Goal: Answer question/provide support: Share knowledge or assist other users

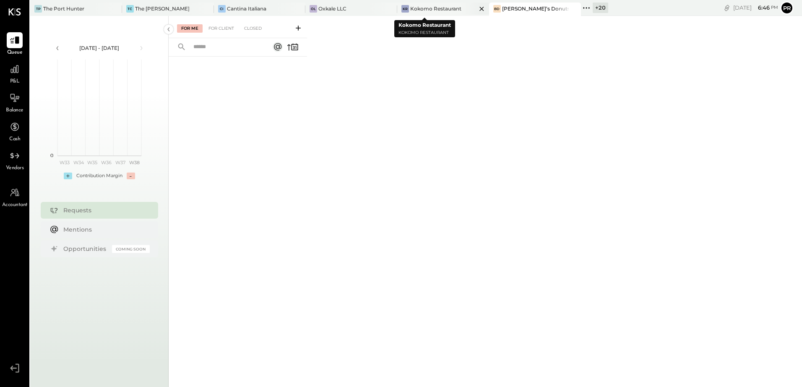
click at [419, 8] on div "Kokomo Restaurant" at bounding box center [435, 8] width 51 height 7
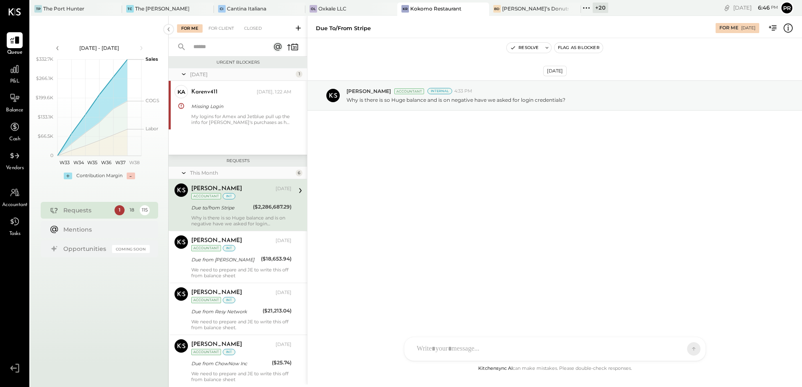
click at [213, 117] on div "My logins for Amex and Jetblue pull up the info for [PERSON_NAME]'s purchases a…" at bounding box center [241, 120] width 100 height 12
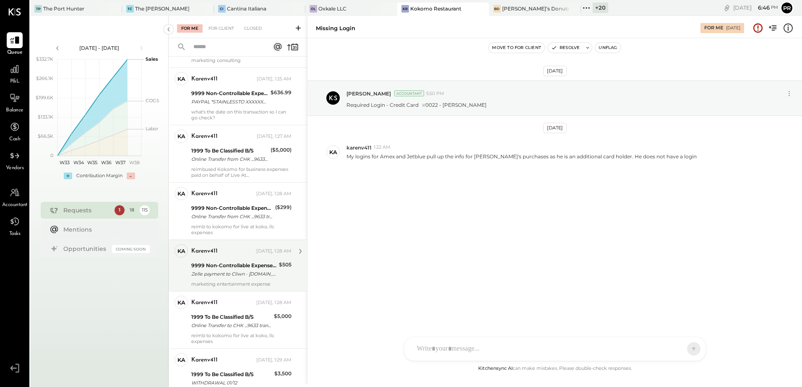
scroll to position [750, 0]
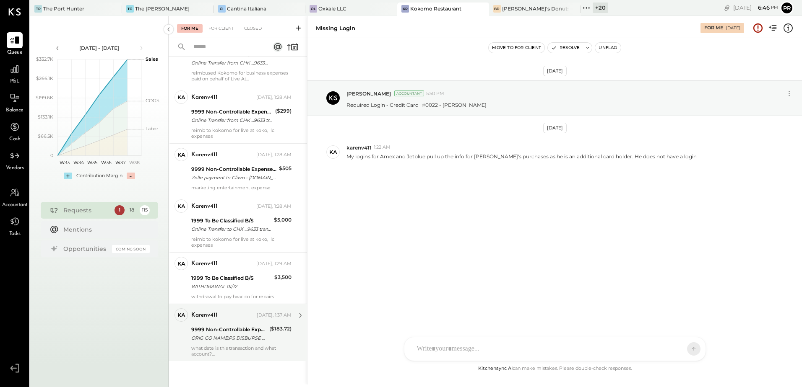
click at [229, 332] on div "9999 Non-Controllable Expenses:Other Income and Expenses:To Be Classified P&L" at bounding box center [228, 330] width 75 height 8
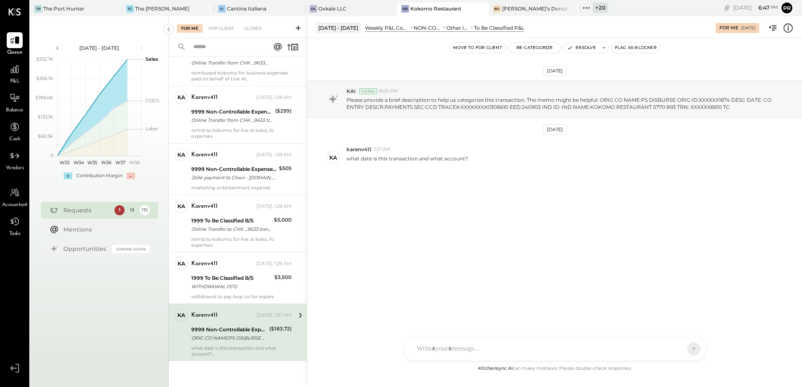
click at [234, 329] on div "9999 Non-Controllable Expenses:Other Income and Expenses:To Be Classified P&L" at bounding box center [228, 330] width 75 height 8
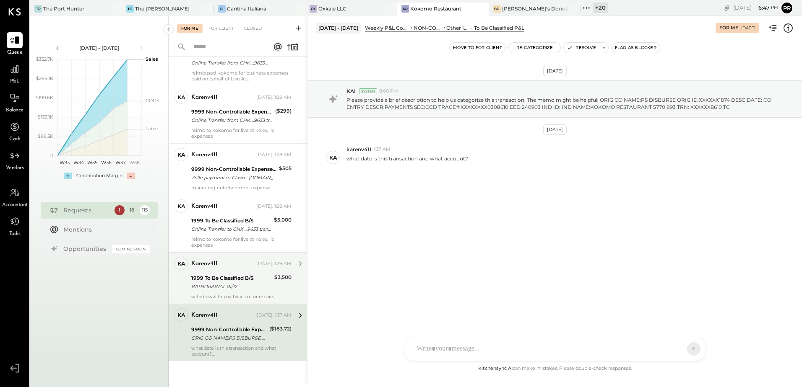
click at [231, 277] on div "1999 To Be Classified B/S" at bounding box center [231, 278] width 81 height 8
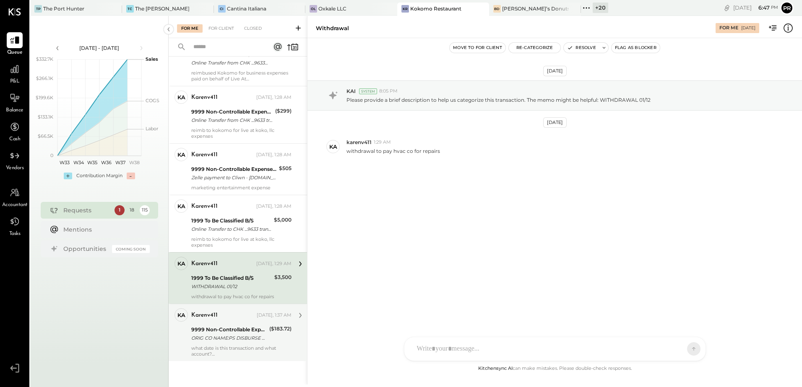
click at [229, 330] on div "9999 Non-Controllable Expenses:Other Income and Expenses:To Be Classified P&L" at bounding box center [228, 330] width 75 height 8
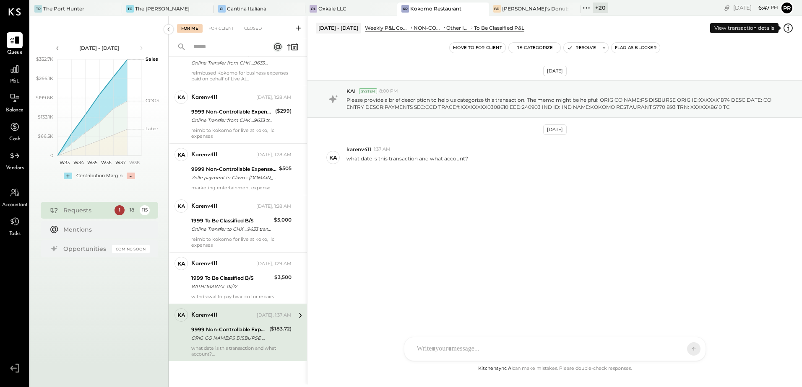
click at [786, 29] on icon at bounding box center [787, 28] width 11 height 11
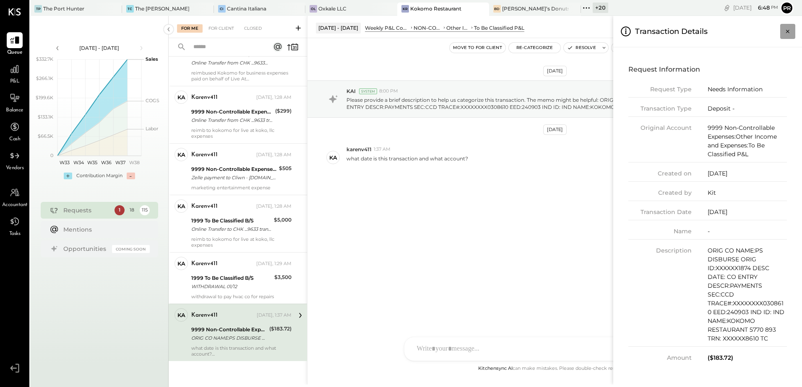
click at [784, 28] on icon "Close panel" at bounding box center [787, 31] width 8 height 8
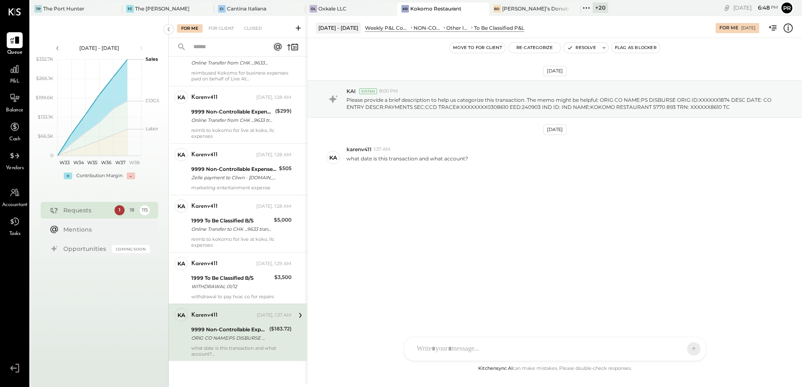
click at [488, 346] on div at bounding box center [547, 349] width 269 height 18
click at [463, 302] on div at bounding box center [555, 314] width 284 height 34
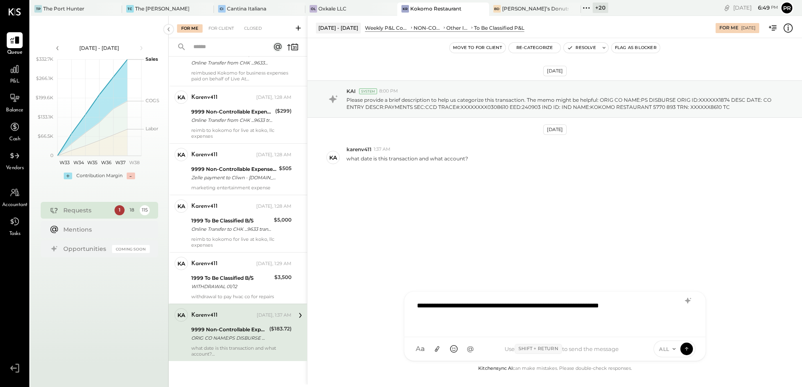
click at [449, 304] on div "**********" at bounding box center [555, 314] width 284 height 34
click at [671, 306] on div "**********" at bounding box center [555, 314] width 284 height 34
click at [674, 350] on icon at bounding box center [673, 349] width 3 height 1
click at [674, 350] on icon at bounding box center [673, 349] width 7 height 7
click at [531, 351] on span "Shift + Return" at bounding box center [537, 349] width 47 height 10
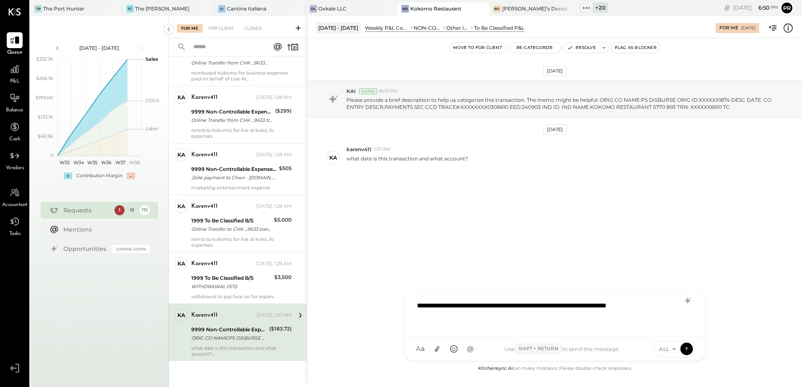
click at [513, 351] on div "Use Shift + Return to send the message" at bounding box center [561, 349] width 167 height 10
click at [576, 349] on div "Use Shift + Return to send the message" at bounding box center [561, 349] width 167 height 10
click at [685, 347] on icon at bounding box center [687, 349] width 8 height 8
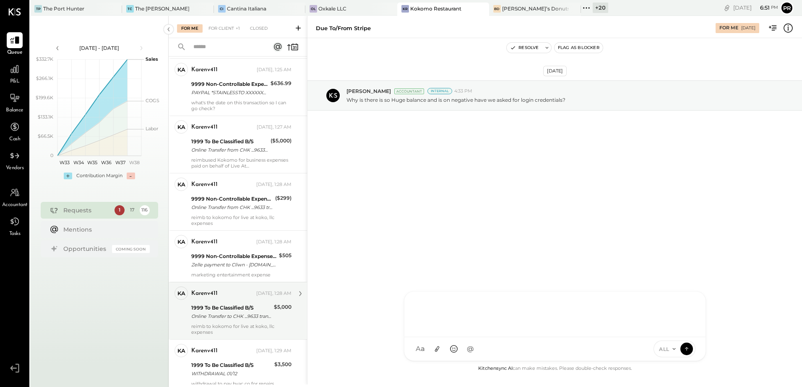
scroll to position [693, 0]
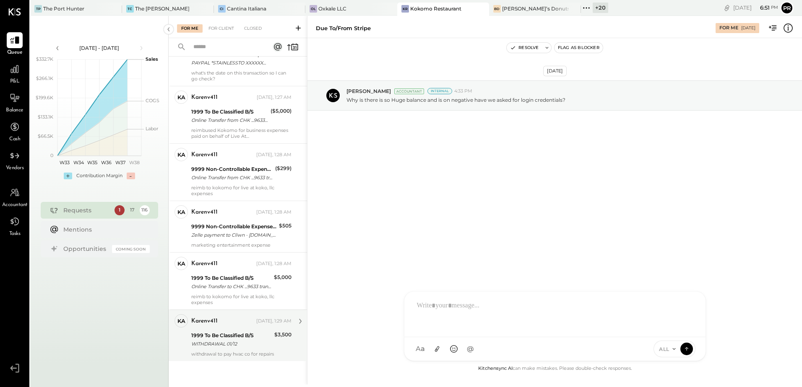
click at [244, 330] on div "karenv411 [DATE], 1:29 AM 1999 To Be Classified B/S WITHDRAWAL 01/12 $3,500 wit…" at bounding box center [241, 335] width 100 height 43
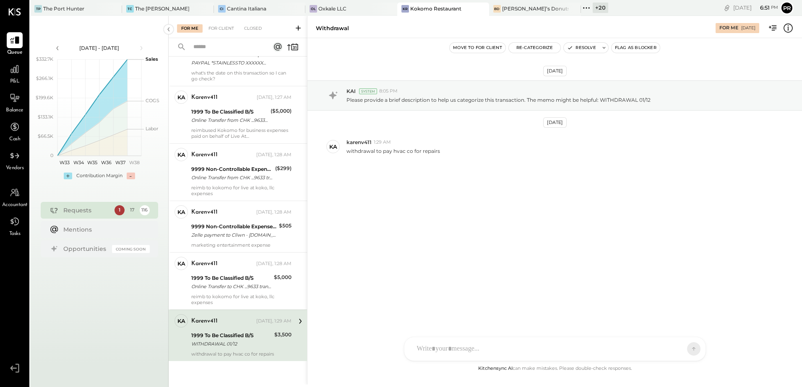
click at [786, 31] on icon at bounding box center [787, 28] width 11 height 11
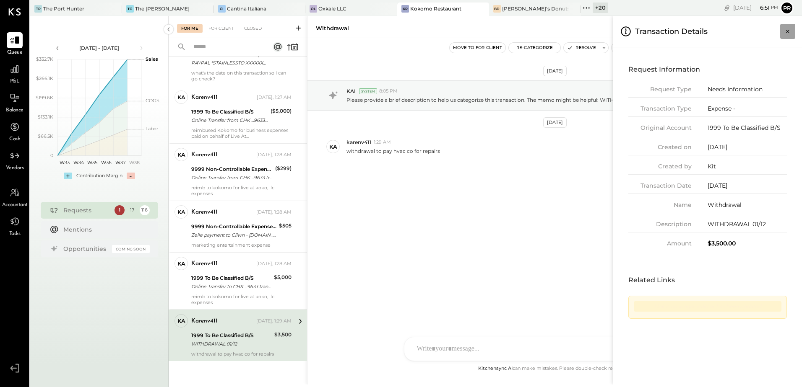
click at [789, 29] on icon "Close panel" at bounding box center [787, 31] width 8 height 8
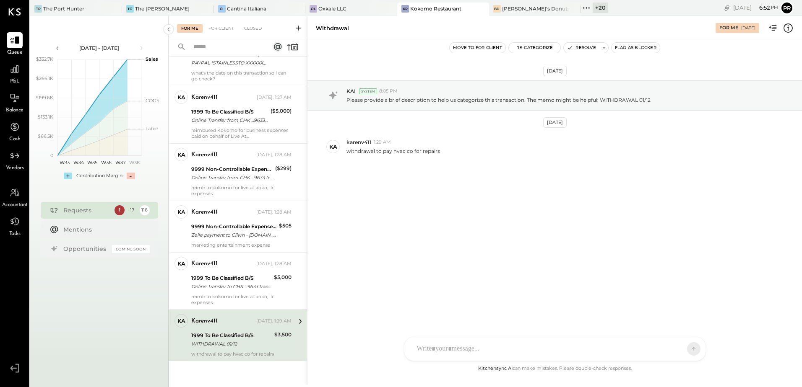
click at [572, 209] on div "[DATE] KAI System 8:05 PM Please provide a brief description to help us categor…" at bounding box center [554, 142] width 494 height 166
click at [787, 26] on icon at bounding box center [787, 28] width 11 height 11
click at [262, 336] on div "For Me For Client Closed Urgent Blockers [DATE] 1 ka karenv411 Owner karenv411 …" at bounding box center [485, 200] width 633 height 369
click at [262, 336] on div "1999 To Be Classified B/S" at bounding box center [231, 336] width 81 height 8
click at [586, 50] on button "Resolve" at bounding box center [581, 48] width 35 height 10
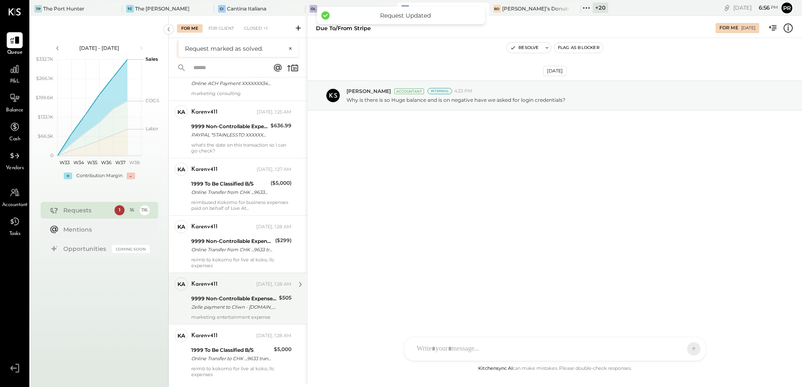
scroll to position [641, 0]
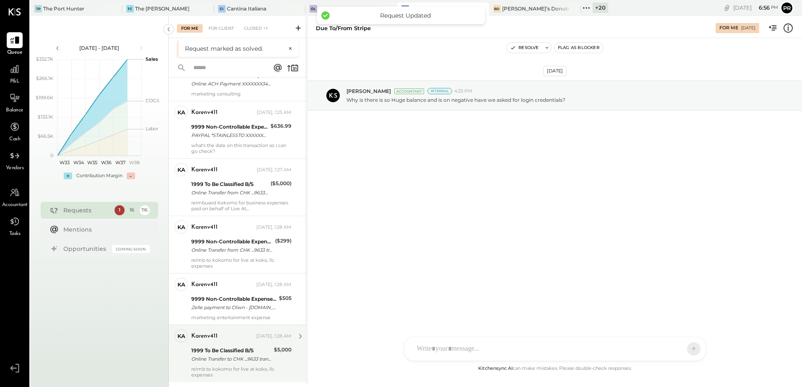
click at [231, 360] on div "Online Transfer to CHK ...9633 transaction#: XXXXXXX3677 11/29" at bounding box center [231, 359] width 80 height 8
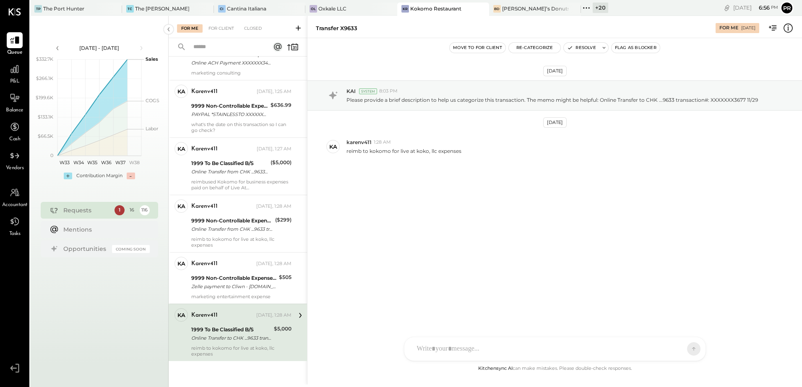
click at [787, 27] on icon at bounding box center [787, 28] width 11 height 11
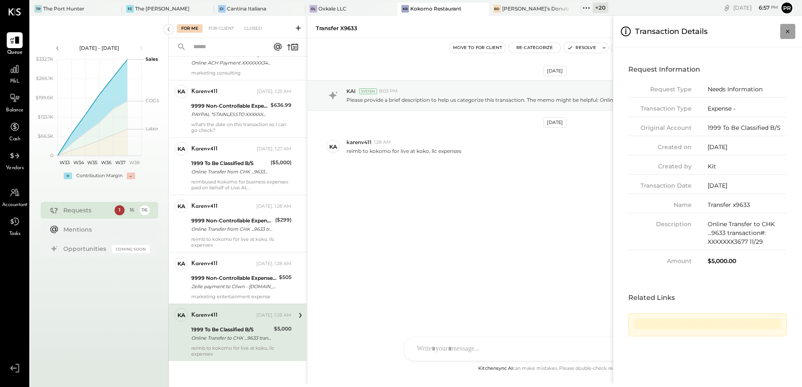
click at [788, 33] on icon "Close panel" at bounding box center [787, 31] width 8 height 8
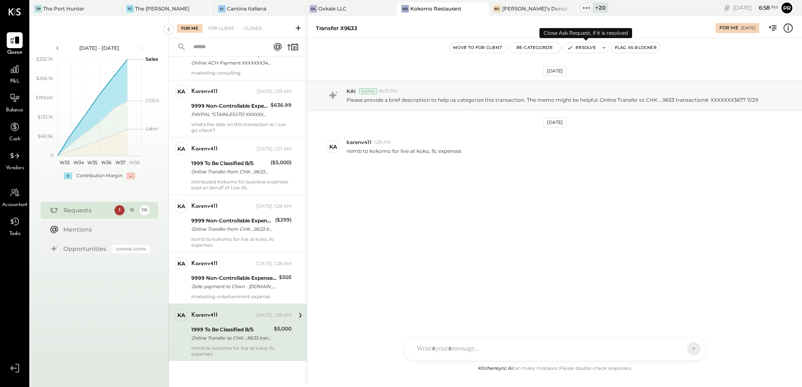
click at [593, 48] on button "Resolve" at bounding box center [581, 48] width 35 height 10
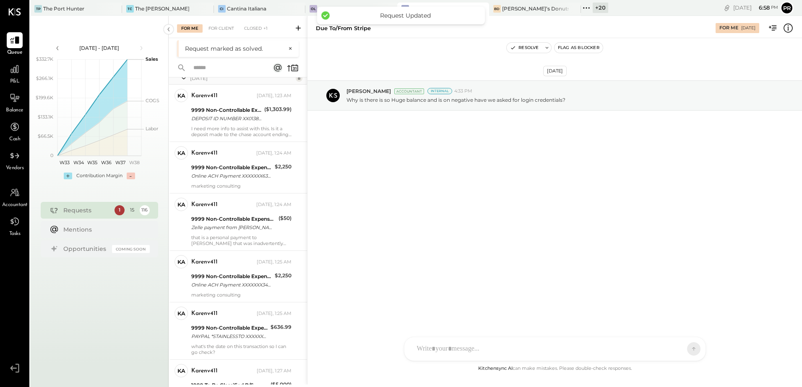
scroll to position [584, 0]
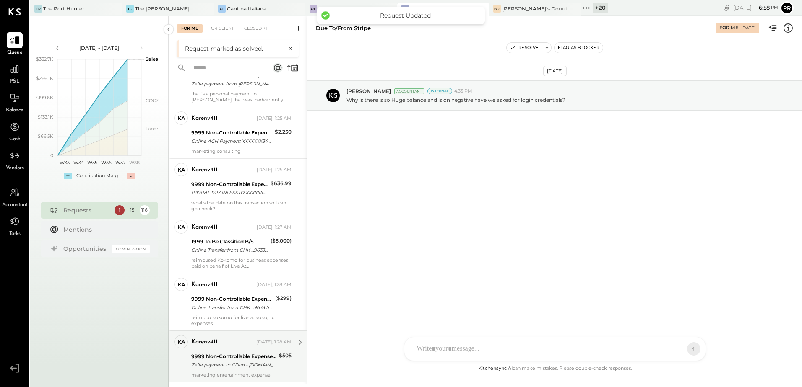
click at [237, 349] on div "karenv411 [DATE], 1:28 AM" at bounding box center [241, 342] width 100 height 14
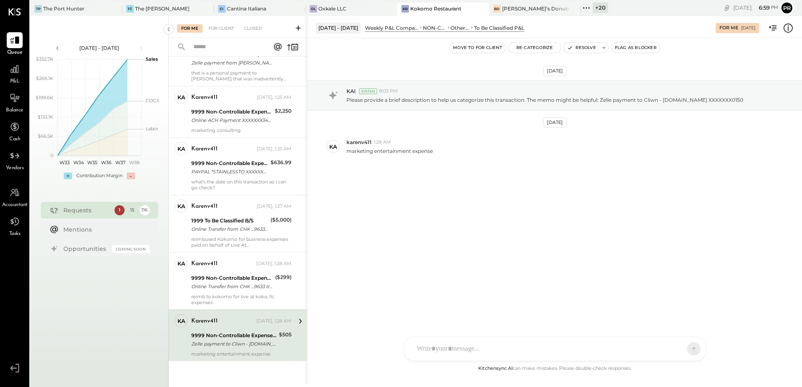
click at [788, 29] on icon at bounding box center [787, 27] width 1 height 5
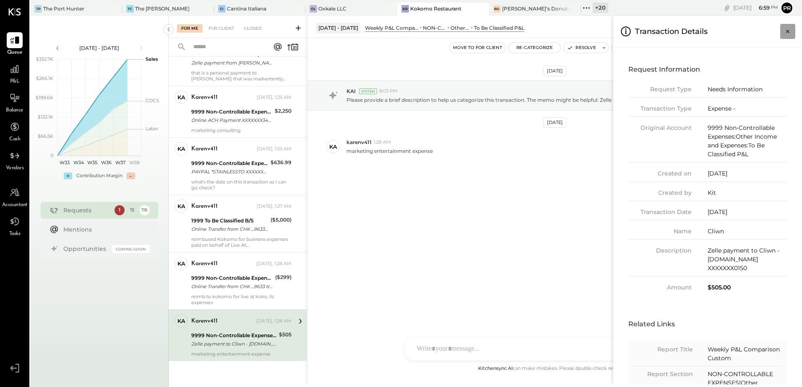
click at [786, 32] on icon "Close panel" at bounding box center [787, 31] width 8 height 8
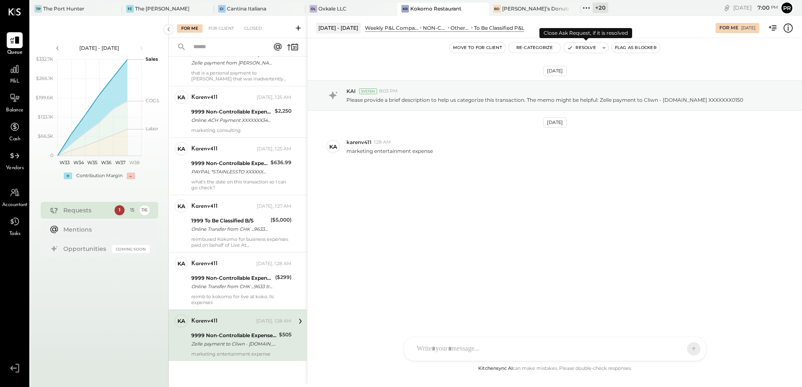
click at [582, 50] on button "Resolve" at bounding box center [581, 48] width 35 height 10
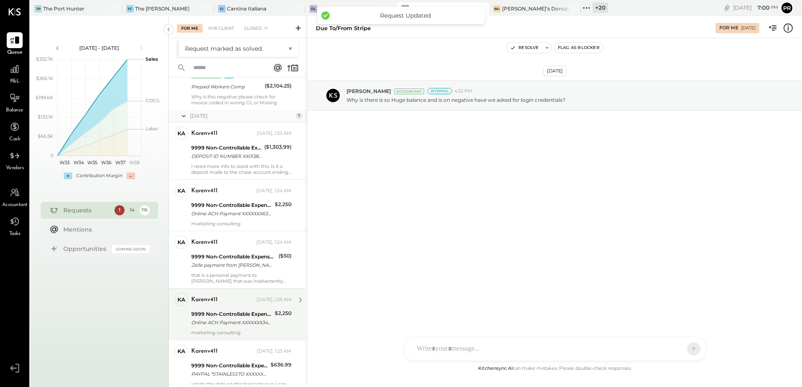
scroll to position [532, 0]
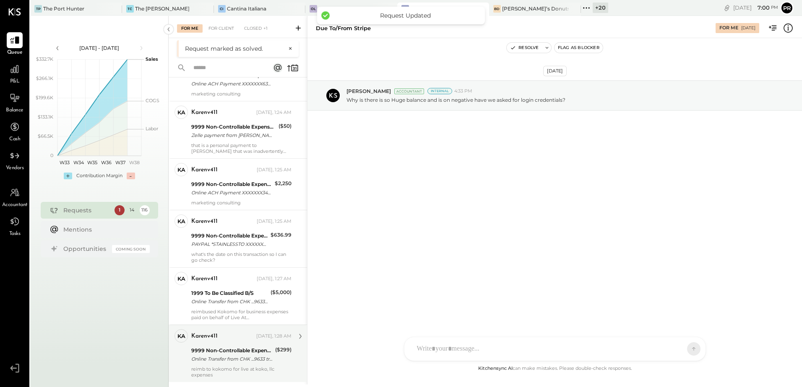
click at [227, 350] on div "9999 Non-Controllable Expenses:Other Income and Expenses:To Be Classified P&L" at bounding box center [231, 351] width 81 height 8
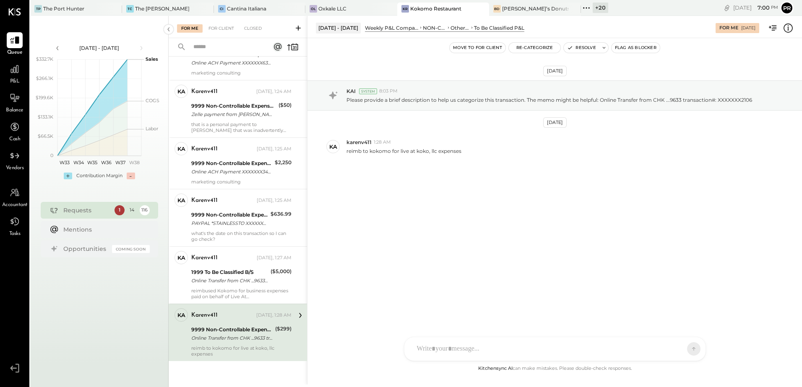
click at [787, 25] on icon at bounding box center [787, 28] width 11 height 11
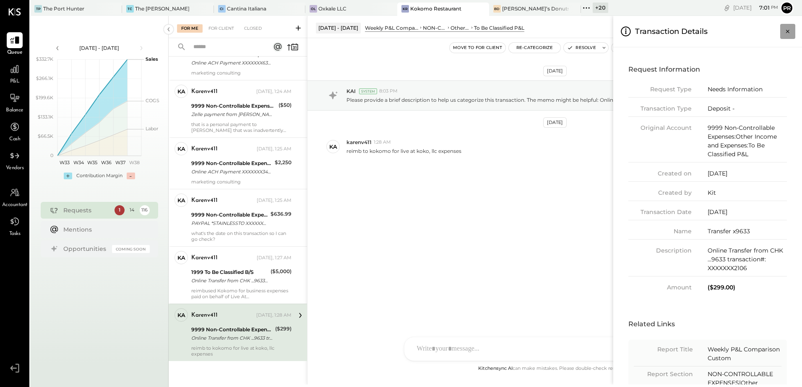
click at [785, 34] on icon "Close panel" at bounding box center [787, 31] width 8 height 8
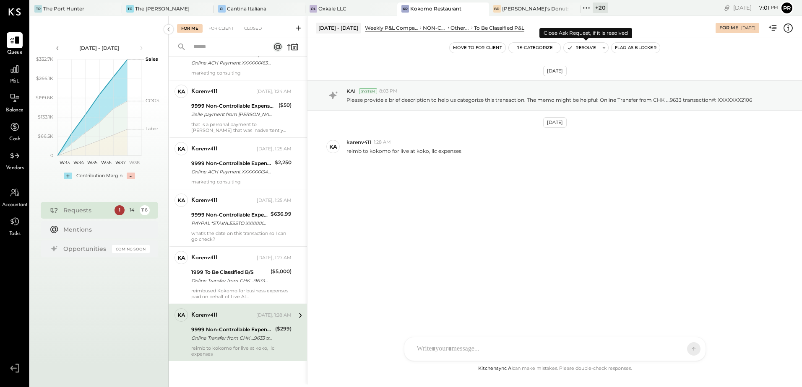
click at [584, 48] on button "Resolve" at bounding box center [581, 48] width 35 height 10
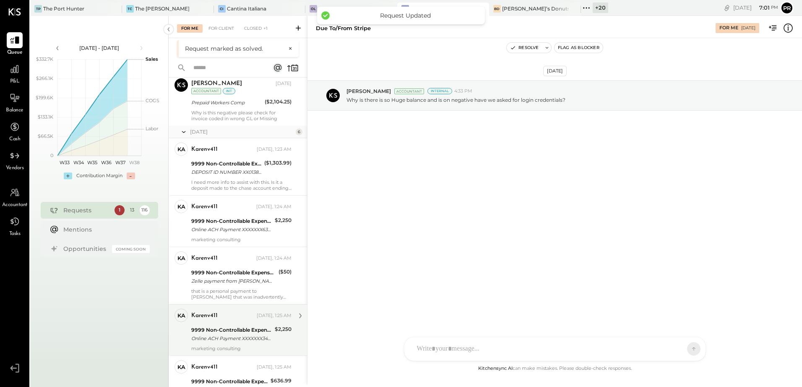
scroll to position [475, 0]
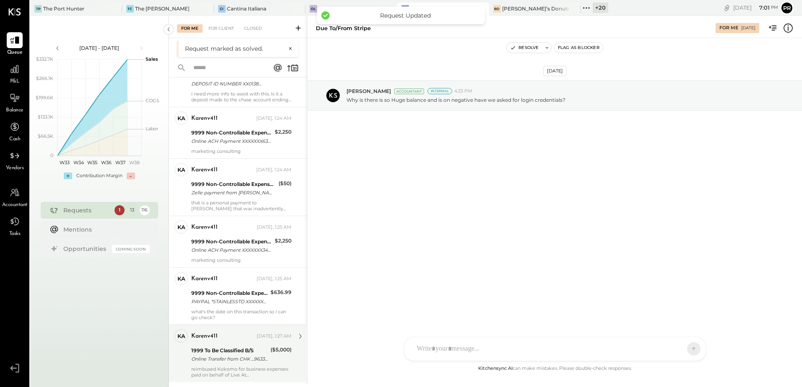
click at [219, 356] on div "Online Transfer from CHK ...9633 transaction#: XXXXXXX7985" at bounding box center [229, 359] width 77 height 8
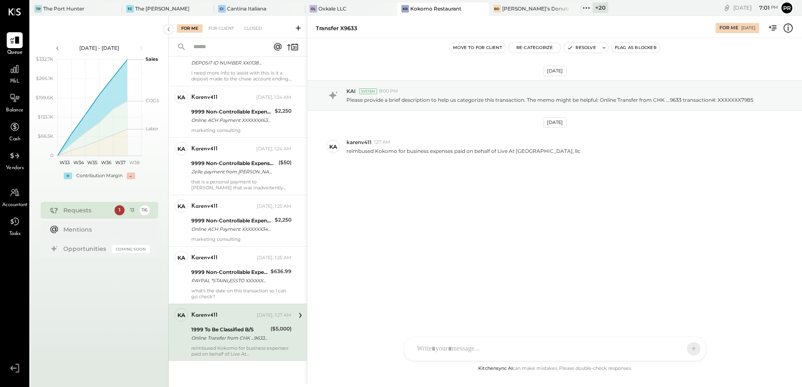
click at [786, 30] on icon at bounding box center [787, 28] width 11 height 11
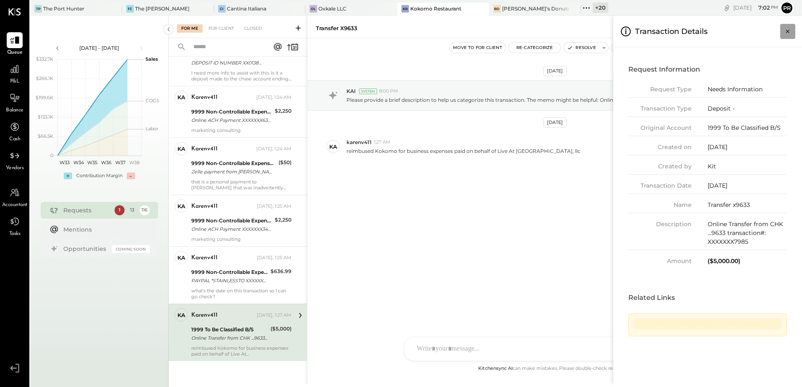
click at [786, 32] on icon "Close panel" at bounding box center [787, 31] width 8 height 8
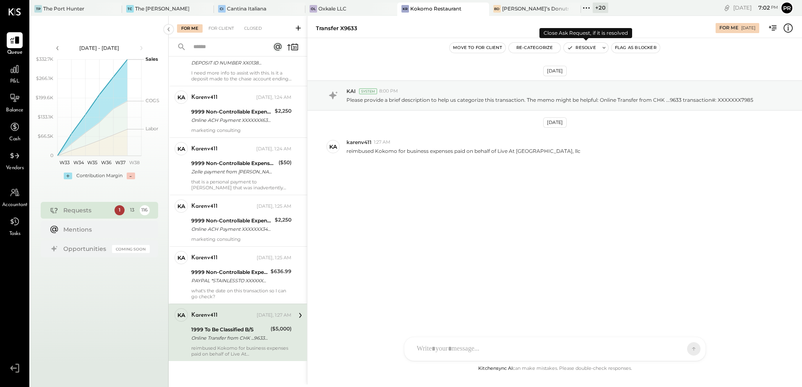
click at [590, 48] on button "Resolve" at bounding box center [581, 48] width 35 height 10
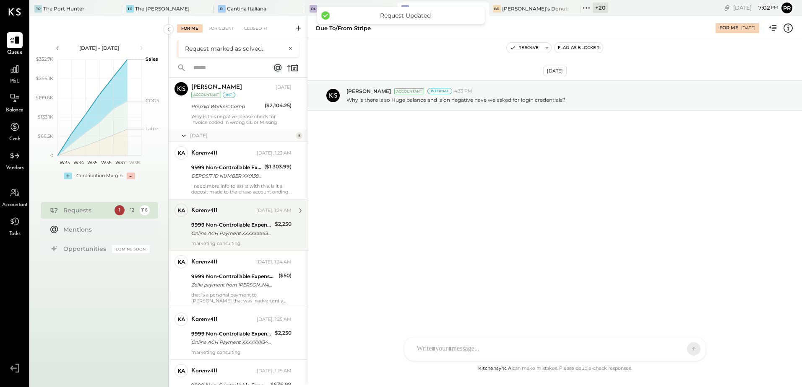
scroll to position [417, 0]
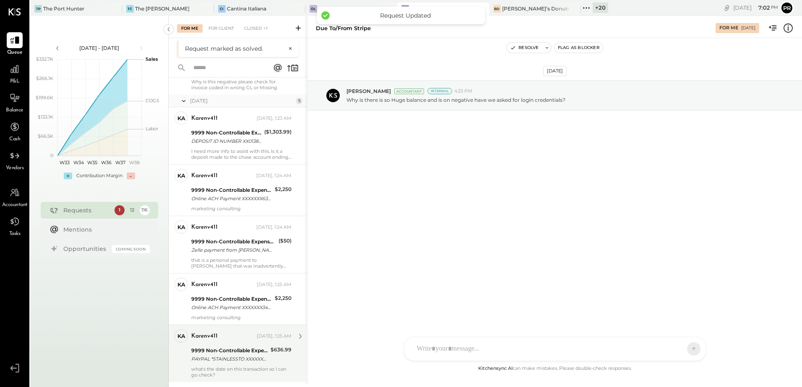
click at [241, 353] on div "9999 Non-Controllable Expenses:Other Income and Expenses:To Be Classified P&L" at bounding box center [229, 351] width 77 height 8
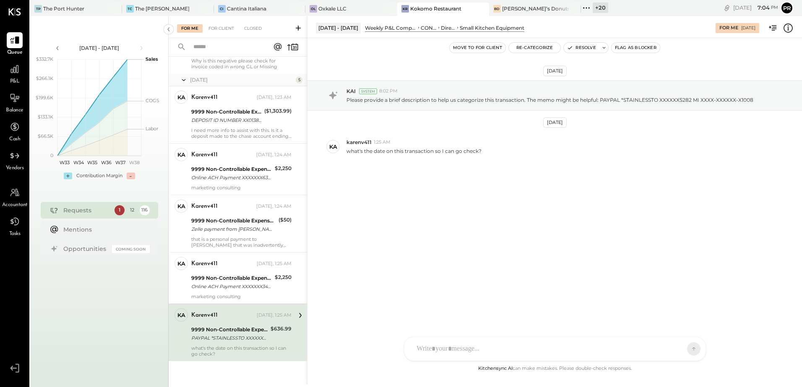
click at [790, 28] on icon at bounding box center [787, 28] width 11 height 11
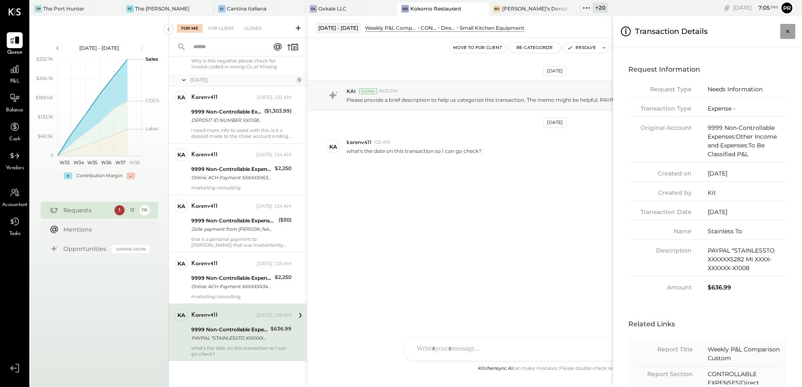
click at [787, 34] on icon "Close panel" at bounding box center [787, 31] width 8 height 8
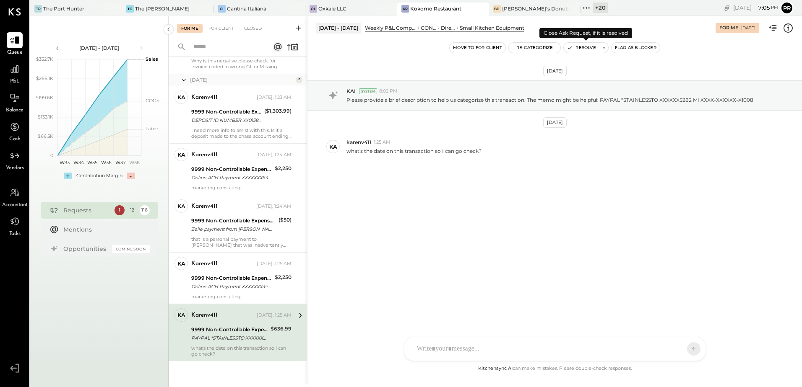
click at [589, 48] on button "Resolve" at bounding box center [581, 48] width 35 height 10
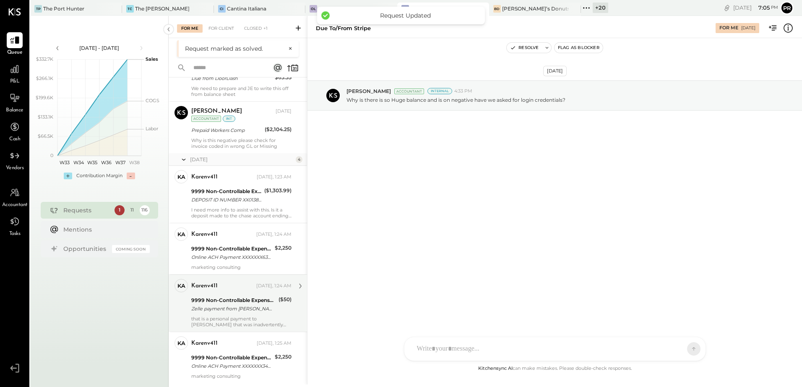
scroll to position [360, 0]
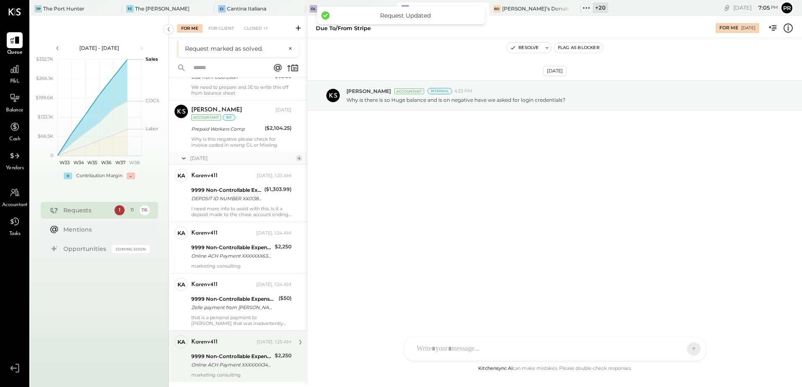
click at [225, 367] on div "Online ACH Payment XXXXXXX3487 To AlisonBanks (_########3313)" at bounding box center [231, 365] width 81 height 8
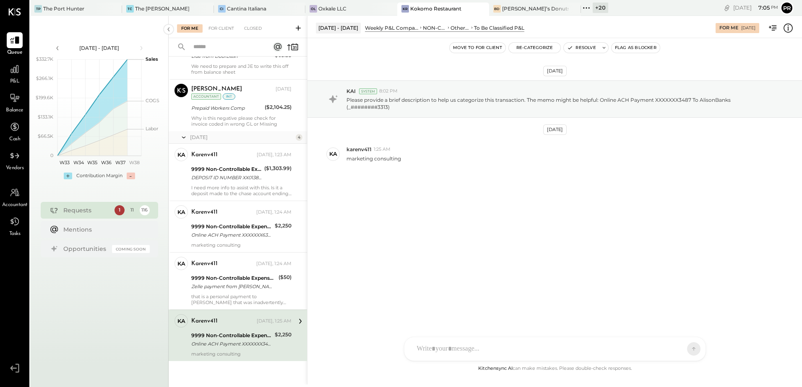
click at [785, 30] on icon at bounding box center [787, 28] width 11 height 11
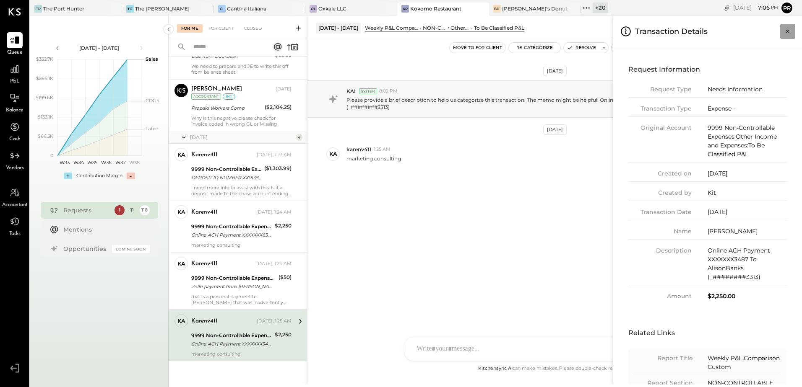
click at [785, 29] on icon "Close panel" at bounding box center [787, 31] width 8 height 8
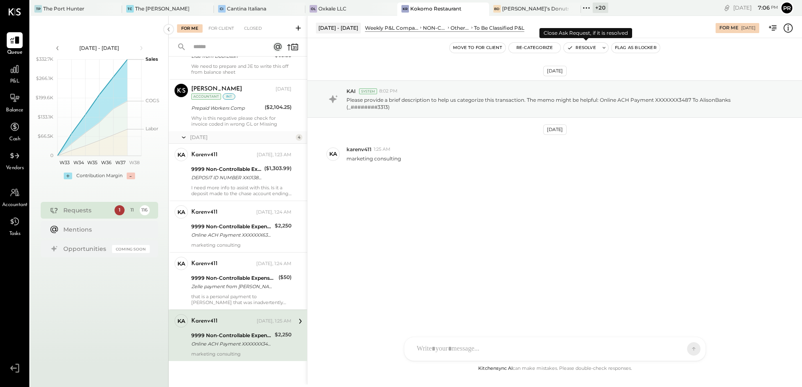
click at [585, 47] on button "Resolve" at bounding box center [581, 48] width 35 height 10
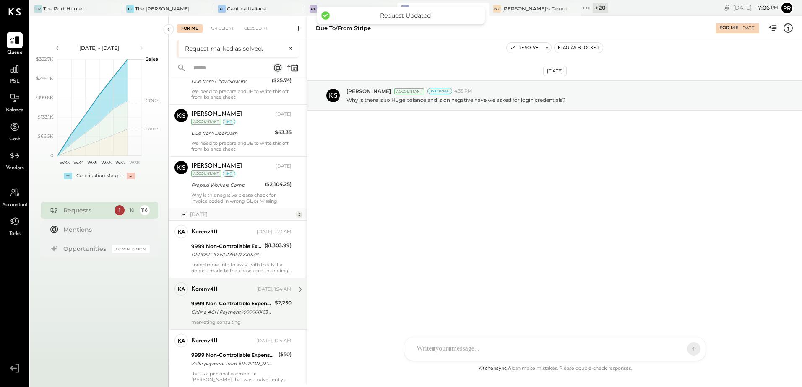
scroll to position [308, 0]
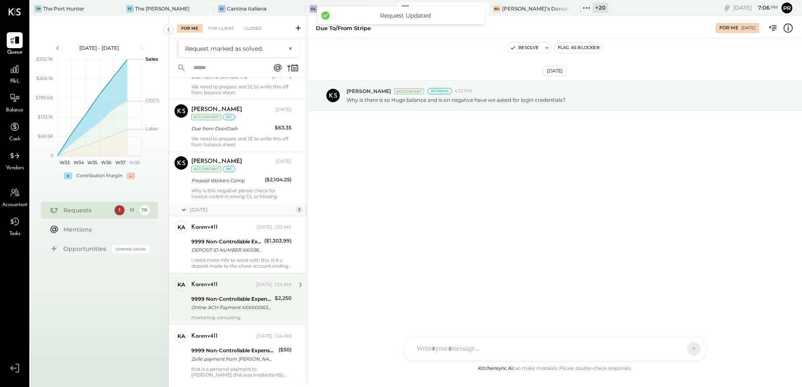
click at [260, 300] on div "9999 Non-Controllable Expenses:Other Income and Expenses:To Be Classified P&L" at bounding box center [231, 299] width 81 height 8
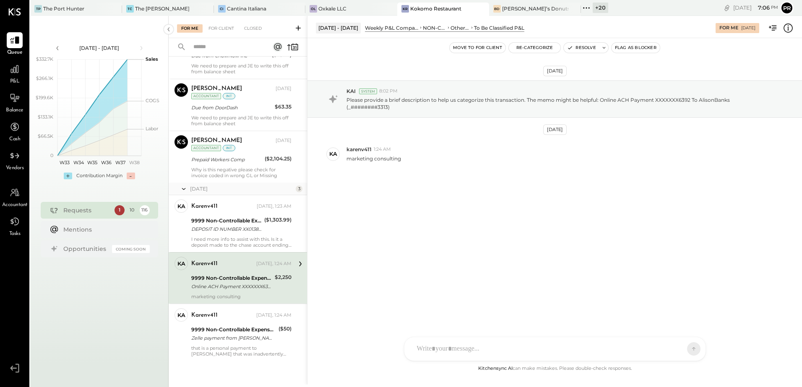
click at [786, 28] on icon at bounding box center [787, 28] width 11 height 11
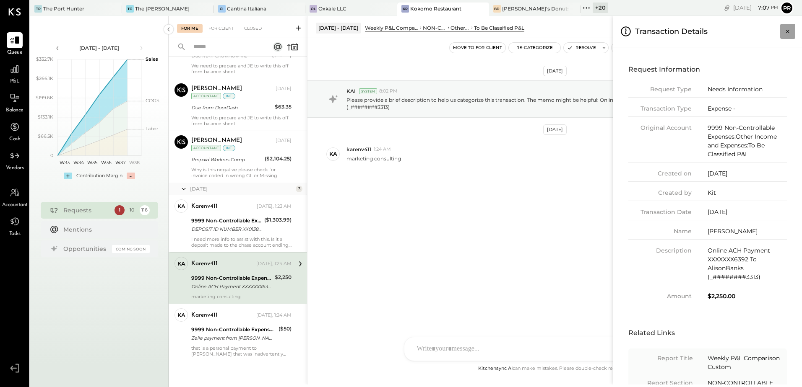
click at [789, 31] on icon "Close panel" at bounding box center [787, 31] width 8 height 8
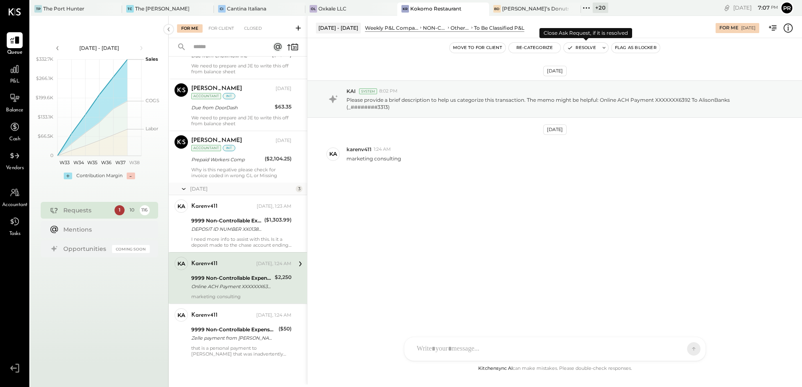
click at [590, 49] on button "Resolve" at bounding box center [581, 48] width 35 height 10
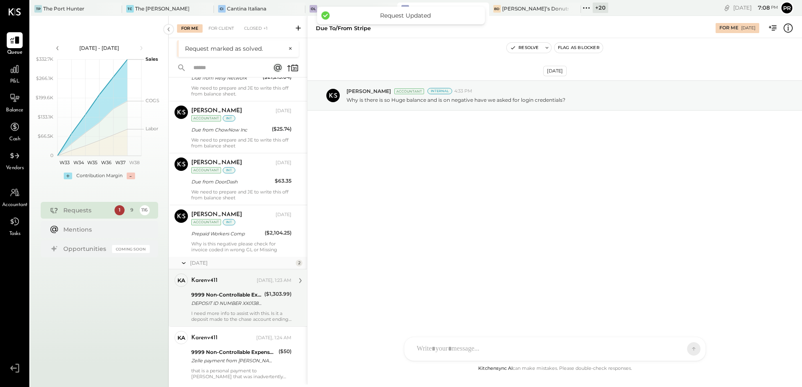
scroll to position [257, 0]
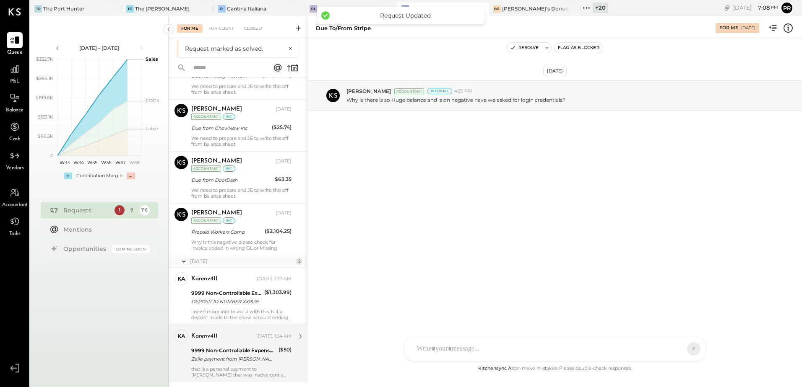
click at [246, 354] on div "9999 Non-Controllable Expenses:Other Income and Expenses:To Be Classified P&L" at bounding box center [233, 351] width 85 height 8
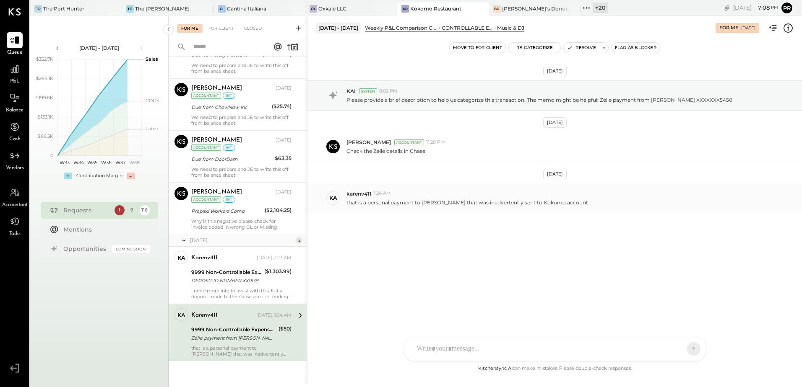
click at [478, 202] on p "that is a personal payment to [PERSON_NAME] that was inadvertently sent to Koko…" at bounding box center [467, 202] width 242 height 7
click at [789, 26] on icon at bounding box center [787, 28] width 11 height 11
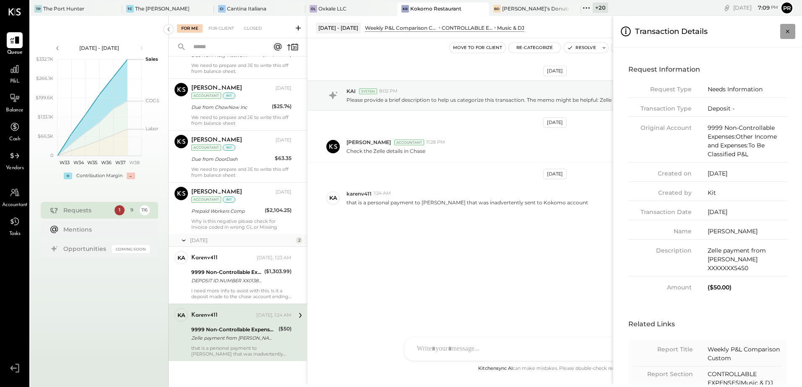
click at [788, 33] on icon "Close panel" at bounding box center [787, 31] width 3 height 3
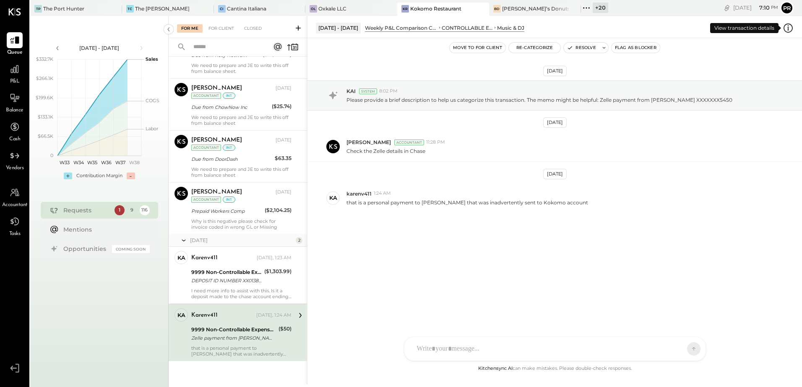
click at [787, 27] on icon at bounding box center [788, 27] width 2 height 0
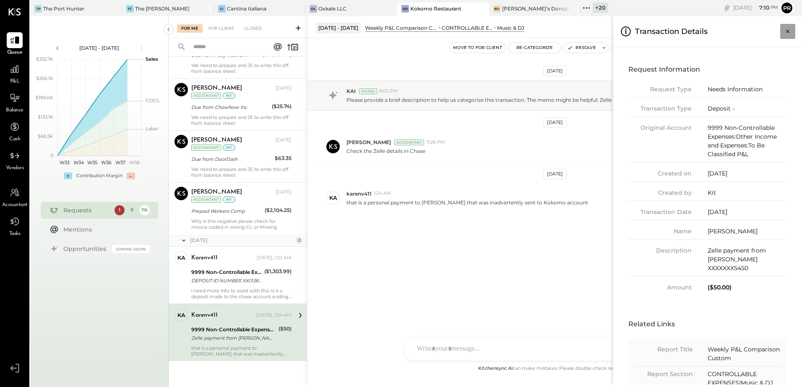
click at [787, 31] on icon "Close panel" at bounding box center [787, 31] width 3 height 3
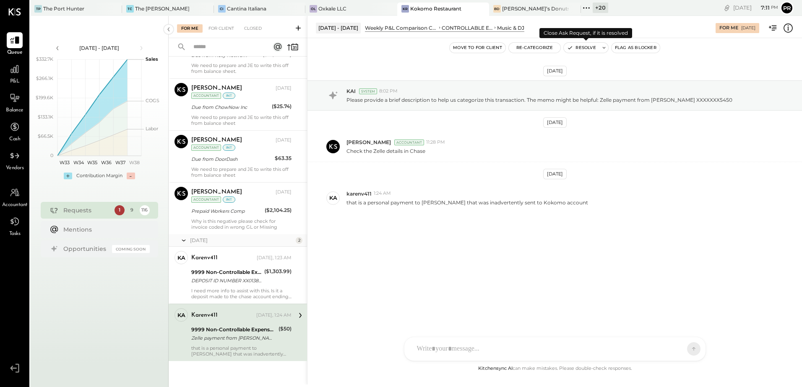
click at [584, 47] on button "Resolve" at bounding box center [581, 48] width 35 height 10
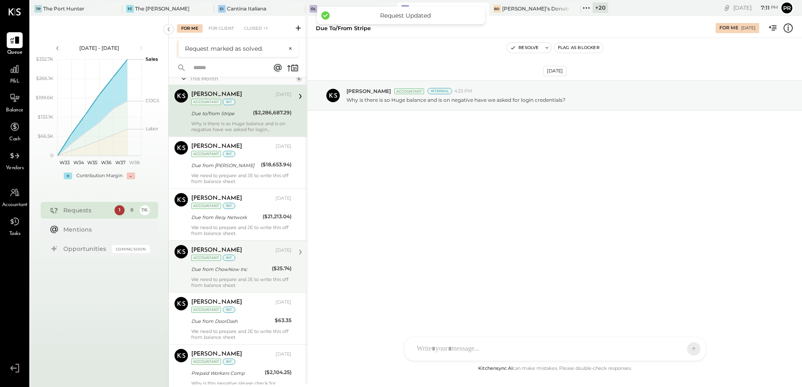
scroll to position [199, 0]
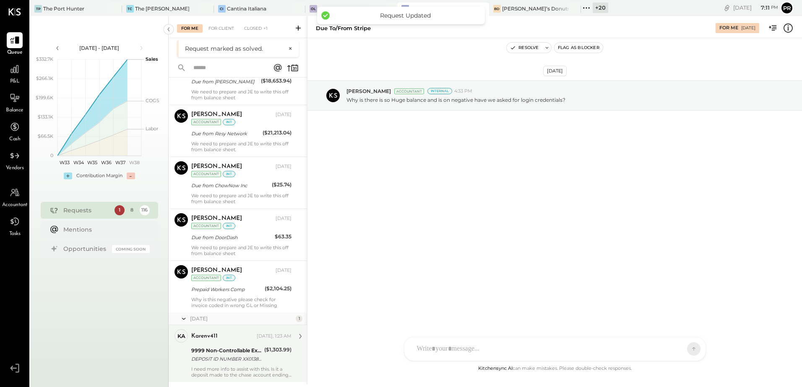
click at [247, 351] on div "9999 Non-Controllable Expenses:Other Income and Expenses:To Be Classified P&L" at bounding box center [226, 351] width 70 height 8
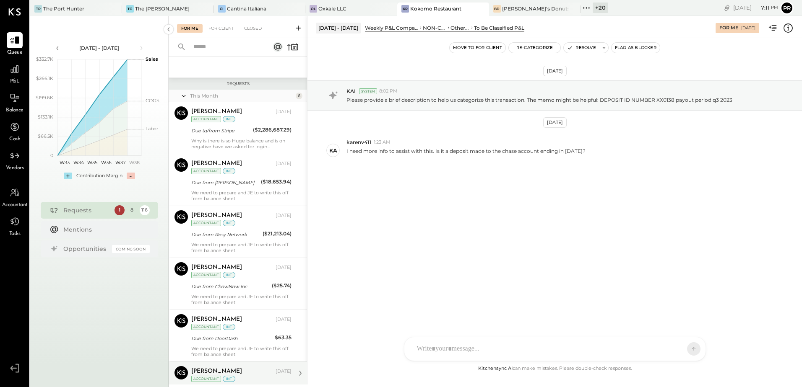
scroll to position [199, 0]
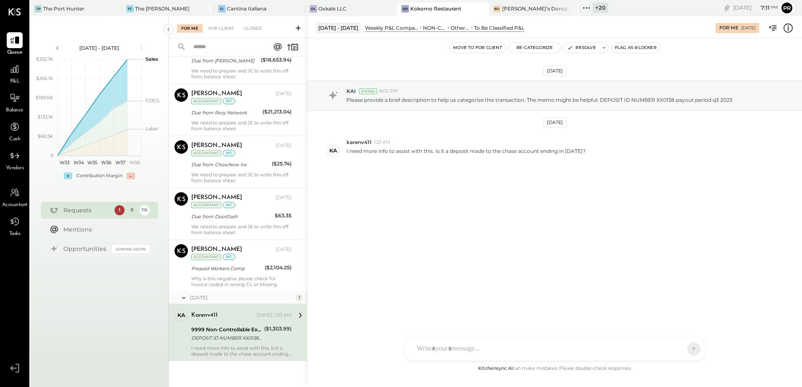
click at [257, 330] on div "9999 Non-Controllable Expenses:Other Income and Expenses:To Be Classified P&L" at bounding box center [226, 330] width 70 height 8
click at [786, 29] on icon at bounding box center [787, 28] width 11 height 11
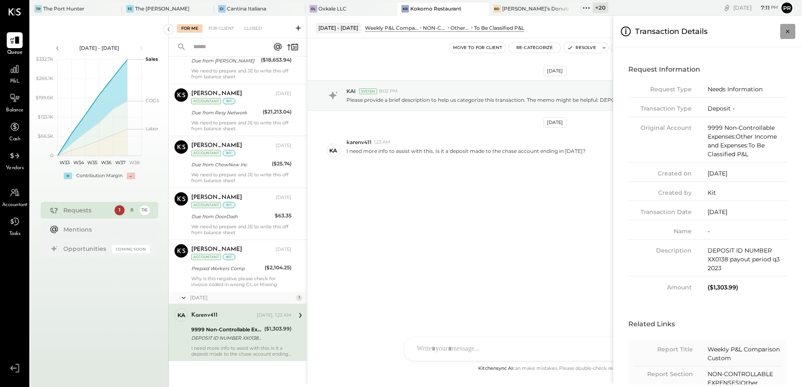
click at [794, 28] on button "Close panel" at bounding box center [787, 31] width 15 height 15
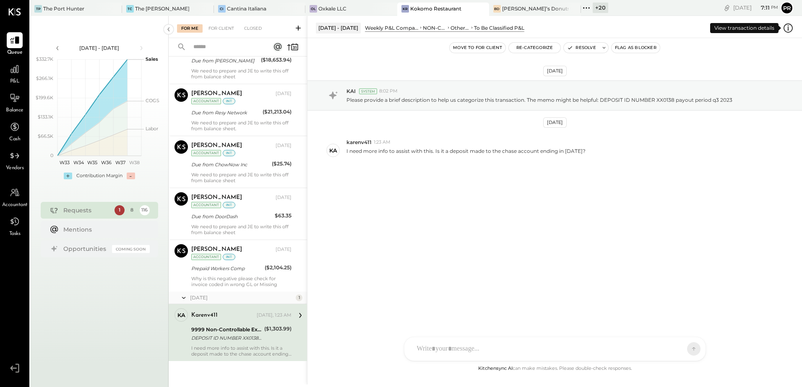
click at [788, 29] on icon at bounding box center [787, 28] width 11 height 11
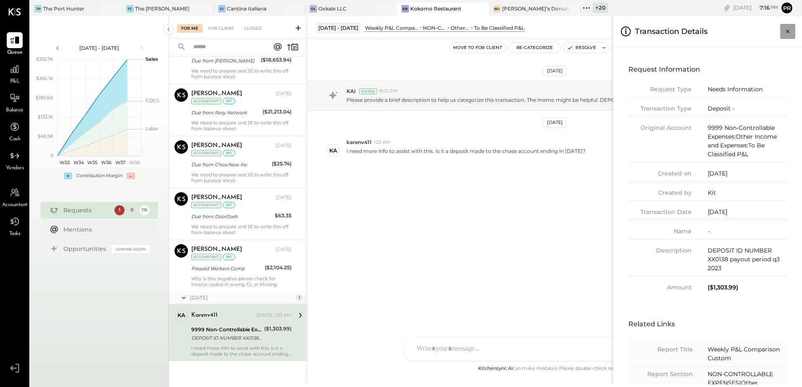
click at [786, 28] on icon "Close panel" at bounding box center [787, 31] width 8 height 8
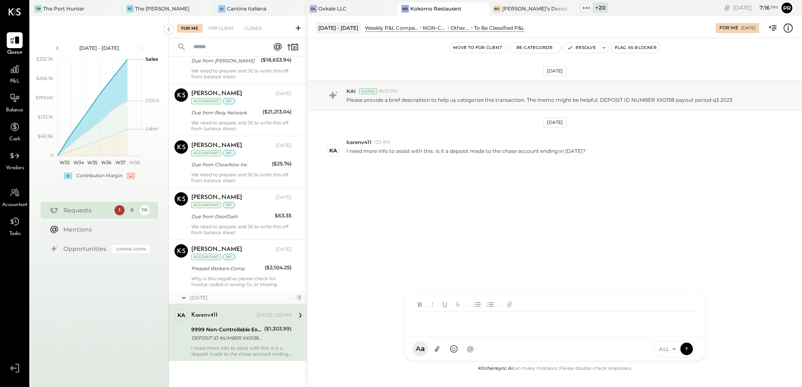
click at [496, 330] on div at bounding box center [547, 321] width 269 height 18
click at [439, 350] on icon at bounding box center [436, 349] width 9 height 9
click at [458, 278] on div at bounding box center [555, 282] width 284 height 34
click at [532, 283] on div "**********" at bounding box center [555, 282] width 284 height 34
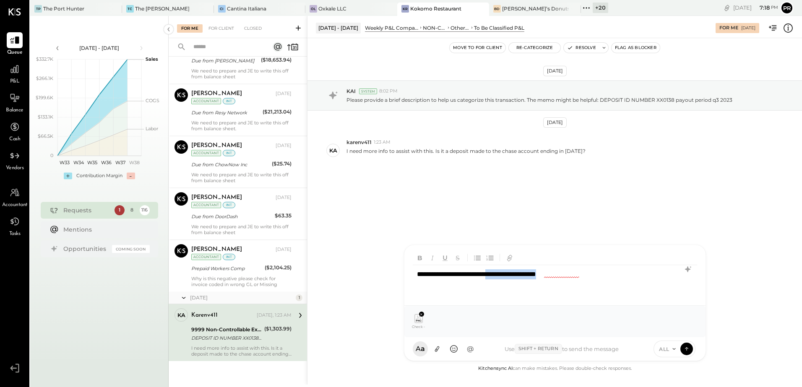
drag, startPoint x: 507, startPoint y: 273, endPoint x: 587, endPoint y: 273, distance: 80.1
click at [587, 273] on div "**********" at bounding box center [555, 282] width 284 height 34
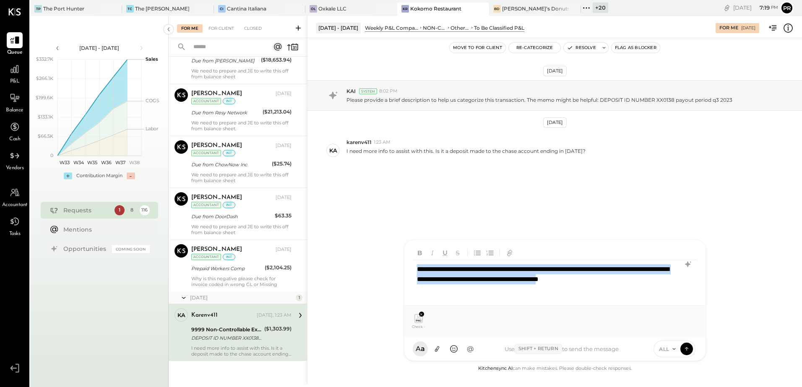
copy div "**********"
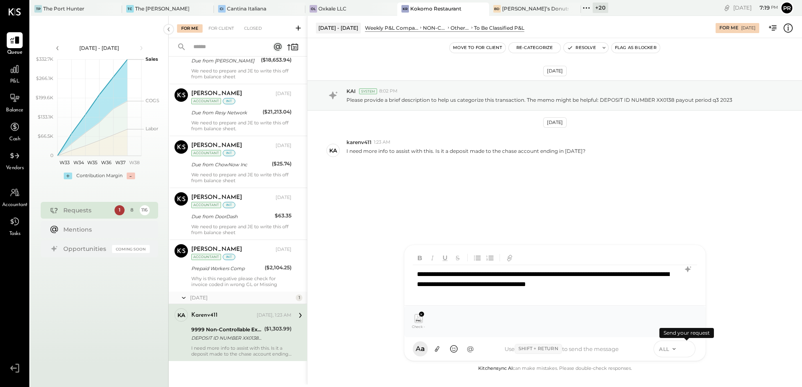
click at [687, 346] on icon at bounding box center [687, 349] width 8 height 8
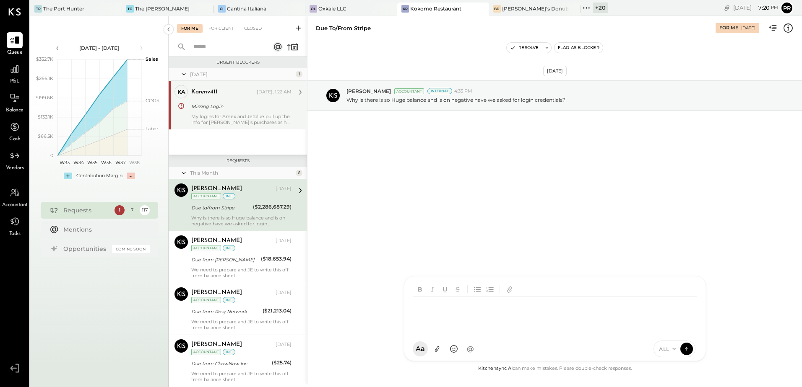
click at [235, 119] on div "My logins for Amex and Jetblue pull up the info for [PERSON_NAME]'s purchases a…" at bounding box center [241, 120] width 100 height 12
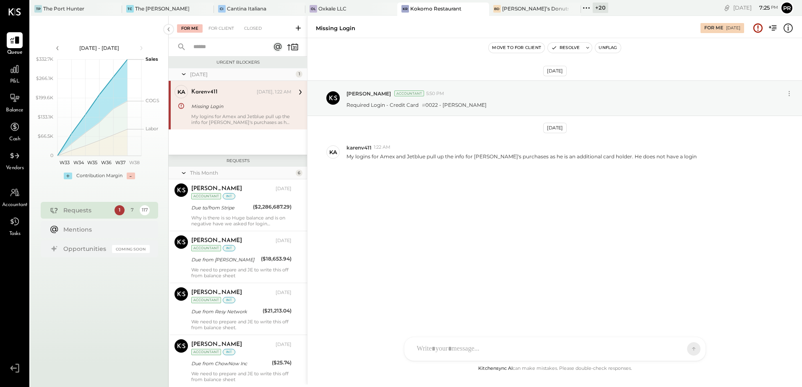
click at [236, 112] on div "karenv411 [DATE], 1:22 AM Missing Login My logins for Amex and Jetblue pull up …" at bounding box center [241, 105] width 100 height 40
click at [397, 234] on div "[DATE] [PERSON_NAME] Accountant 5:50 PM Required Login - Credit Card # 0022 - […" at bounding box center [554, 201] width 494 height 326
click at [431, 330] on div at bounding box center [557, 314] width 288 height 34
click at [400, 223] on div "[DATE] [PERSON_NAME] Accountant 5:50 PM Required Login - Credit Card # 0022 - […" at bounding box center [554, 144] width 494 height 171
click at [83, 10] on div "The Port Hunter" at bounding box center [63, 8] width 41 height 7
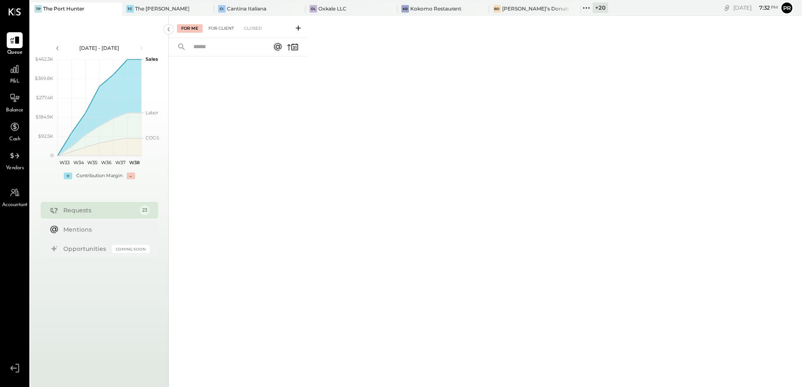
click at [230, 28] on div "For Client" at bounding box center [221, 28] width 34 height 8
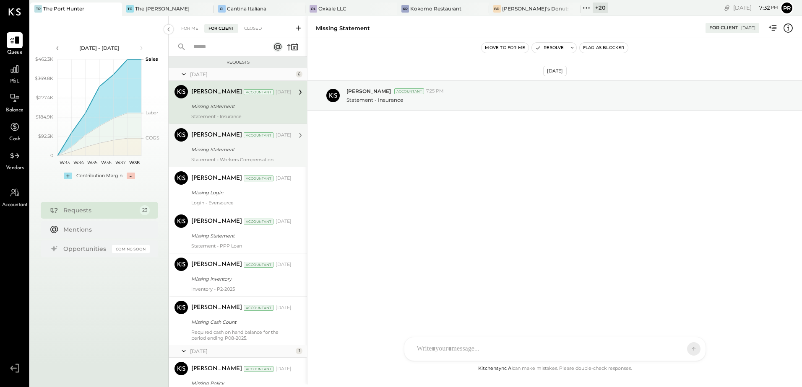
click at [229, 140] on div "[PERSON_NAME] Accountant [DATE]" at bounding box center [241, 136] width 100 height 12
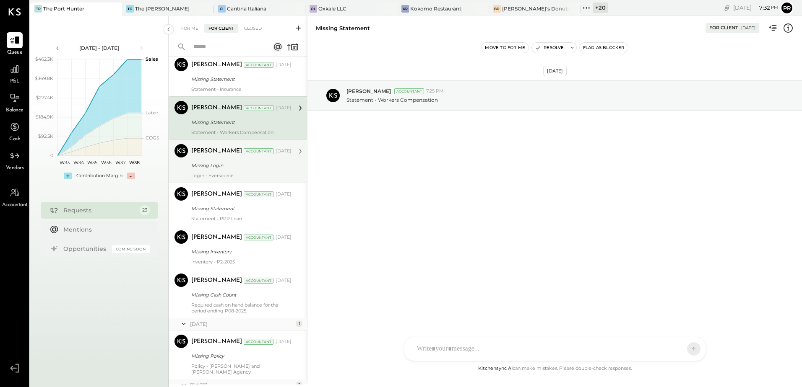
scroll to position [42, 0]
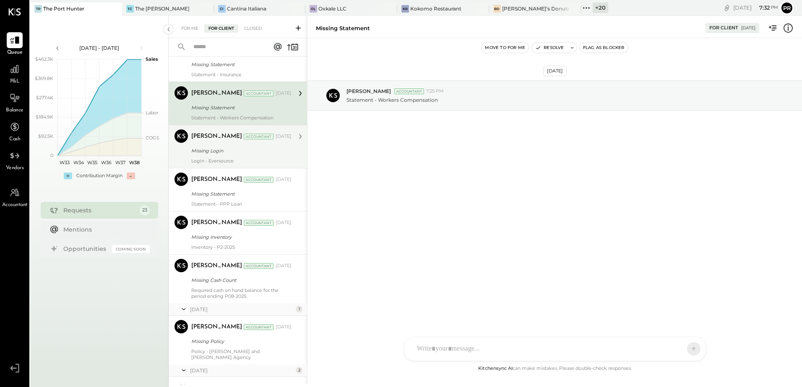
click at [228, 156] on div "Missing Login" at bounding box center [240, 151] width 98 height 10
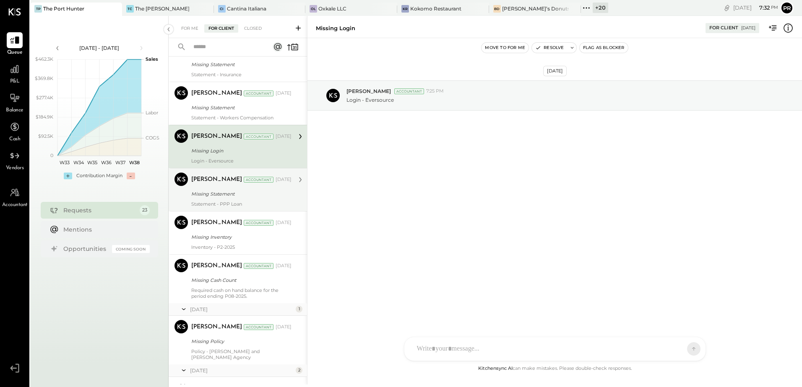
click at [219, 192] on div "Missing Statement" at bounding box center [240, 194] width 98 height 8
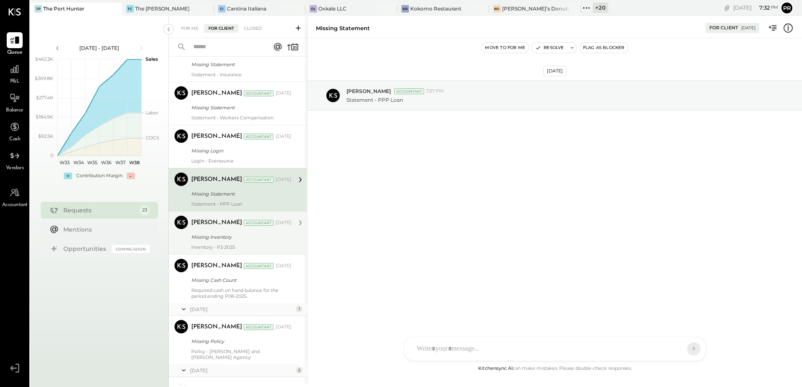
click at [223, 239] on div "Missing Inventory" at bounding box center [240, 237] width 98 height 8
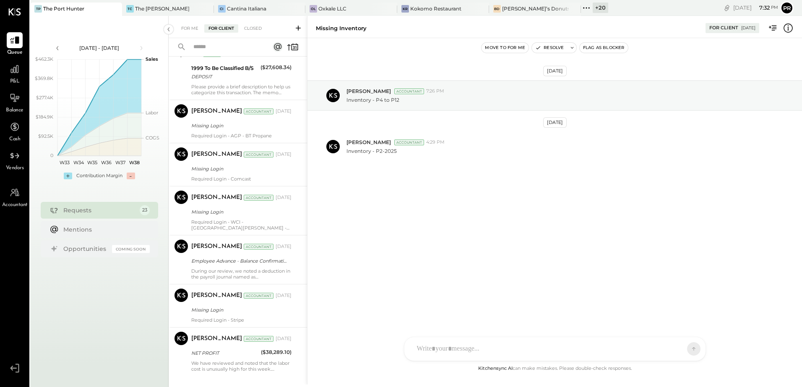
scroll to position [919, 0]
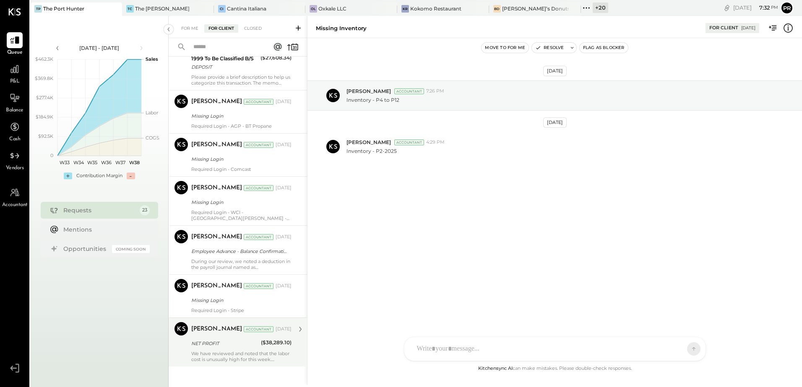
click at [223, 340] on div "NET PROFIT" at bounding box center [224, 344] width 67 height 8
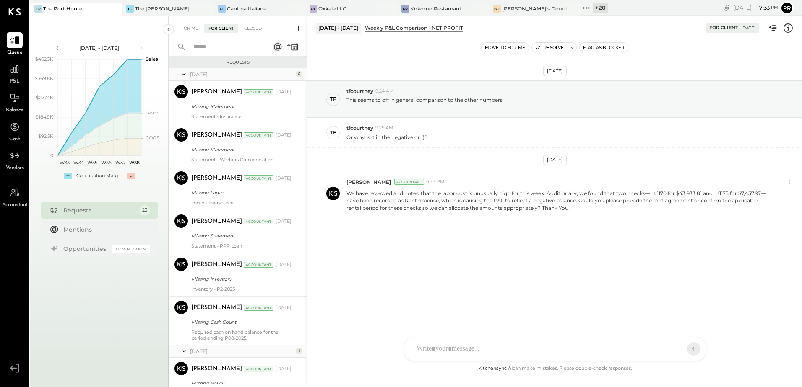
click at [221, 43] on input "text" at bounding box center [226, 47] width 76 height 14
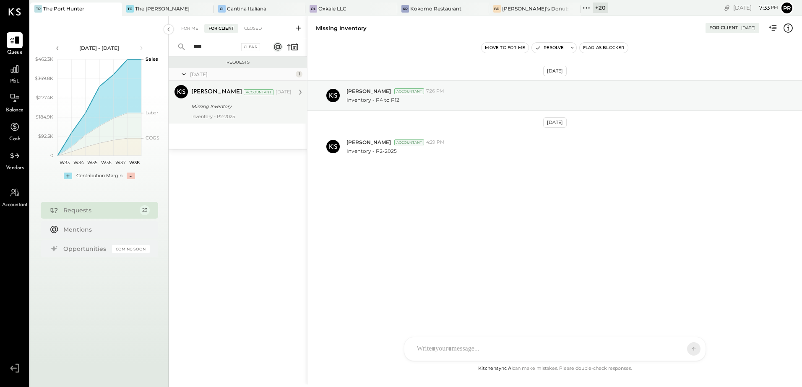
type input "****"
click at [230, 99] on div "[PERSON_NAME] Accountant [DATE]" at bounding box center [241, 92] width 100 height 14
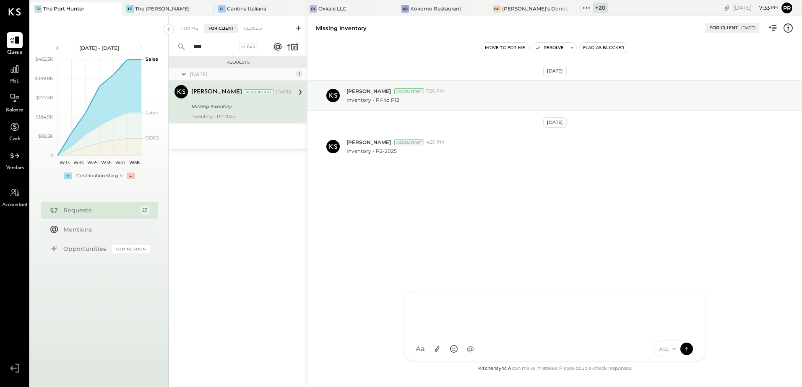
click at [476, 330] on div at bounding box center [555, 314] width 284 height 34
click at [684, 348] on icon at bounding box center [687, 349] width 8 height 8
click at [210, 48] on input "****" at bounding box center [212, 47] width 49 height 14
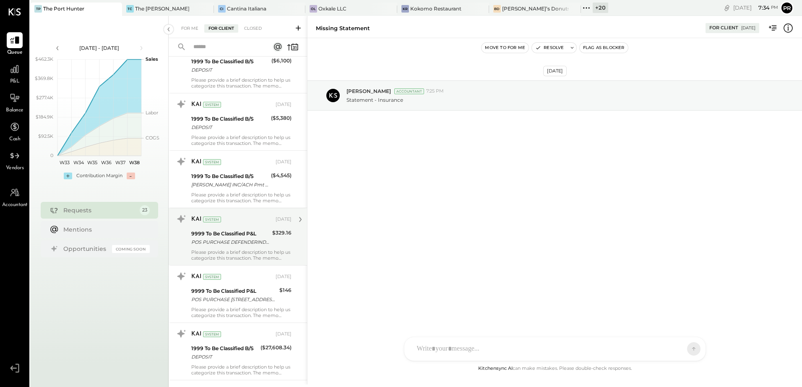
scroll to position [919, 0]
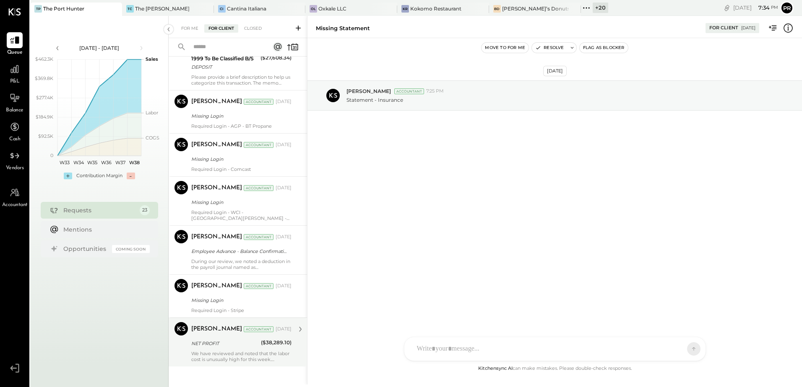
click at [223, 339] on div "NET PROFIT" at bounding box center [224, 344] width 67 height 10
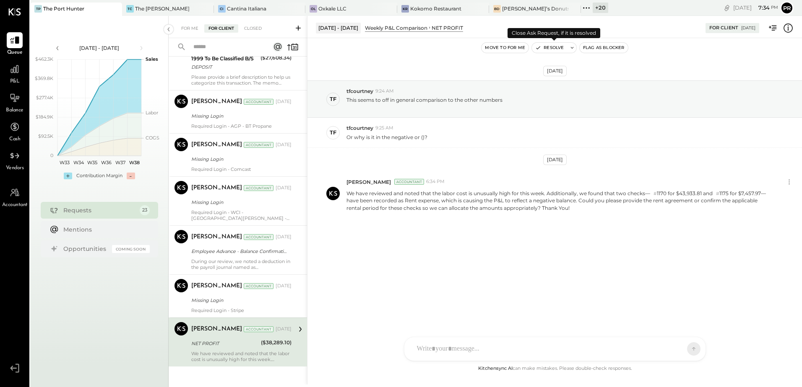
click at [551, 47] on button "Resolve" at bounding box center [549, 48] width 35 height 10
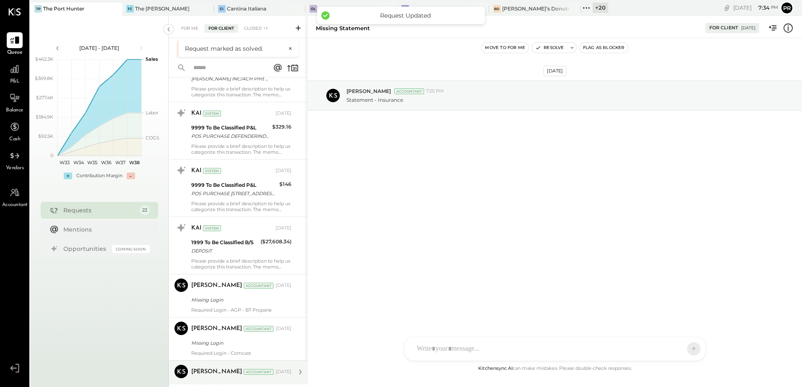
scroll to position [870, 0]
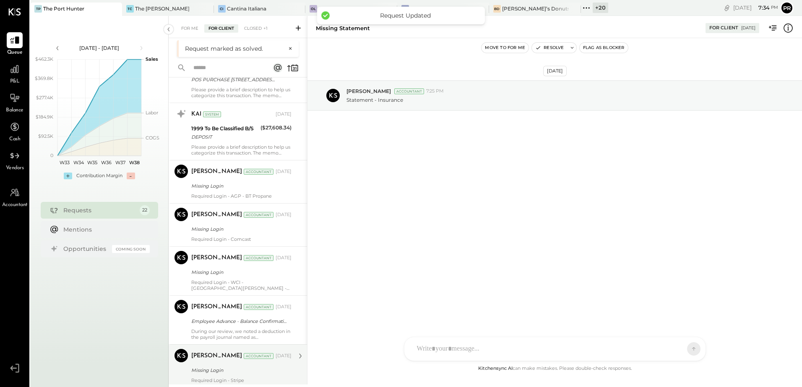
click at [232, 366] on div "Missing Login" at bounding box center [240, 370] width 98 height 8
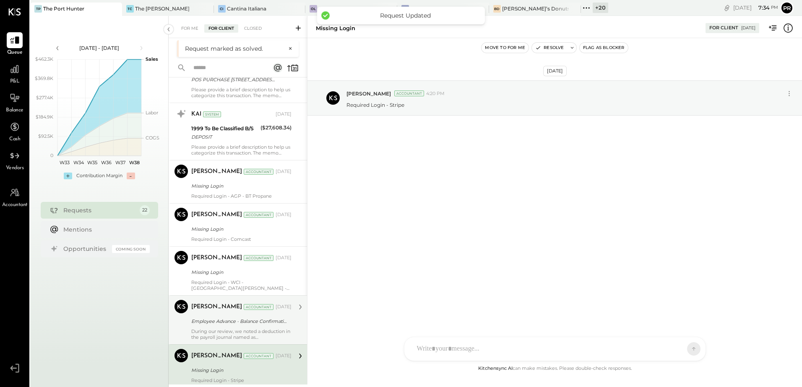
click at [226, 322] on div "[PERSON_NAME] Accountant [DATE] Employee Advance - Balance Confirmation During …" at bounding box center [241, 320] width 100 height 40
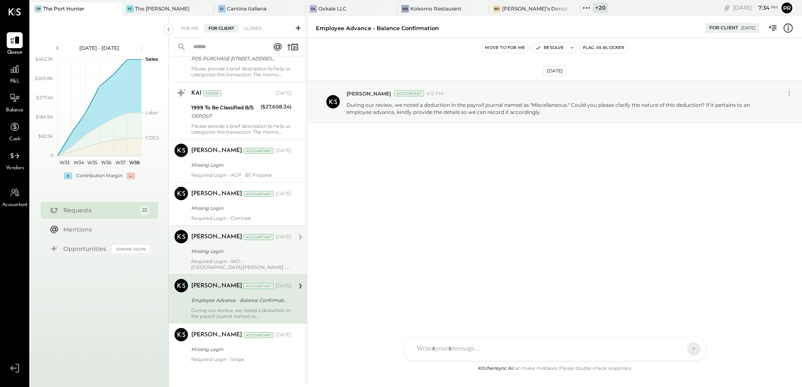
click at [216, 252] on div "[PERSON_NAME] Accountant [DATE] Missing Login Required Login - WCI - [GEOGRAPHI…" at bounding box center [241, 250] width 100 height 40
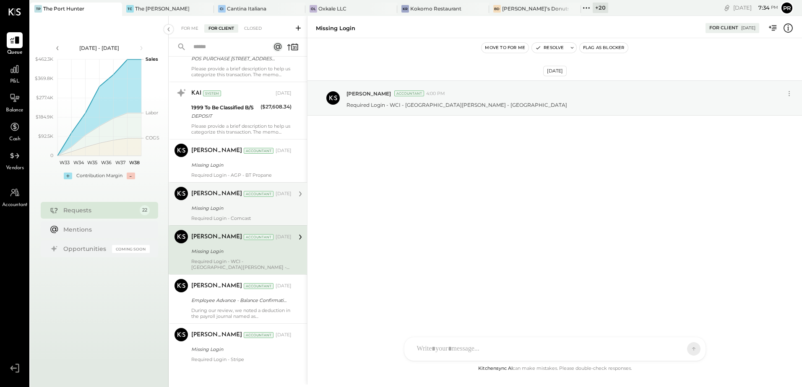
click at [223, 204] on div "Missing Login" at bounding box center [240, 208] width 98 height 8
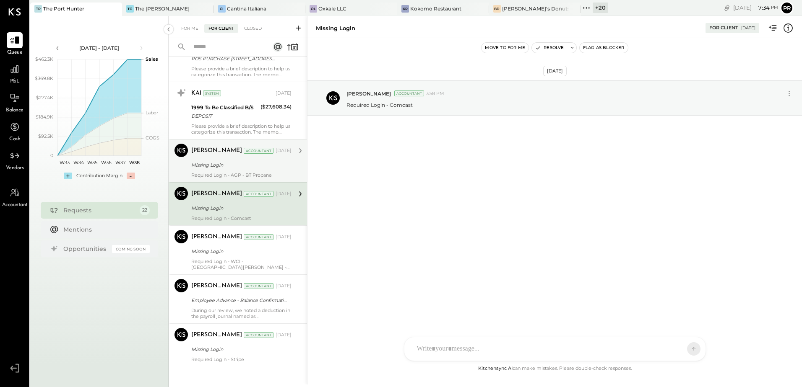
click at [219, 162] on div "Missing Login" at bounding box center [240, 165] width 98 height 8
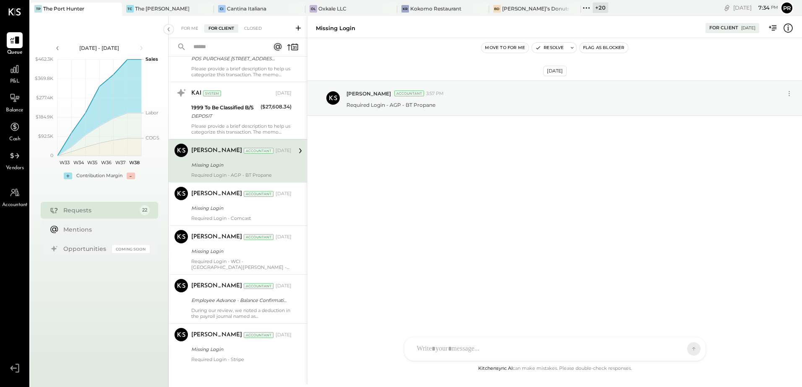
scroll to position [786, 0]
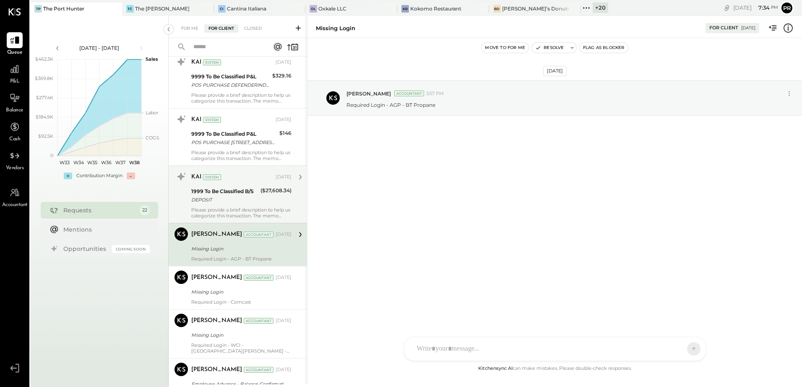
click at [224, 207] on div "Please provide a brief description to help us categorize this transaction. The …" at bounding box center [241, 213] width 100 height 12
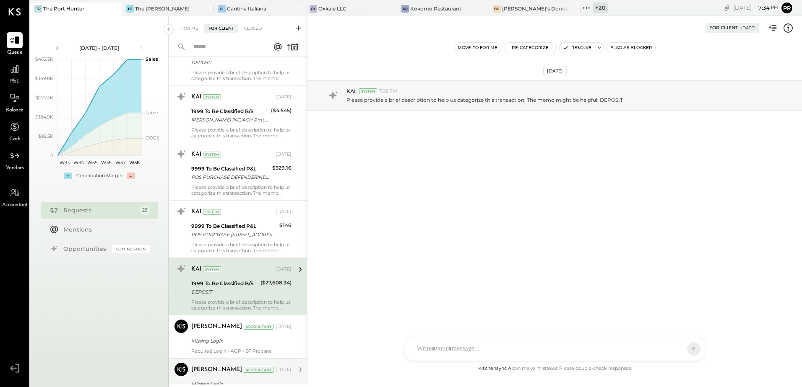
scroll to position [660, 0]
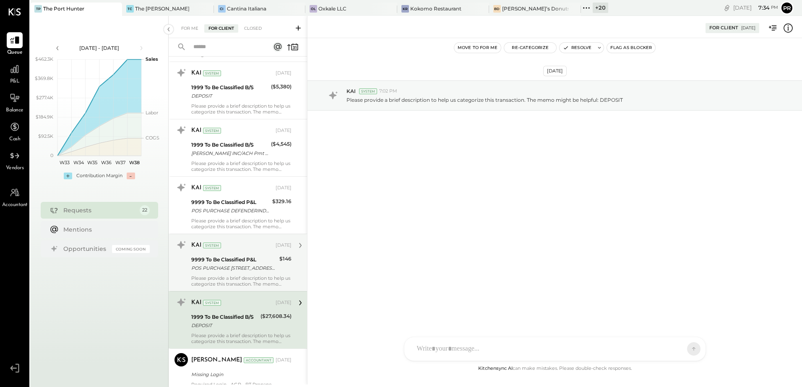
click at [207, 264] on div "POS PURCHASE [STREET_ADDRESS][PERSON_NAME] POS PURCHASE [STREET_ADDRESS][PERSON…" at bounding box center [234, 268] width 86 height 8
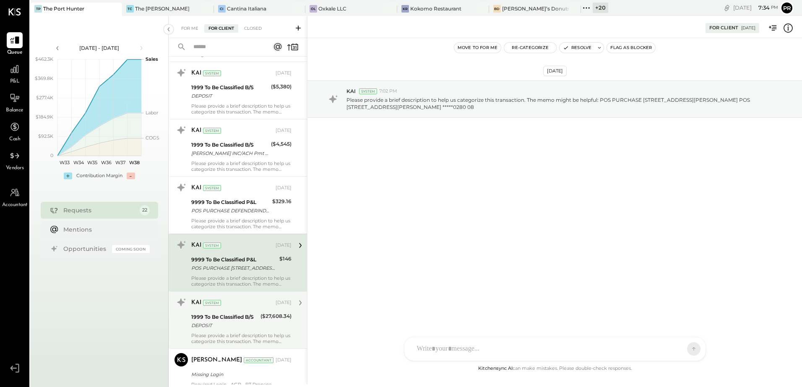
click at [786, 30] on icon at bounding box center [787, 28] width 11 height 11
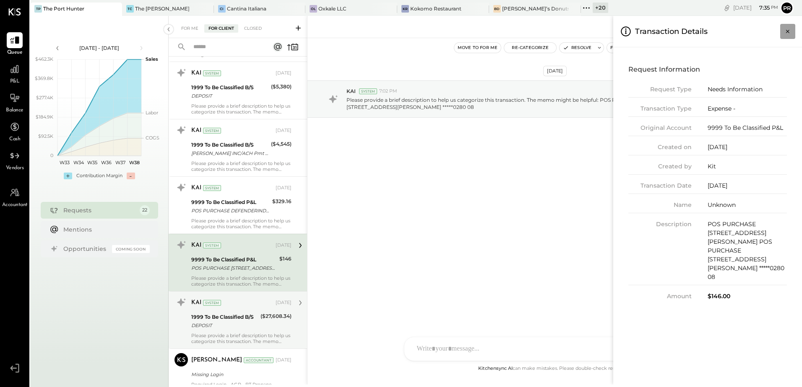
click at [784, 33] on icon "Close panel" at bounding box center [787, 31] width 8 height 8
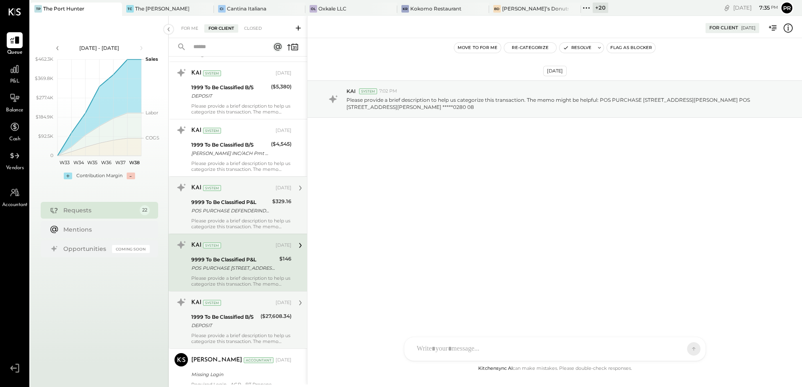
click at [229, 208] on div "POS PURCHASE DEFENDERIND [PERSON_NAME] POS PURCHASE DEFENDERIND [GEOGRAPHIC_DAT…" at bounding box center [230, 211] width 78 height 8
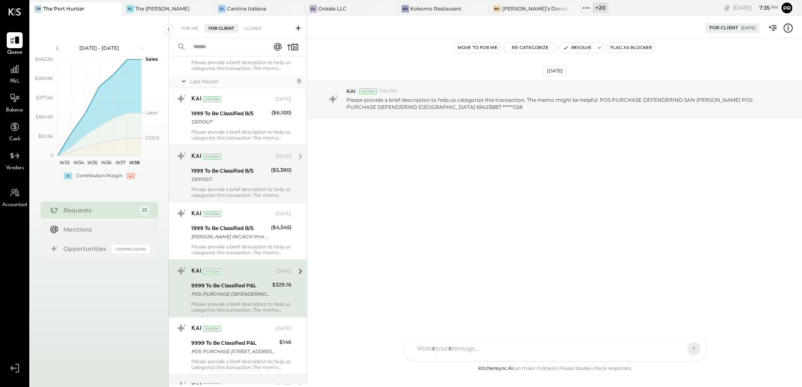
scroll to position [577, 0]
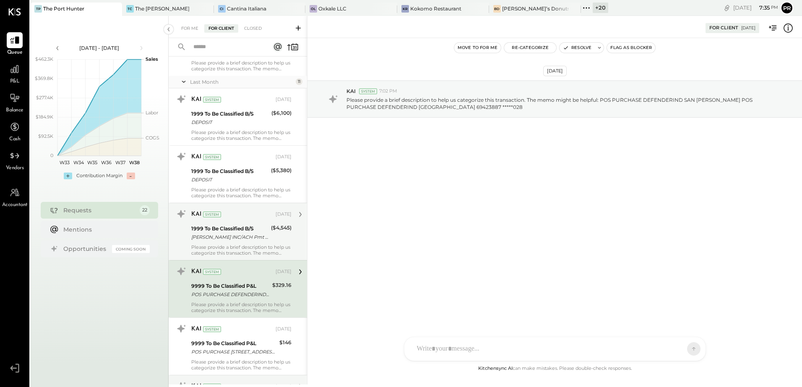
click at [253, 233] on div "[PERSON_NAME] INC/ACH Pmt 060325STMT [PERSON_NAME] INC/ACH Pmt 060325STMT XXXXX…" at bounding box center [229, 237] width 77 height 8
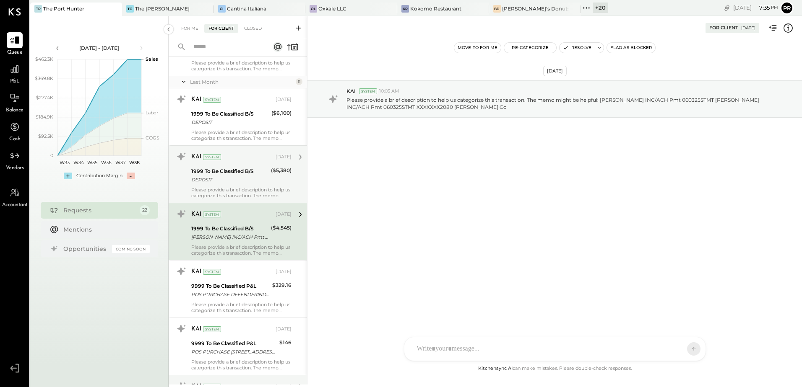
click at [242, 176] on div "DEPOSIT" at bounding box center [229, 180] width 77 height 8
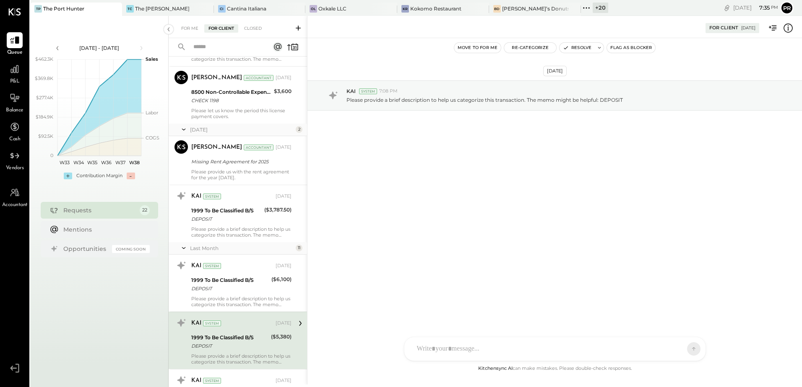
scroll to position [409, 0]
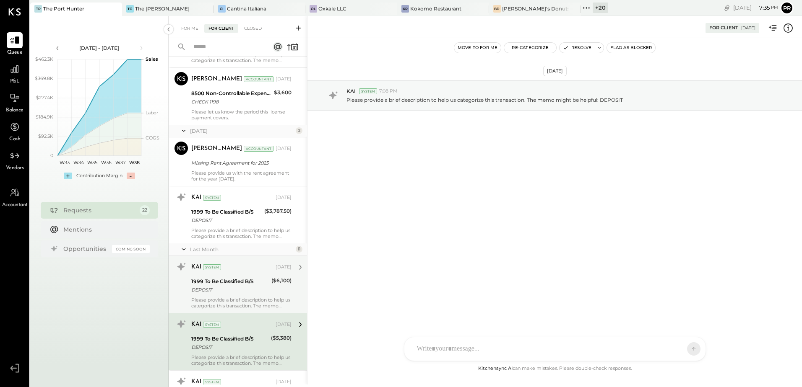
click at [226, 288] on div "DEPOSIT" at bounding box center [230, 290] width 78 height 8
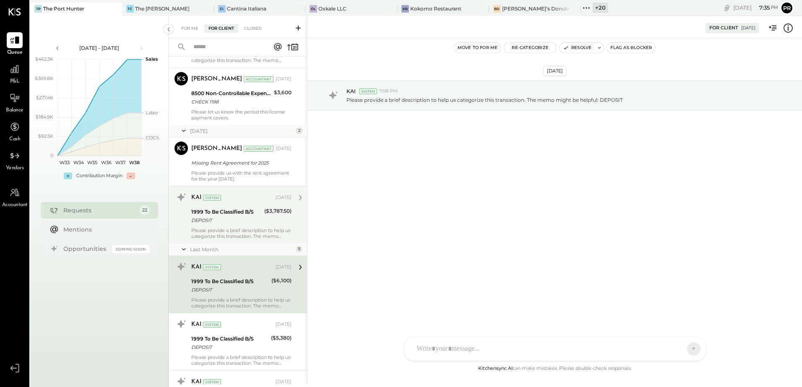
click at [234, 218] on div "DEPOSIT" at bounding box center [226, 220] width 70 height 8
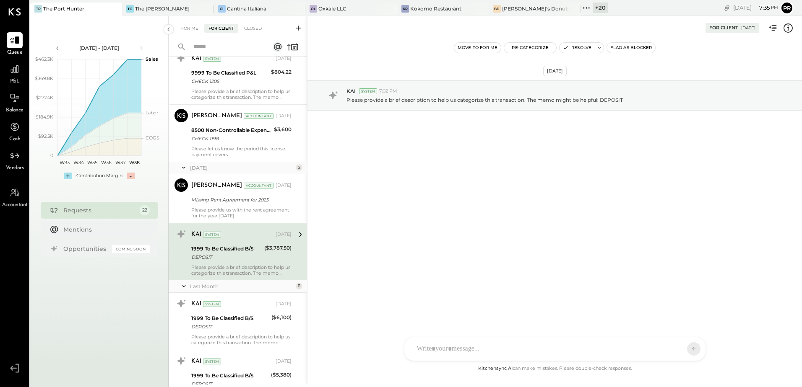
scroll to position [325, 0]
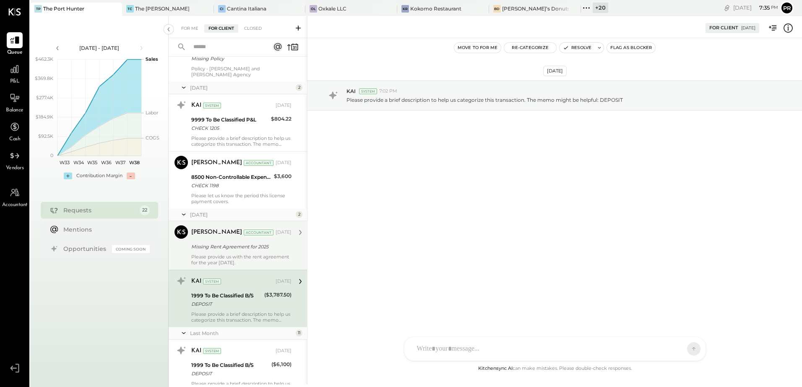
click at [247, 254] on div "Please provide us with the rent agreement for the year [DATE]." at bounding box center [241, 260] width 100 height 12
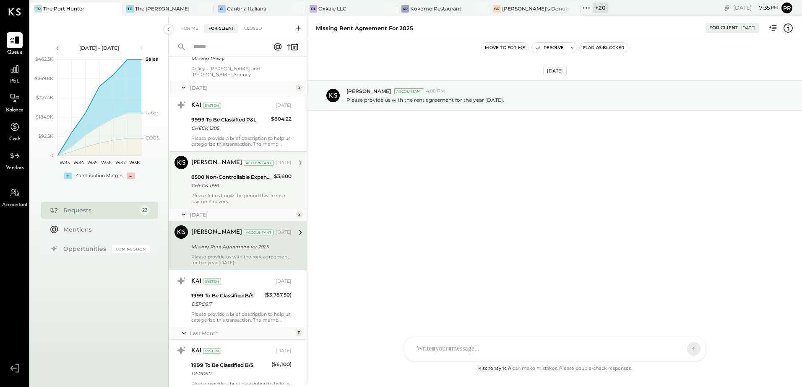
click at [244, 197] on div "Please let us know the period this license payment covers." at bounding box center [241, 199] width 100 height 12
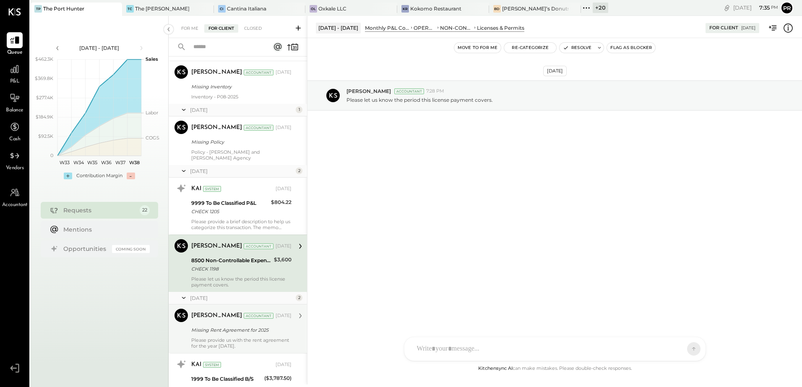
scroll to position [241, 0]
click at [784, 29] on icon at bounding box center [787, 27] width 9 height 9
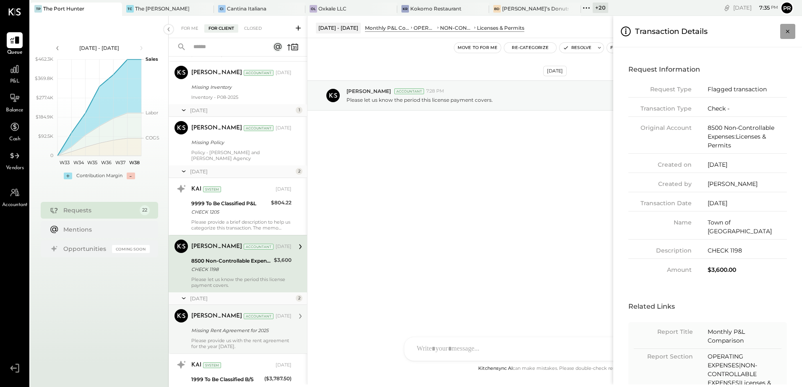
click at [789, 31] on icon "Close panel" at bounding box center [787, 31] width 8 height 8
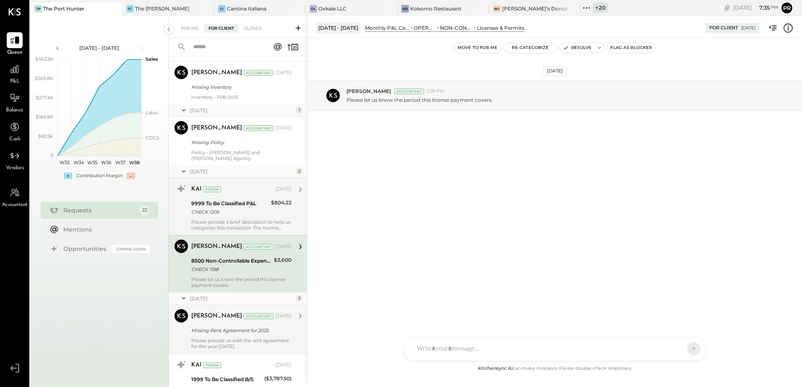
click at [246, 208] on div "CHECK 1205" at bounding box center [229, 212] width 77 height 8
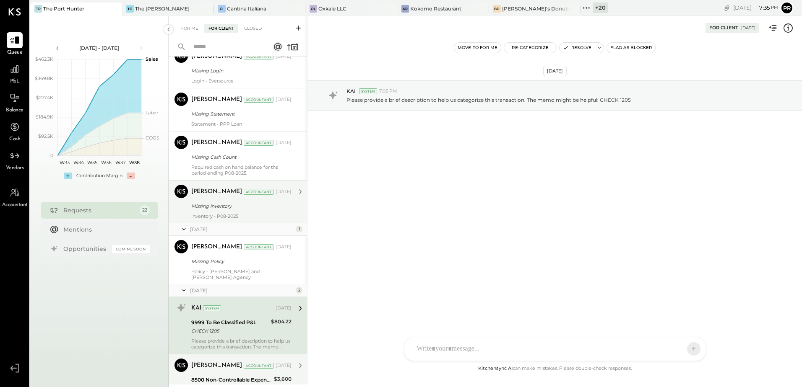
scroll to position [115, 0]
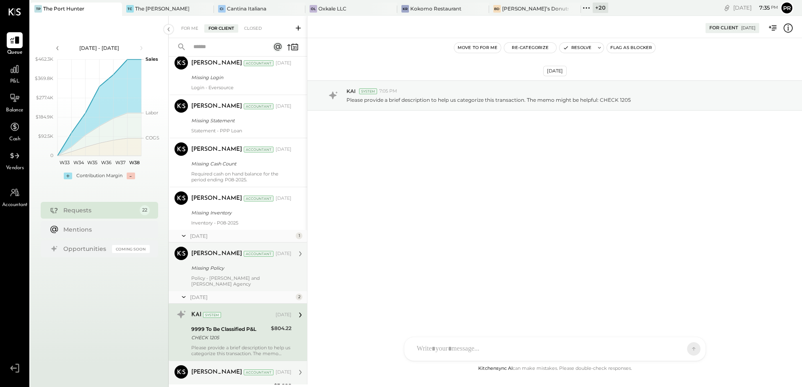
click at [242, 271] on div "Missing Policy" at bounding box center [240, 268] width 98 height 8
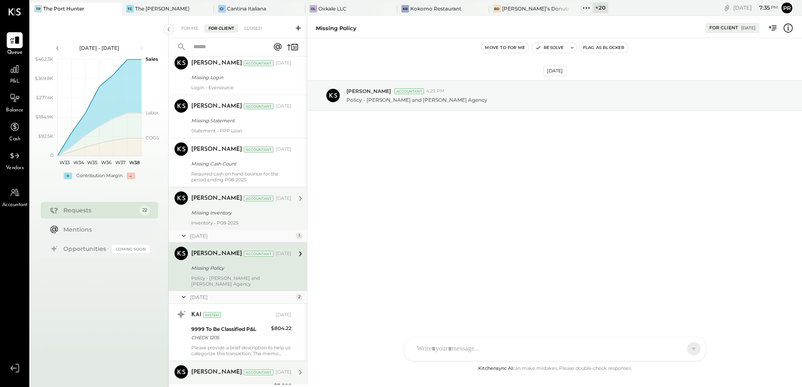
click at [241, 210] on div "Missing Inventory" at bounding box center [240, 213] width 98 height 8
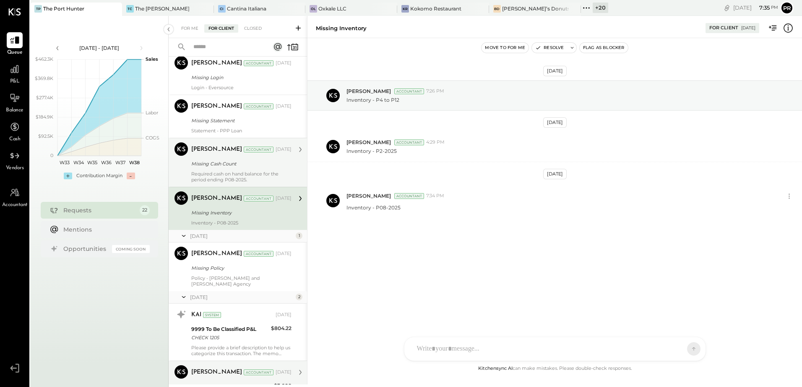
click at [247, 179] on div "Required cash on hand balance for the period ending P08-2025." at bounding box center [241, 177] width 100 height 12
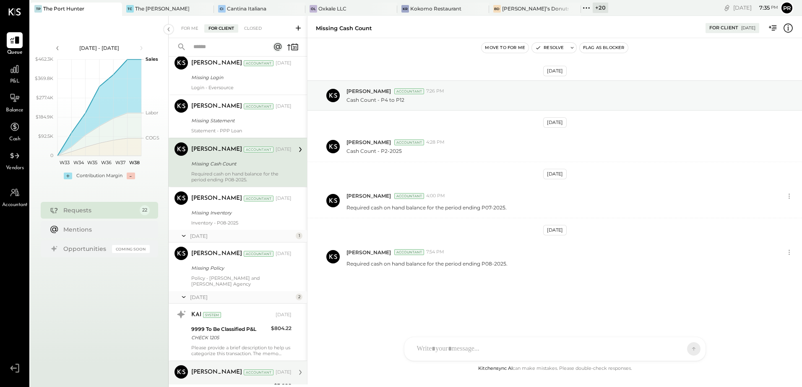
scroll to position [73, 0]
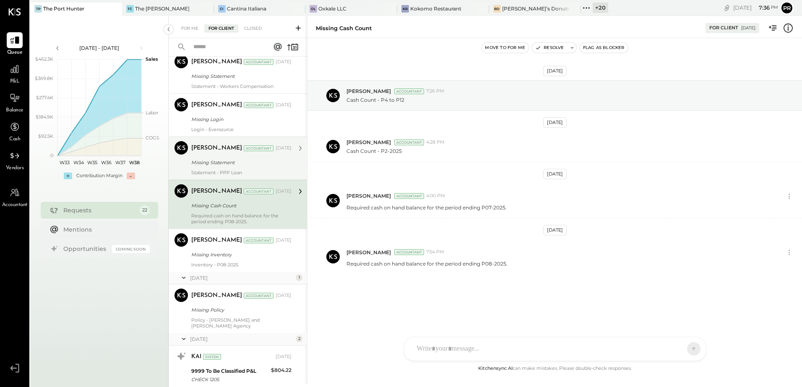
click at [235, 163] on div "Missing Statement" at bounding box center [240, 162] width 98 height 8
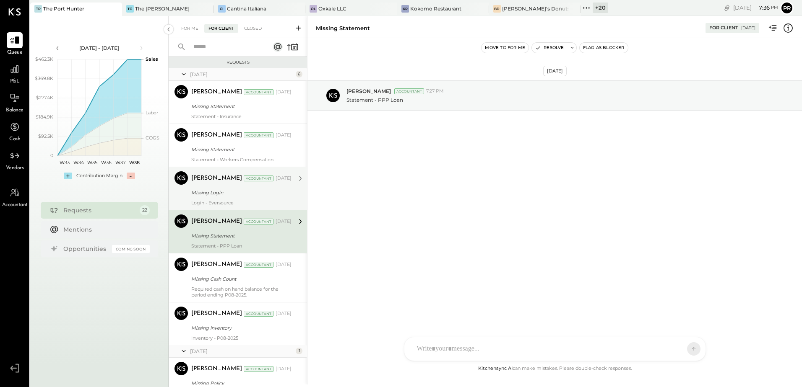
click at [241, 196] on div "Missing Login" at bounding box center [240, 193] width 98 height 8
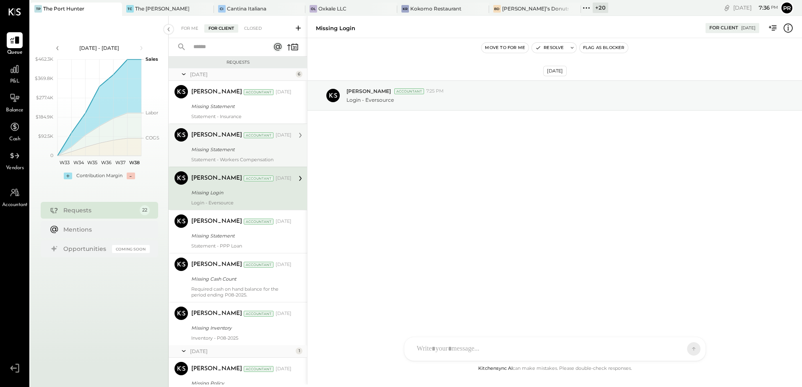
click at [240, 162] on div "Statement - Workers Compensation" at bounding box center [241, 160] width 100 height 6
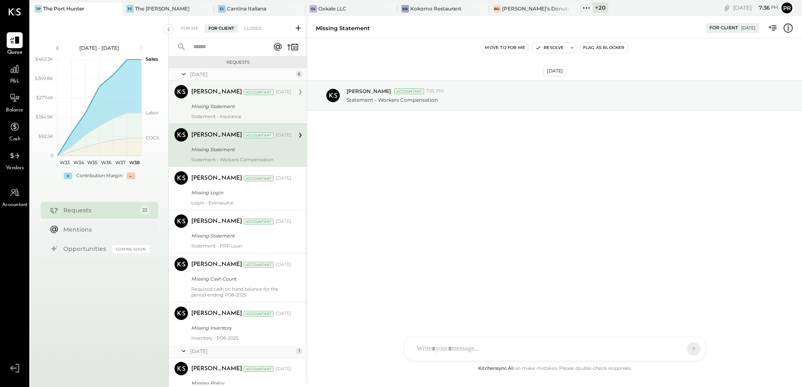
click at [242, 108] on div "Missing Statement" at bounding box center [240, 106] width 98 height 8
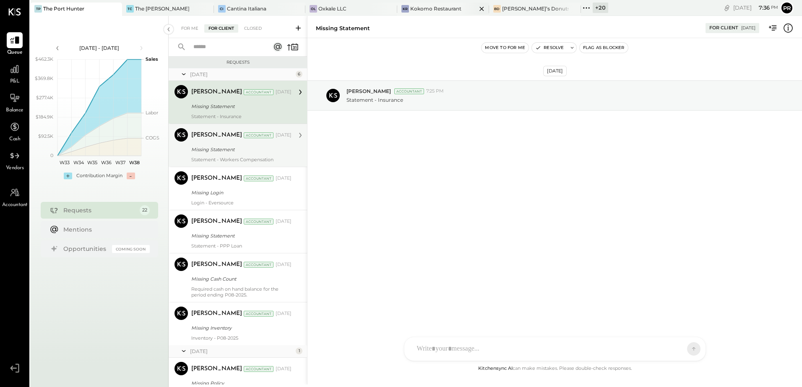
click at [410, 7] on div "Kokomo Restaurant" at bounding box center [435, 8] width 51 height 7
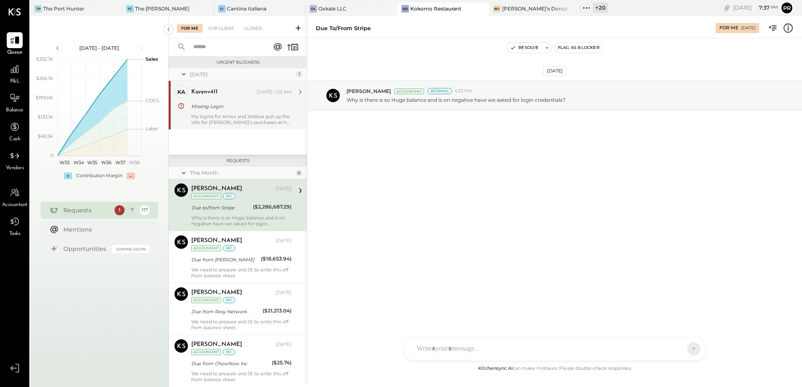
click at [215, 113] on div "karenv411 [DATE], 1:22 AM Missing Login My logins for Amex and Jetblue pull up …" at bounding box center [241, 105] width 100 height 40
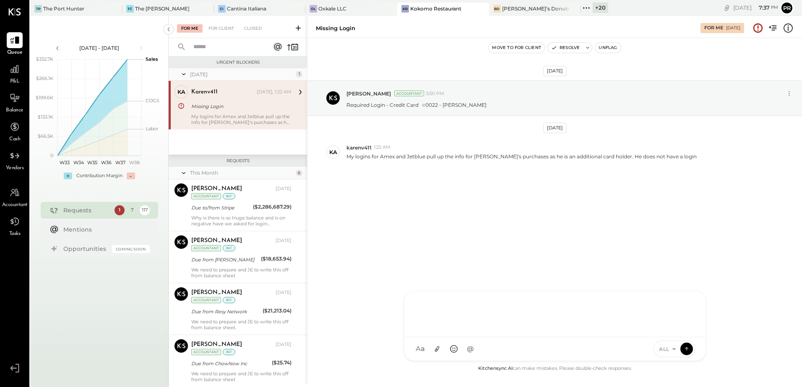
click at [462, 330] on div at bounding box center [555, 314] width 284 height 34
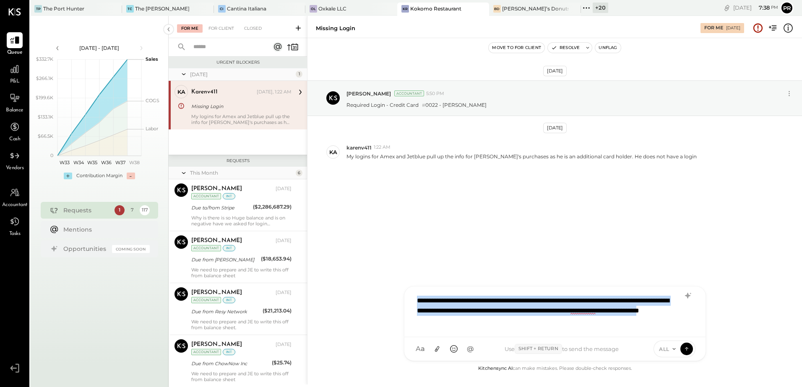
copy div "**********"
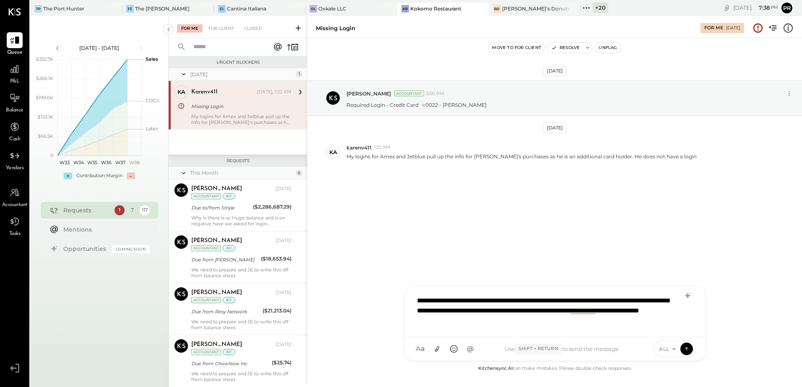
click at [547, 324] on div "**********" at bounding box center [555, 311] width 284 height 39
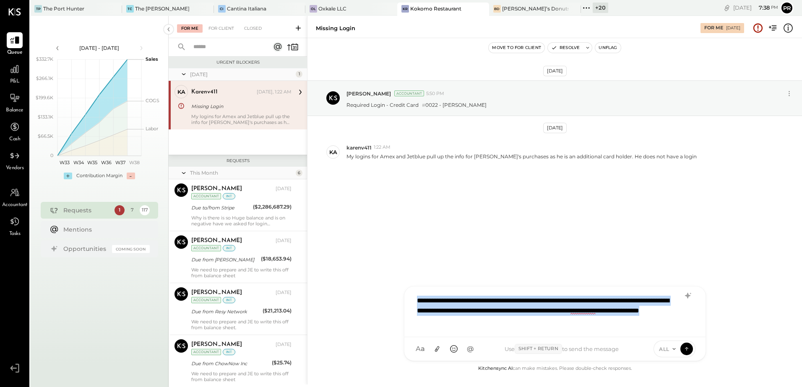
click at [547, 324] on div "**********" at bounding box center [555, 311] width 284 height 39
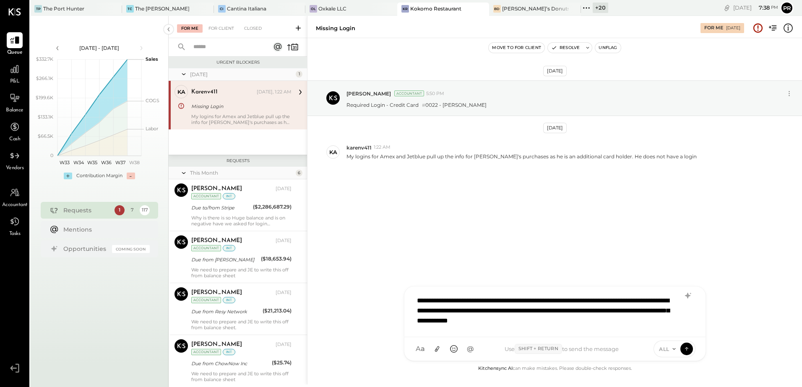
click at [420, 299] on div "**********" at bounding box center [555, 311] width 284 height 39
type input "***"
click at [476, 314] on span "karenv411" at bounding box center [485, 311] width 66 height 8
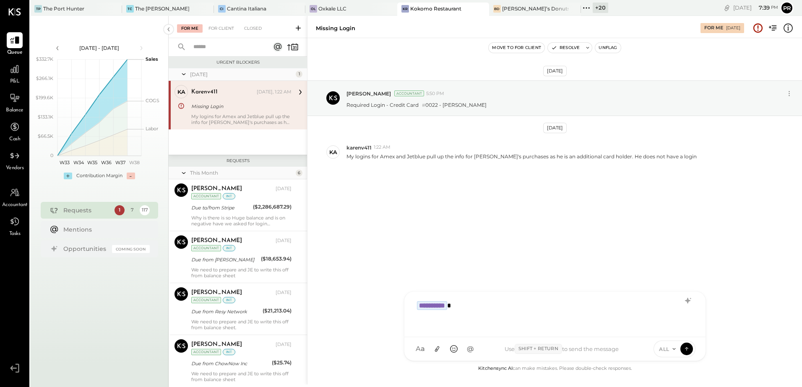
click at [474, 303] on div "**********" at bounding box center [555, 314] width 284 height 34
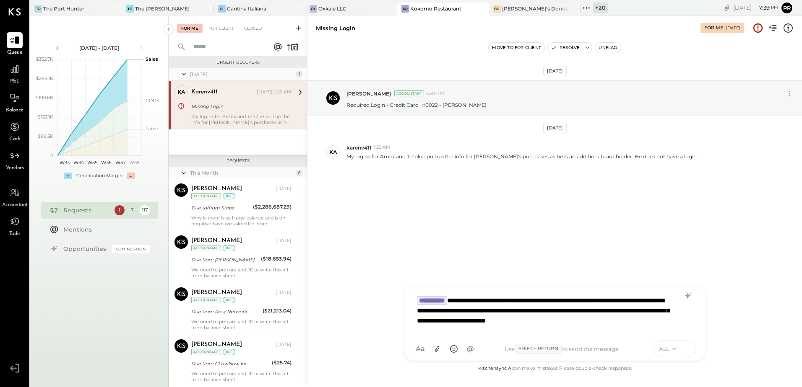
click at [684, 347] on icon at bounding box center [687, 349] width 8 height 8
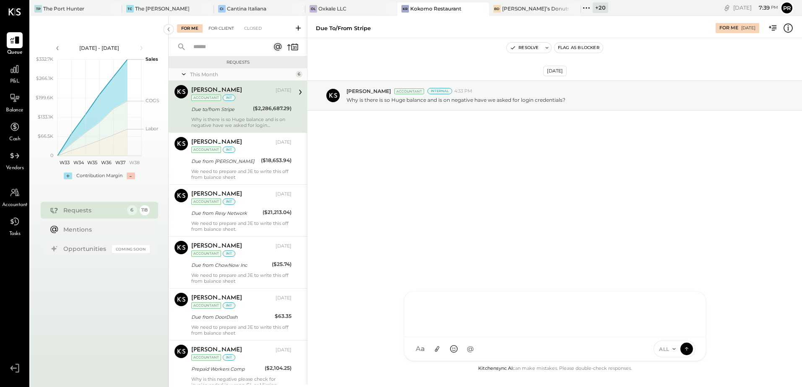
click at [215, 27] on div "For Client" at bounding box center [221, 28] width 34 height 8
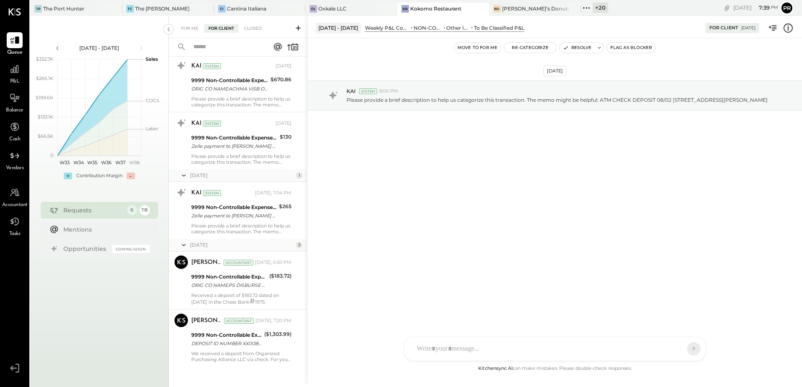
scroll to position [6292, 0]
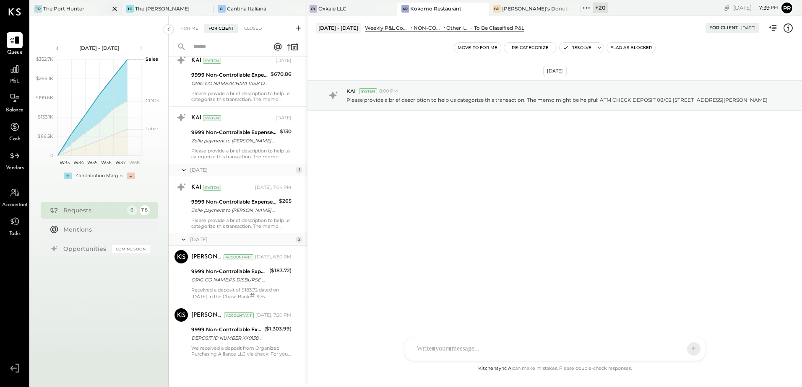
click at [54, 12] on div "The Port Hunter" at bounding box center [63, 8] width 41 height 7
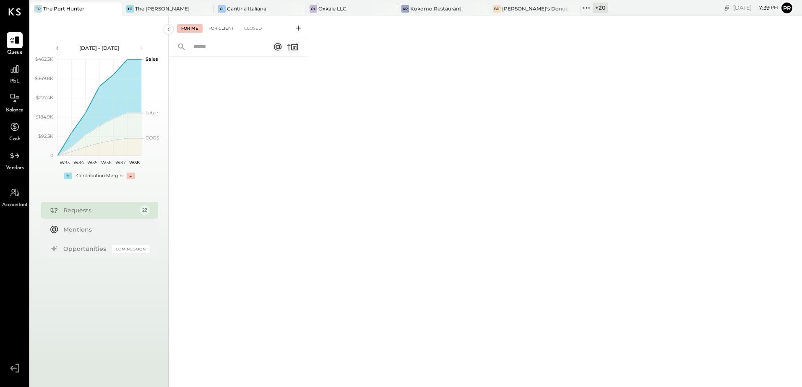
click at [217, 31] on div "For Client" at bounding box center [221, 28] width 34 height 8
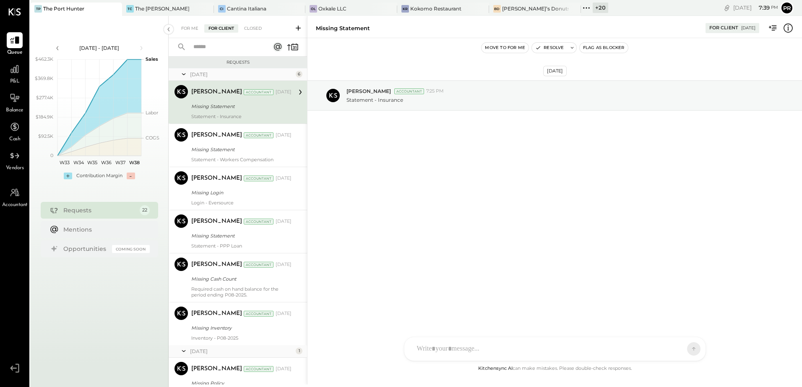
click at [239, 110] on div "Missing Statement" at bounding box center [240, 106] width 98 height 8
click at [231, 148] on div "Missing Statement" at bounding box center [240, 149] width 98 height 8
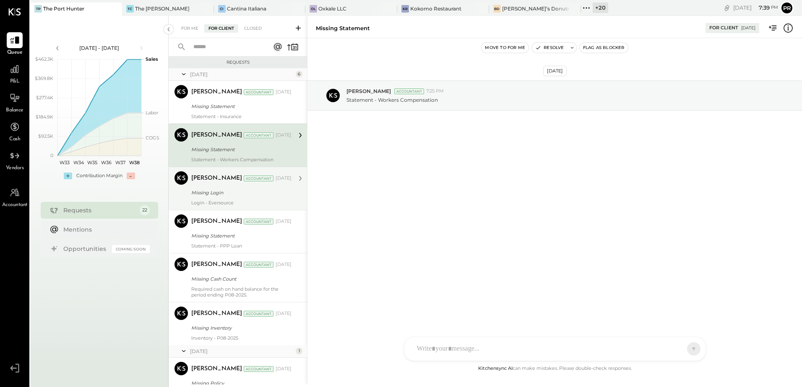
click at [227, 187] on div "[PERSON_NAME] Accountant [DATE] Missing Login Login - Eversource" at bounding box center [241, 188] width 100 height 34
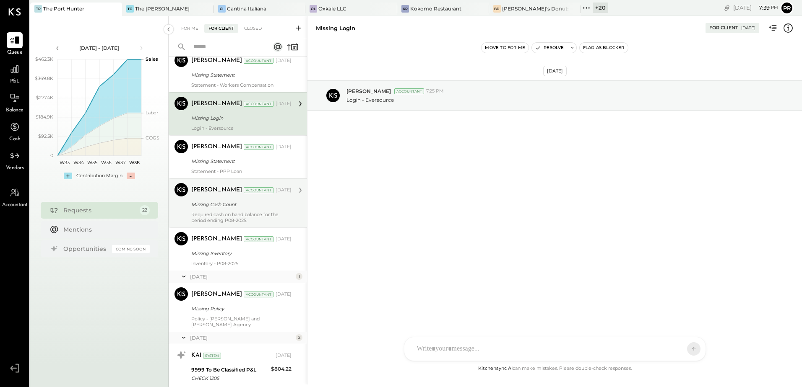
scroll to position [84, 0]
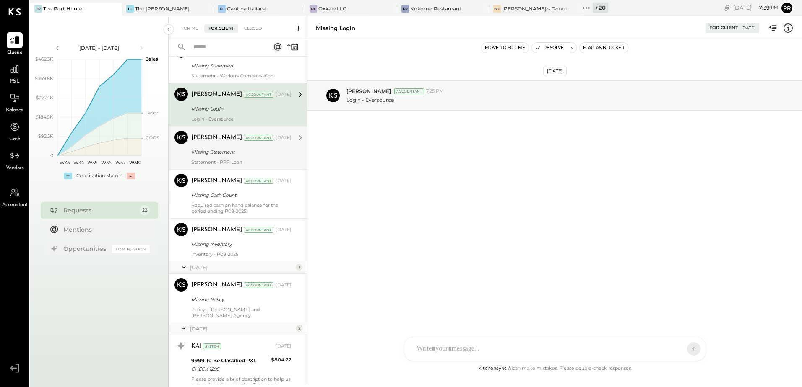
click at [229, 158] on div "[PERSON_NAME] Accountant [DATE] Missing Statement Statement - PPP Loan" at bounding box center [241, 148] width 100 height 34
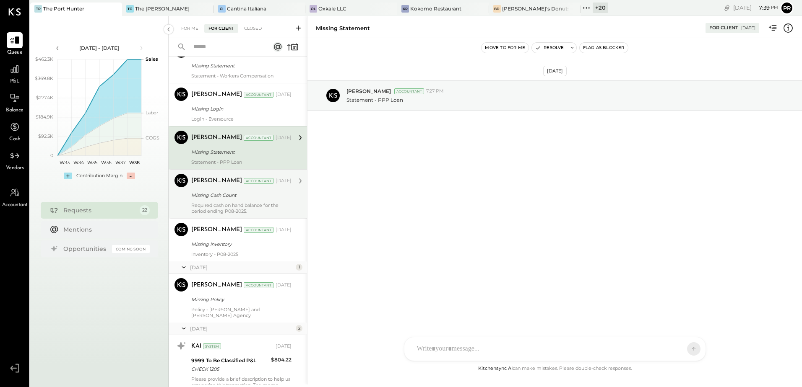
click at [228, 180] on div "[PERSON_NAME] Accountant" at bounding box center [232, 181] width 83 height 8
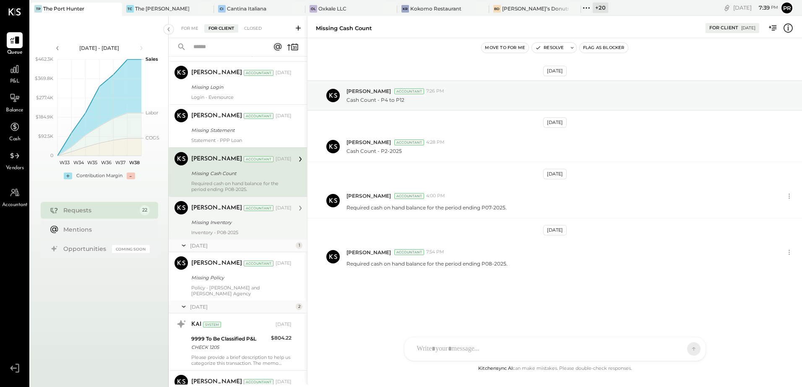
scroll to position [126, 0]
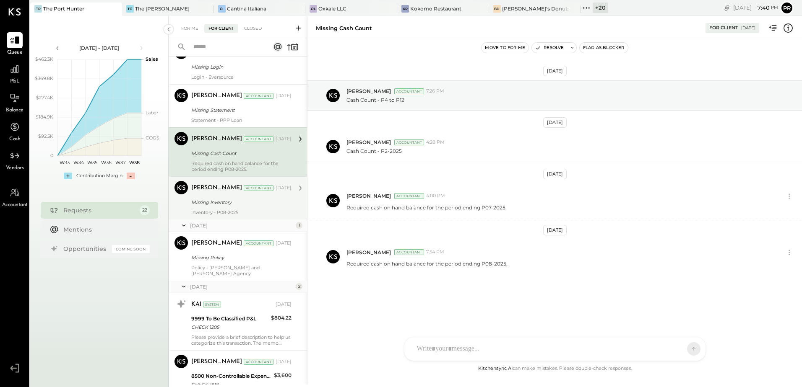
click at [217, 211] on div "Inventory - P08-2025" at bounding box center [241, 213] width 100 height 6
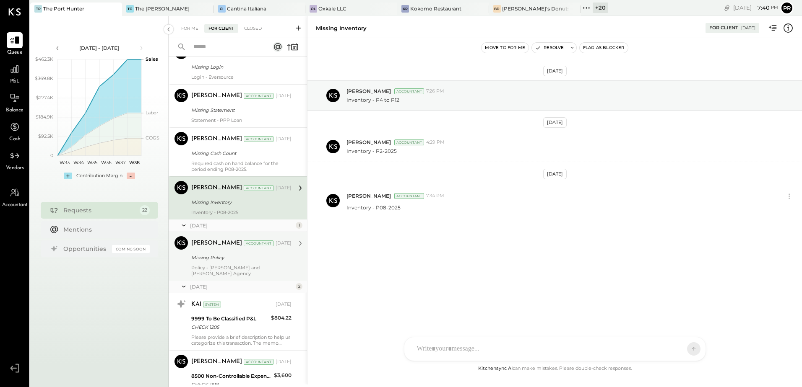
click at [216, 255] on div "Missing Policy" at bounding box center [240, 258] width 98 height 8
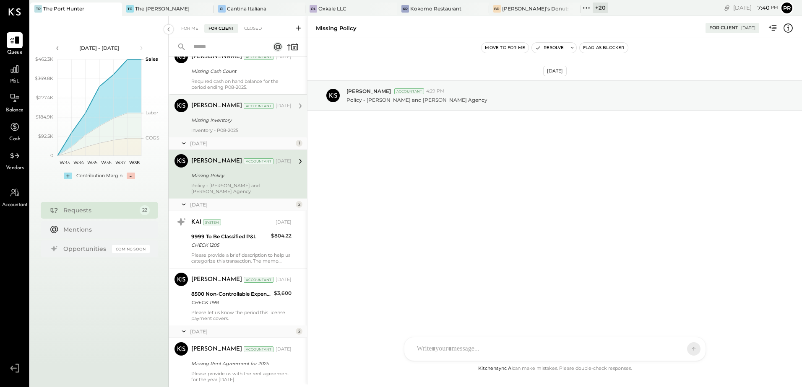
scroll to position [210, 0]
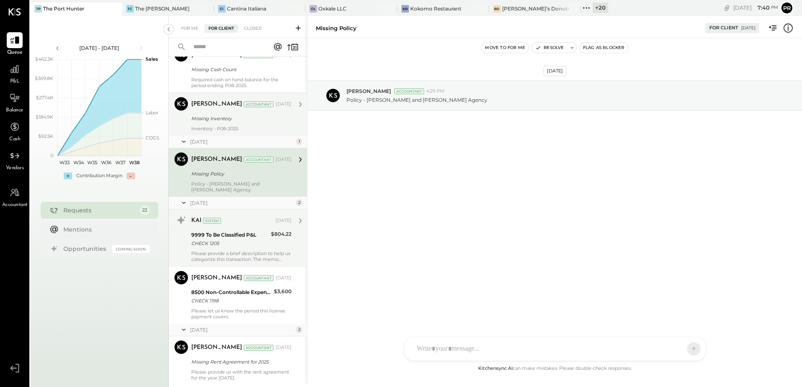
click at [214, 239] on div "CHECK 1205" at bounding box center [229, 243] width 77 height 8
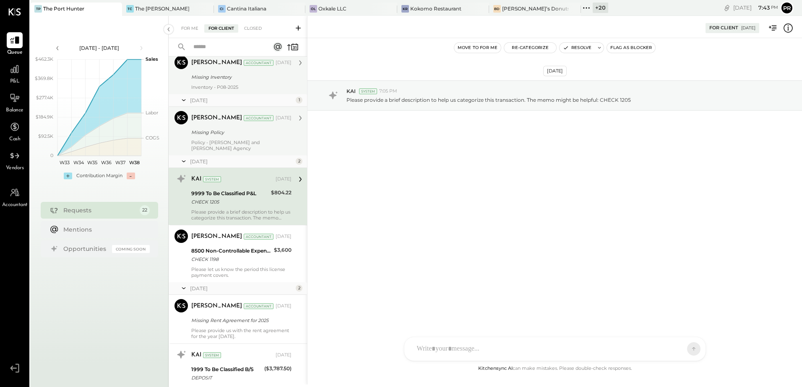
scroll to position [252, 0]
click at [194, 31] on div "For Me" at bounding box center [190, 28] width 26 height 8
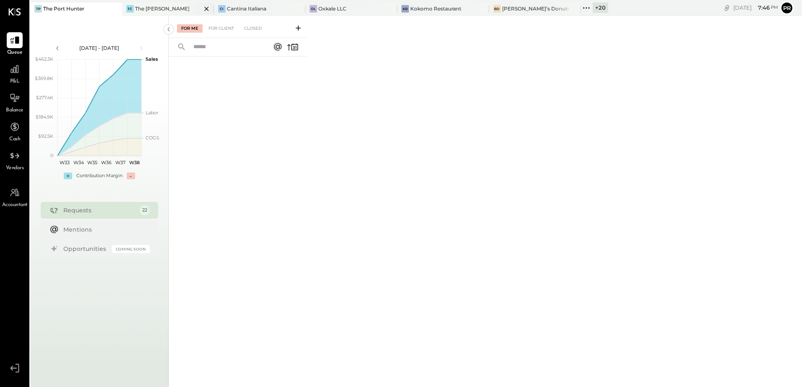
click at [139, 5] on div "The [PERSON_NAME]" at bounding box center [162, 8] width 55 height 7
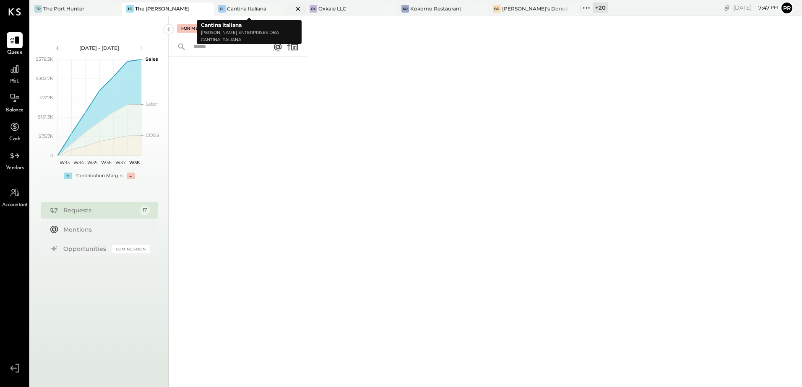
click at [252, 7] on div "Cantina Italiana" at bounding box center [246, 8] width 39 height 7
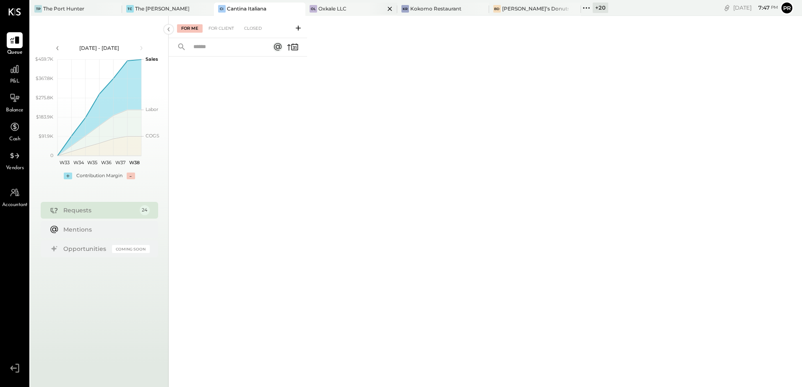
click at [340, 6] on div "OL Oxkale LLC" at bounding box center [344, 9] width 79 height 8
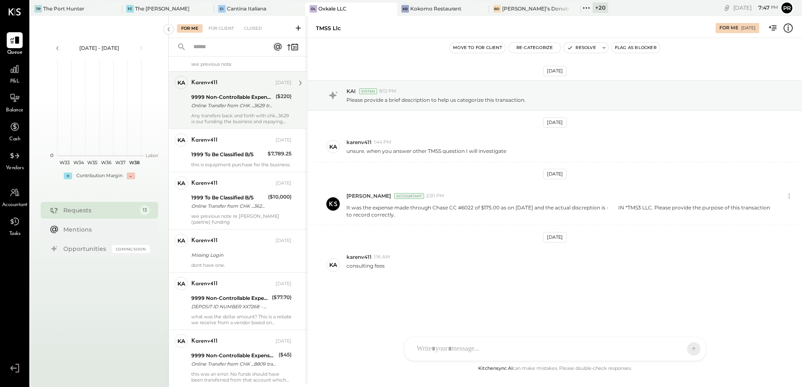
scroll to position [413, 0]
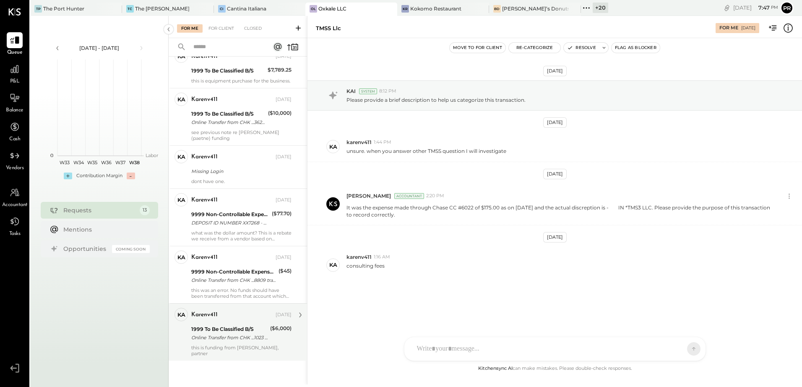
click at [212, 335] on div "Online Transfer from CHK ...1023 transaction#: XXXXXXX4564" at bounding box center [229, 338] width 76 height 8
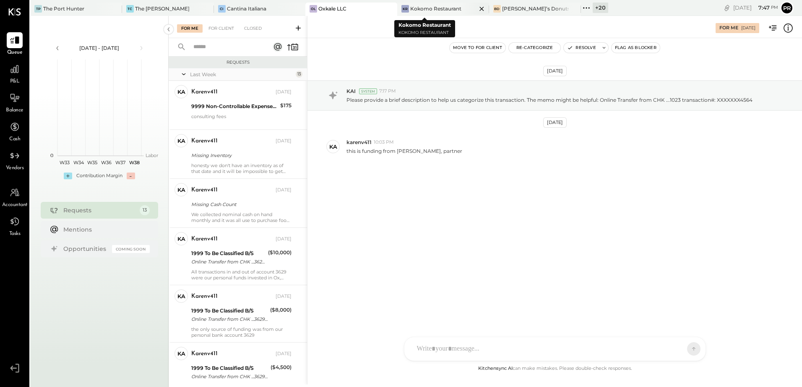
click at [420, 8] on div "Kokomo Restaurant" at bounding box center [435, 8] width 51 height 7
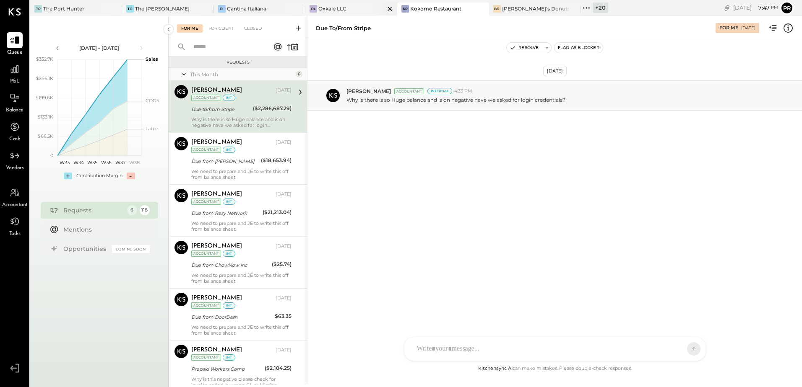
click at [325, 10] on div "Oxkale LLC" at bounding box center [332, 8] width 28 height 7
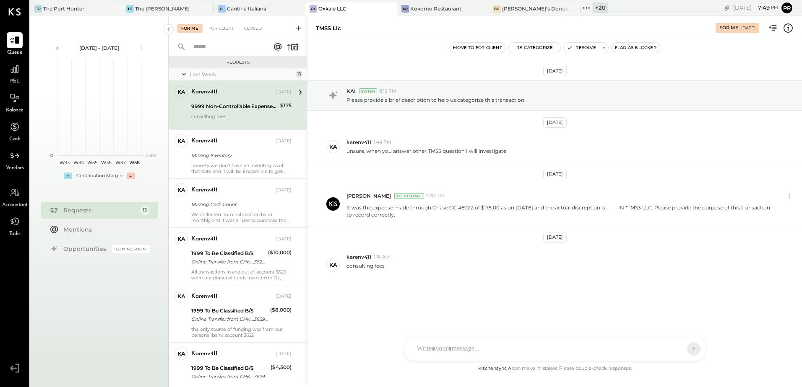
click at [230, 104] on div "9999 Non-Controllable Expenses:Other Income and Expenses:To Be Classified P&L" at bounding box center [234, 106] width 86 height 8
click at [792, 26] on icon at bounding box center [787, 28] width 11 height 11
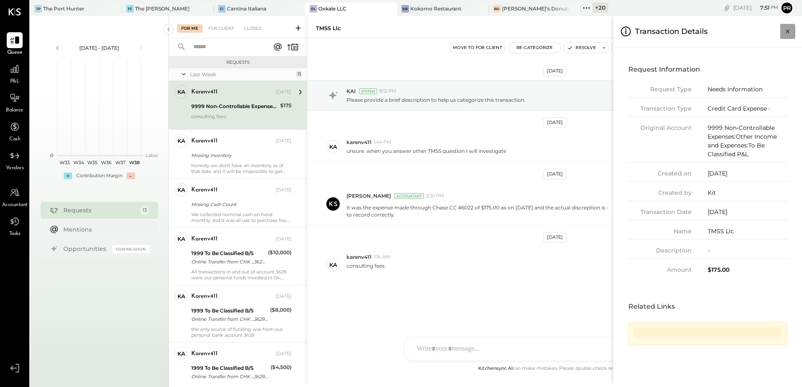
click at [789, 31] on icon "Close panel" at bounding box center [787, 31] width 8 height 8
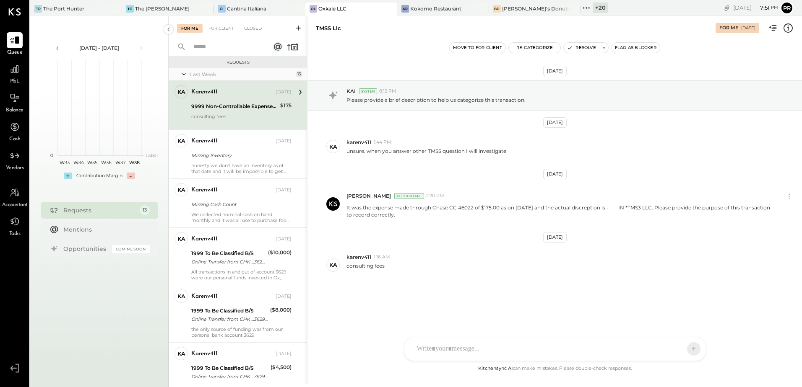
click at [255, 104] on div "9999 Non-Controllable Expenses:Other Income and Expenses:To Be Classified P&L" at bounding box center [234, 106] width 86 height 8
click at [590, 48] on button "Resolve" at bounding box center [581, 48] width 35 height 10
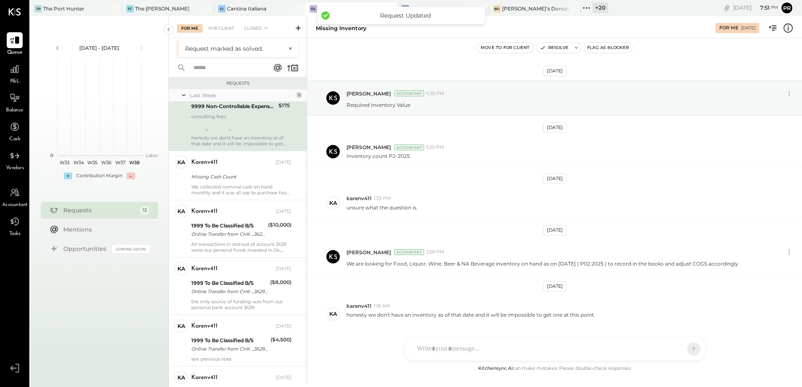
scroll to position [31, 0]
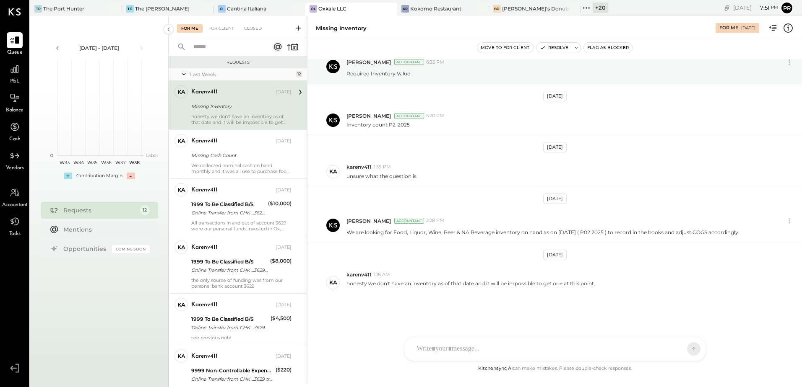
click at [226, 119] on div "honesty we don't have an inventory as of that date and it will be impossible to…" at bounding box center [241, 120] width 100 height 12
click at [235, 99] on div "karenv411 [DATE]" at bounding box center [241, 92] width 100 height 14
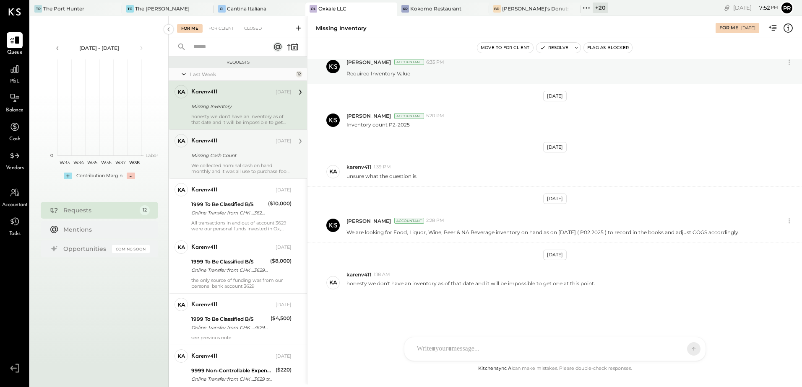
click at [224, 153] on div "Missing Cash Count" at bounding box center [240, 155] width 98 height 8
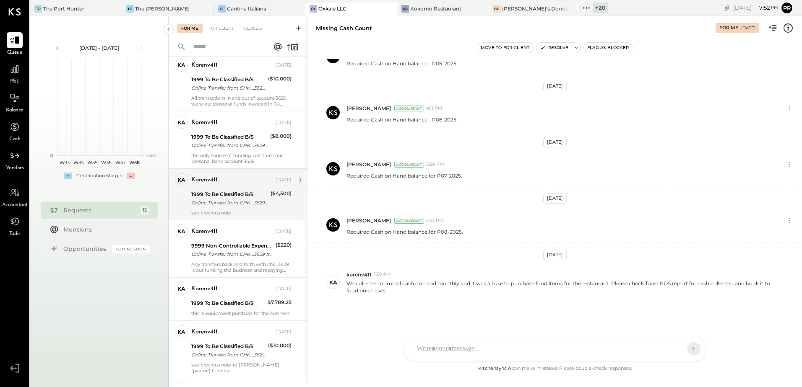
scroll to position [84, 0]
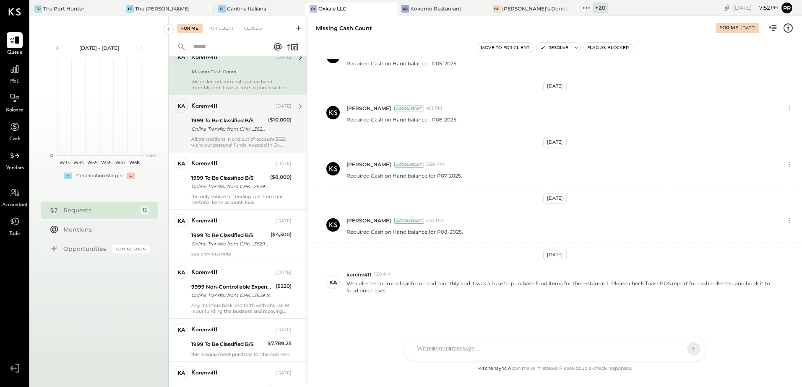
click at [218, 132] on div "Online Transfer from CHK ...3629 transaction#: XXXXXXX3565" at bounding box center [228, 129] width 74 height 8
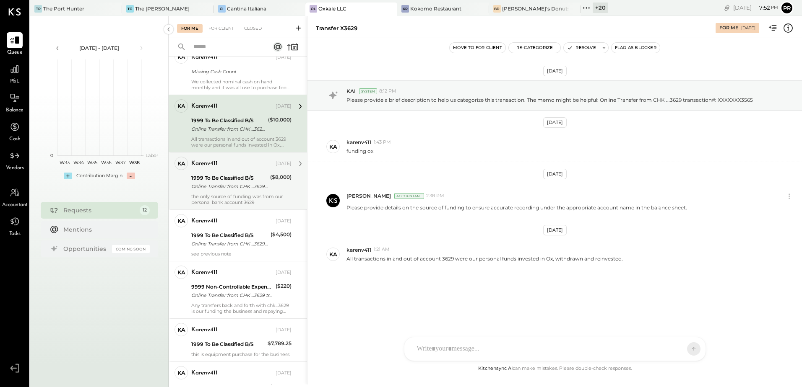
click at [256, 188] on div "Online Transfer from CHK ...3629 transaction#: XXXXXXX5897" at bounding box center [229, 186] width 76 height 8
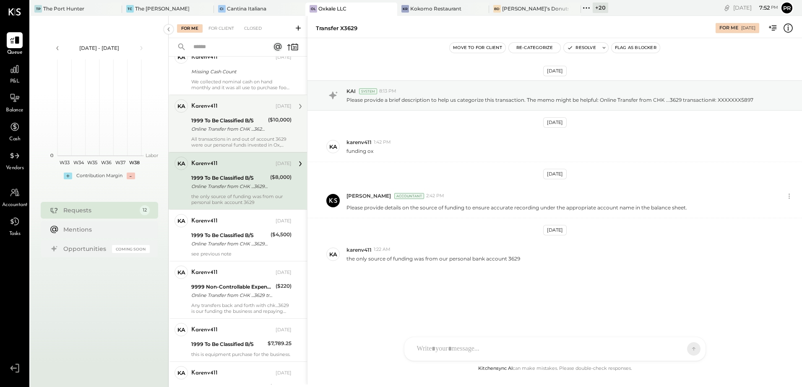
click at [255, 130] on div "Online Transfer from CHK ...3629 transaction#: XXXXXXX3565" at bounding box center [228, 129] width 74 height 8
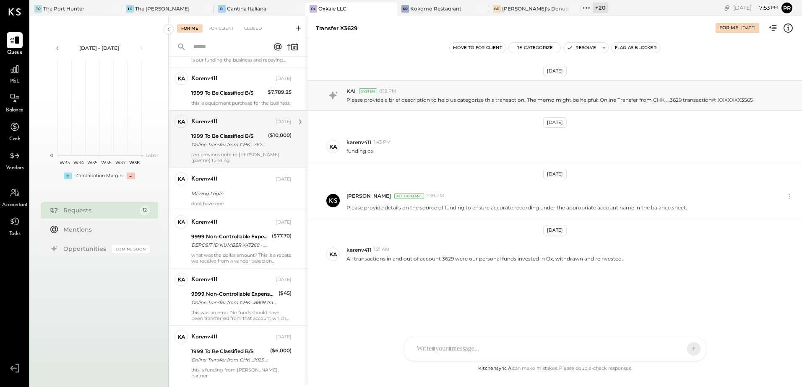
scroll to position [364, 0]
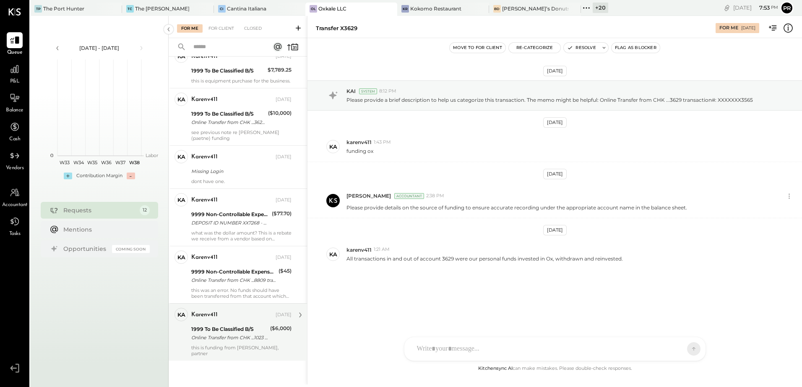
click at [232, 326] on div "1999 To Be Classified B/S" at bounding box center [229, 329] width 76 height 8
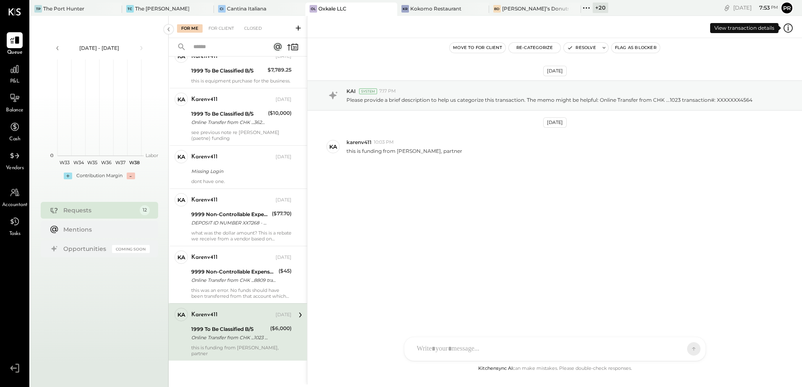
click at [790, 25] on icon at bounding box center [787, 27] width 9 height 9
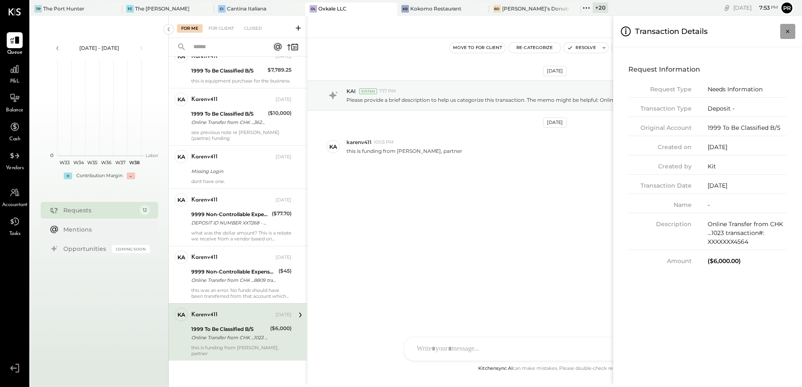
click at [786, 32] on icon "Close panel" at bounding box center [787, 31] width 8 height 8
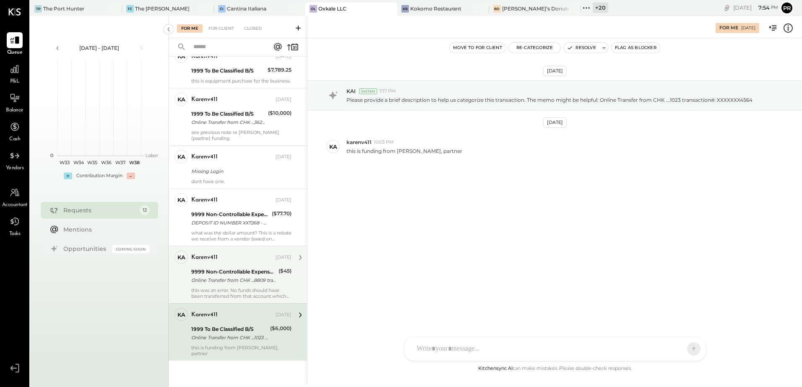
click at [222, 277] on div "Online Transfer from CHK ...8809 transaction#: XXXXXXX5479" at bounding box center [233, 280] width 85 height 8
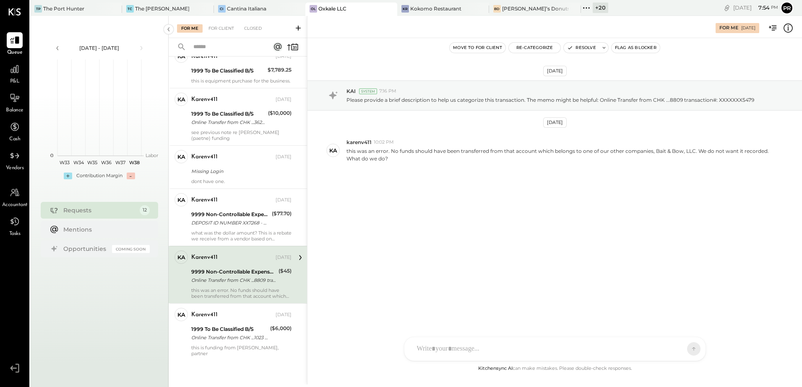
click at [787, 27] on icon at bounding box center [787, 28] width 11 height 11
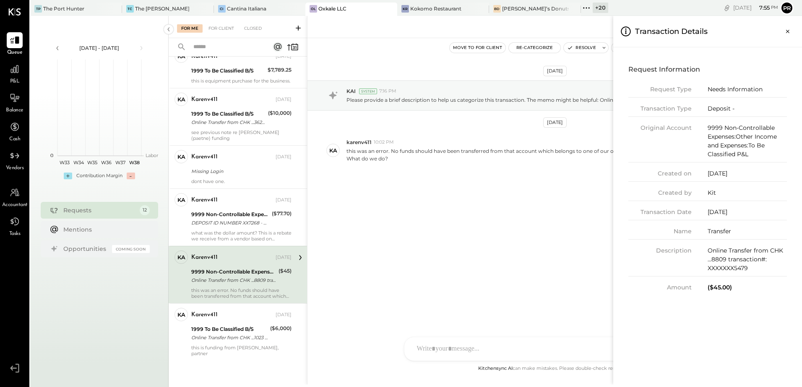
click at [545, 193] on div "For Me For Client Closed Requests Last Week 12 ka karenv411 Owner karenv411 [DA…" at bounding box center [485, 200] width 633 height 369
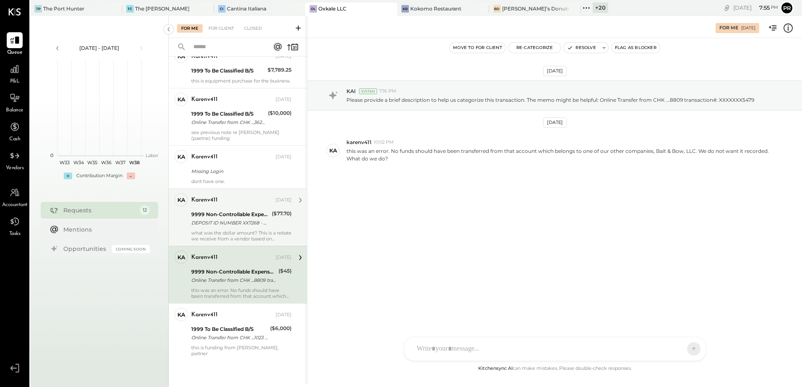
click at [243, 221] on div "DEPOSIT ID NUMBER XX7268 - Payout Period : Q4,2024" at bounding box center [230, 223] width 78 height 8
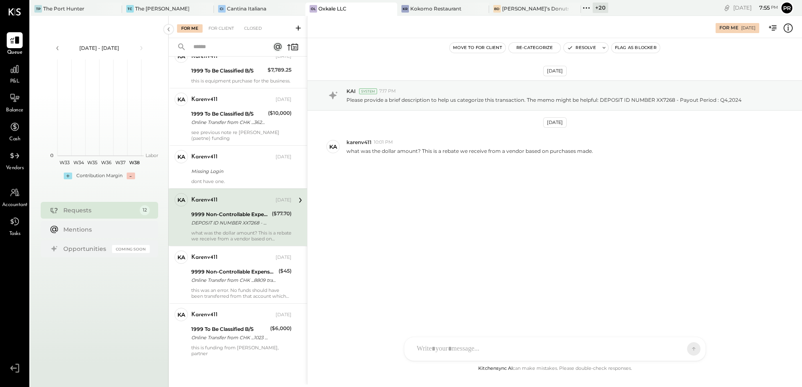
click at [790, 27] on icon at bounding box center [787, 28] width 11 height 11
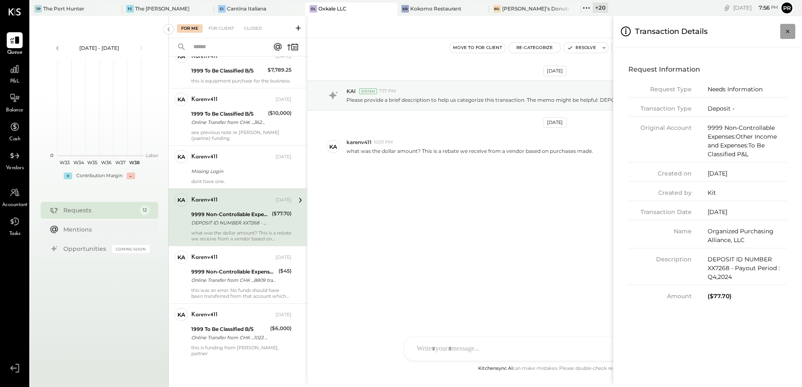
click at [785, 31] on icon "Close panel" at bounding box center [787, 31] width 8 height 8
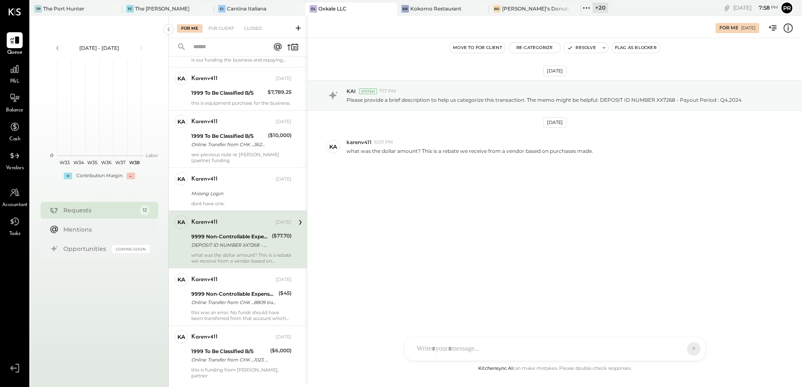
scroll to position [364, 0]
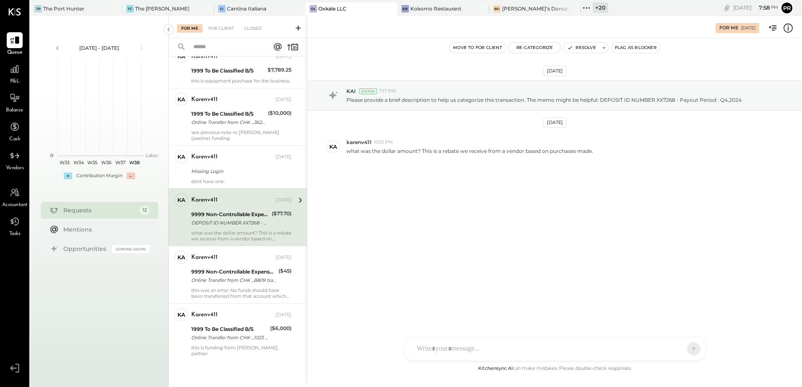
click at [789, 26] on icon at bounding box center [787, 28] width 11 height 11
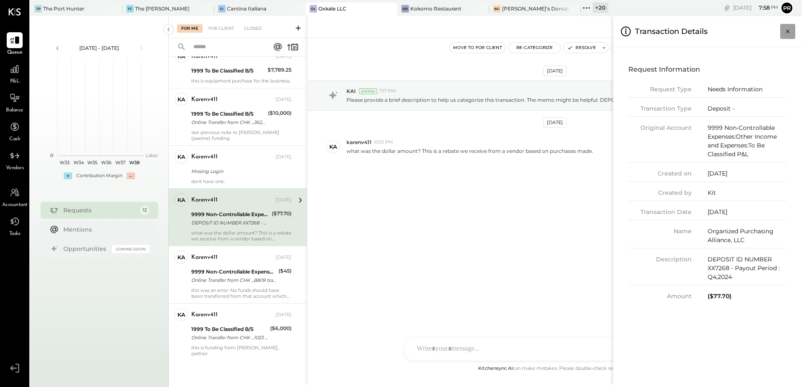
click at [791, 30] on icon "Close panel" at bounding box center [787, 31] width 8 height 8
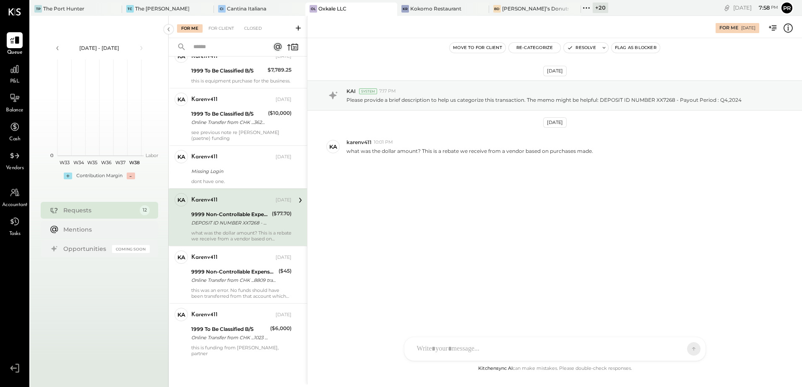
click at [614, 197] on div "[DATE] KAI System 7:17 PM Please provide a brief description to help us categor…" at bounding box center [554, 142] width 494 height 166
click at [462, 330] on div at bounding box center [555, 314] width 284 height 34
paste div
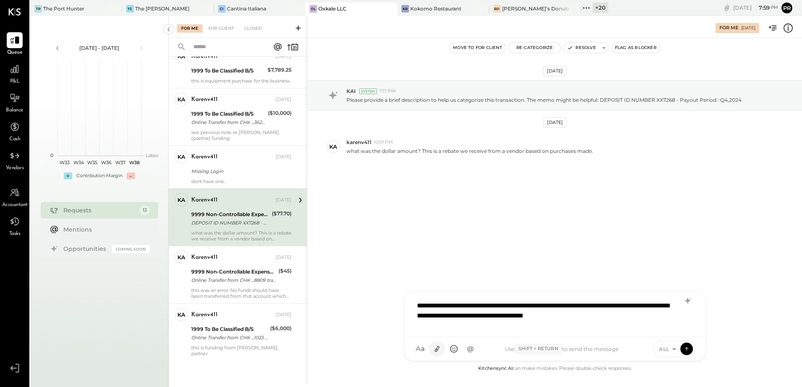
click at [437, 350] on icon at bounding box center [436, 350] width 5 height 6
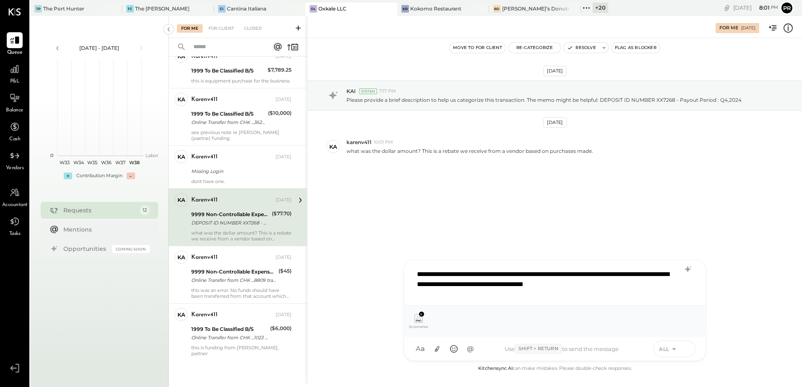
click at [685, 350] on icon at bounding box center [687, 349] width 8 height 8
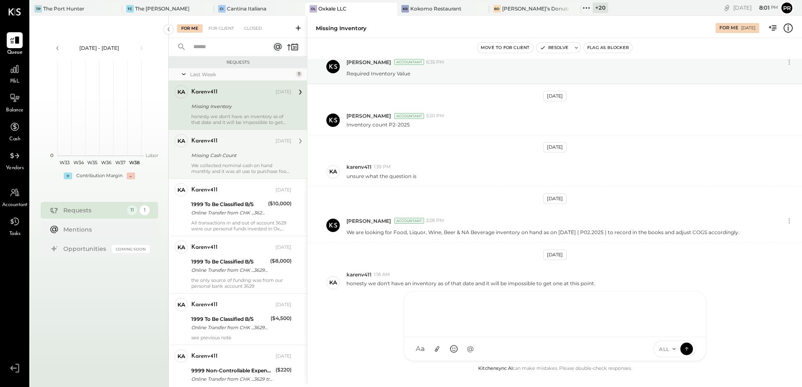
click at [250, 155] on div "Missing Cash Count" at bounding box center [240, 155] width 98 height 8
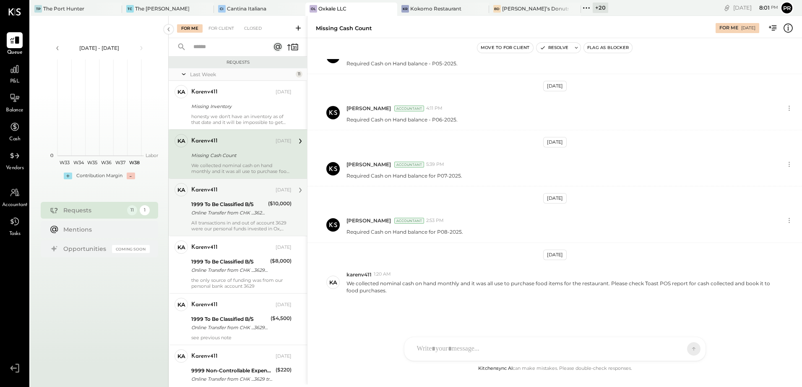
click at [235, 209] on div "Online Transfer from CHK ...3629 transaction#: XXXXXXX3565" at bounding box center [228, 213] width 74 height 8
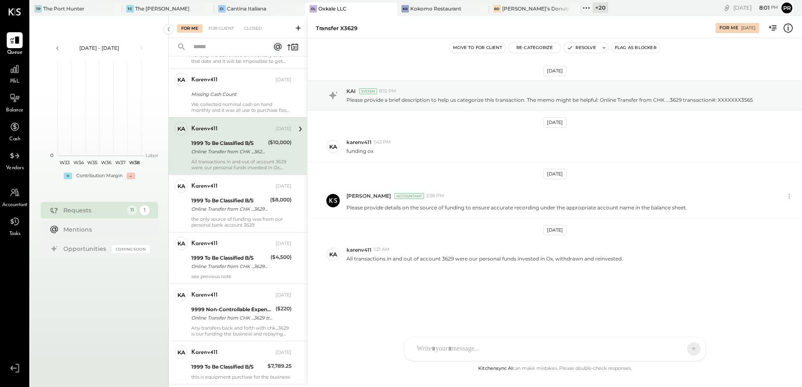
scroll to position [84, 0]
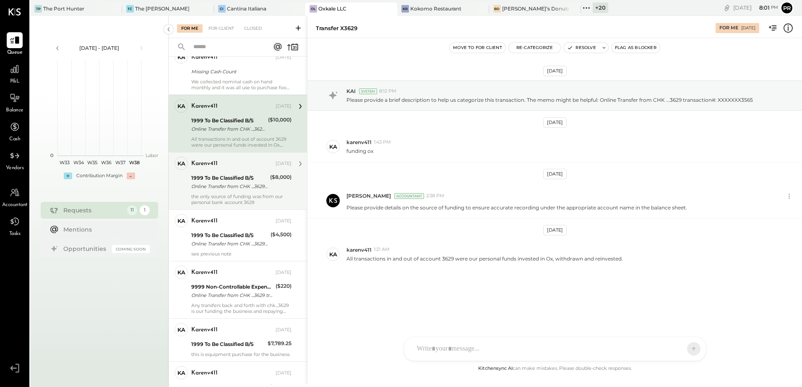
click at [229, 186] on div "Online Transfer from CHK ...3629 transaction#: XXXXXXX5897" at bounding box center [229, 186] width 76 height 8
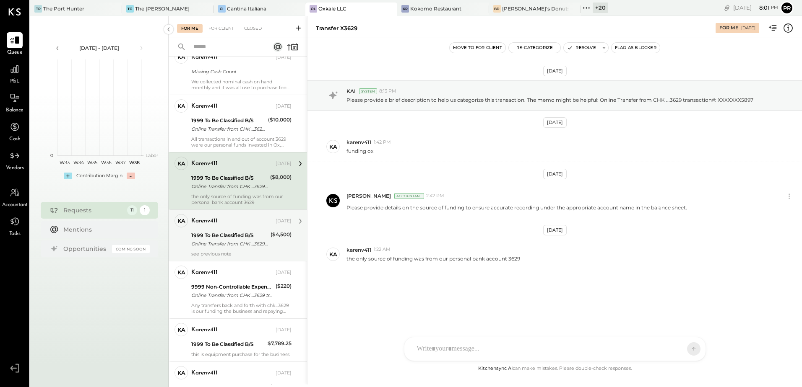
click at [232, 229] on div "karenv411 [DATE] 1999 To Be Classified B/S Online Transfer from CHK ...3629 tra…" at bounding box center [241, 235] width 100 height 43
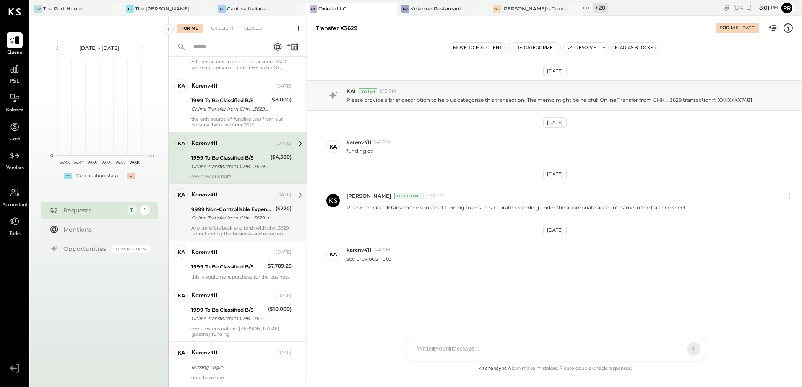
scroll to position [168, 0]
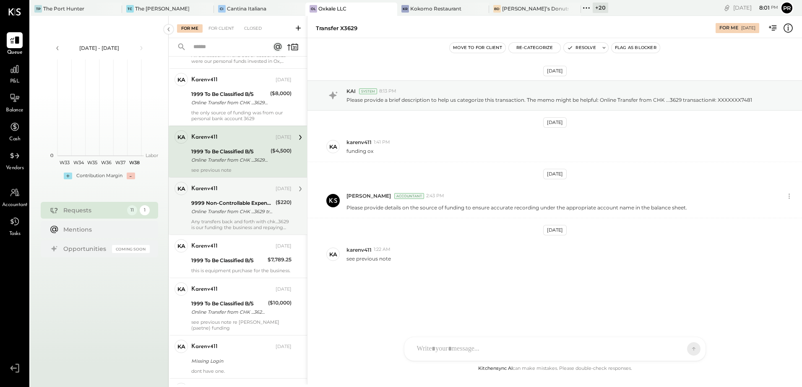
click at [249, 211] on div "Online Transfer from CHK ...3629 transaction#: XXXXXXX9114" at bounding box center [232, 212] width 82 height 8
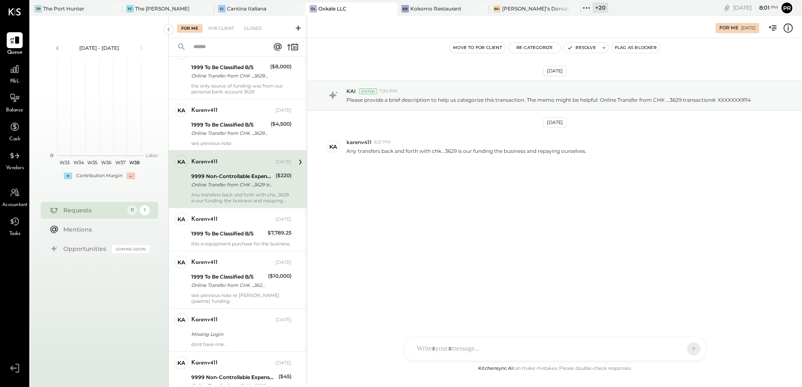
scroll to position [210, 0]
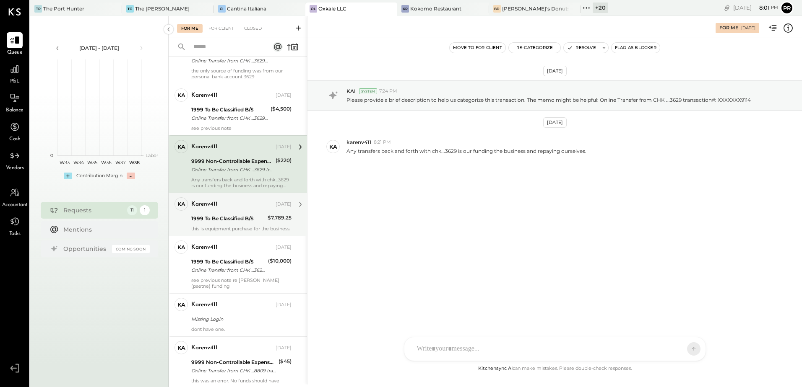
click at [228, 228] on div "this is equipment purchase for the business." at bounding box center [241, 229] width 100 height 6
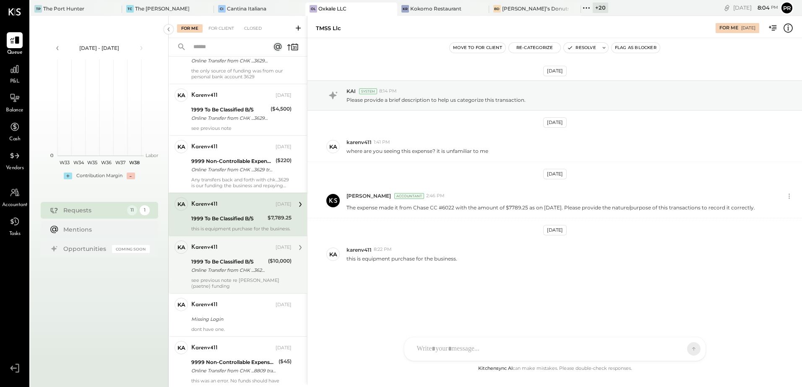
click at [244, 275] on div "Online Transfer from CHK ...3629 transaction#: XXXXXXX4737" at bounding box center [228, 270] width 74 height 8
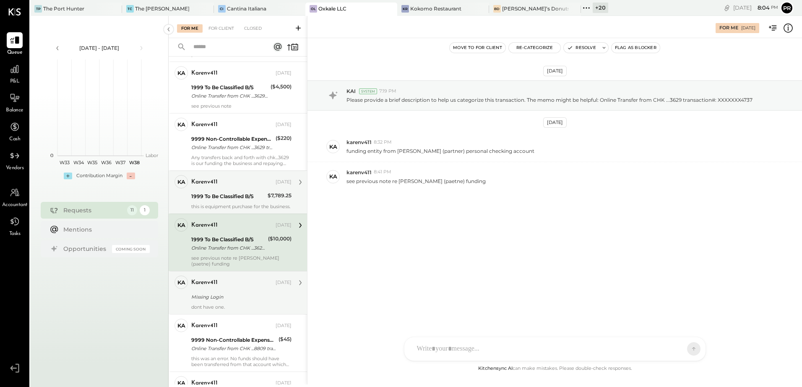
scroll to position [306, 0]
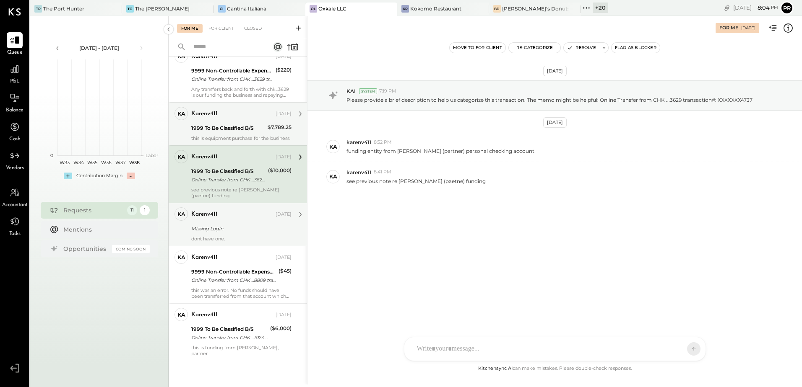
click at [262, 226] on div "Missing Login" at bounding box center [240, 229] width 98 height 8
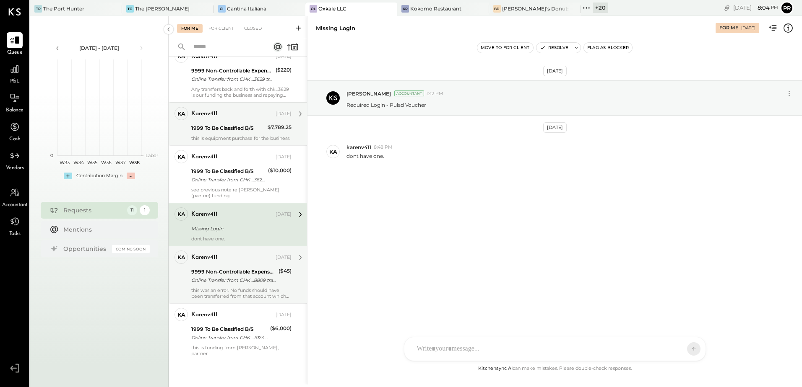
click at [244, 288] on div "this was an error. No funds should have been transferred from that account whic…" at bounding box center [241, 294] width 100 height 12
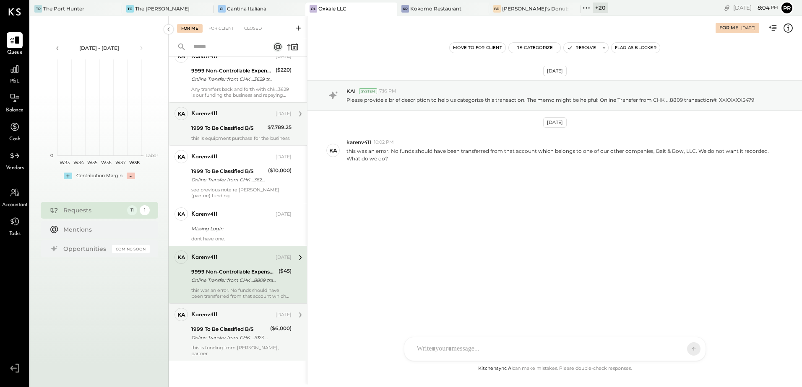
click at [240, 325] on div "1999 To Be Classified B/S" at bounding box center [229, 329] width 76 height 8
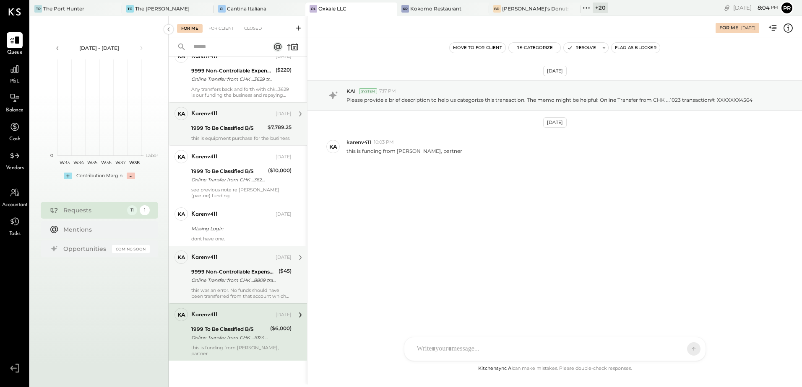
click at [238, 285] on div "9999 Non-Controllable Expenses:Other Income and Expenses:To Be Classified P&L O…" at bounding box center [233, 276] width 85 height 18
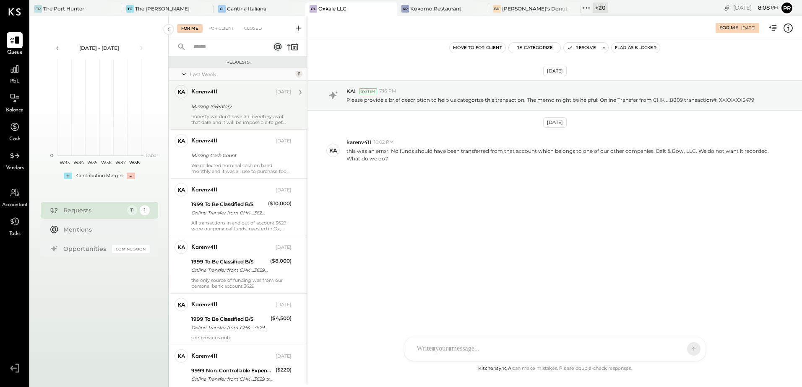
click at [239, 122] on div "honesty we don't have an inventory as of that date and it will be impossible to…" at bounding box center [241, 120] width 100 height 12
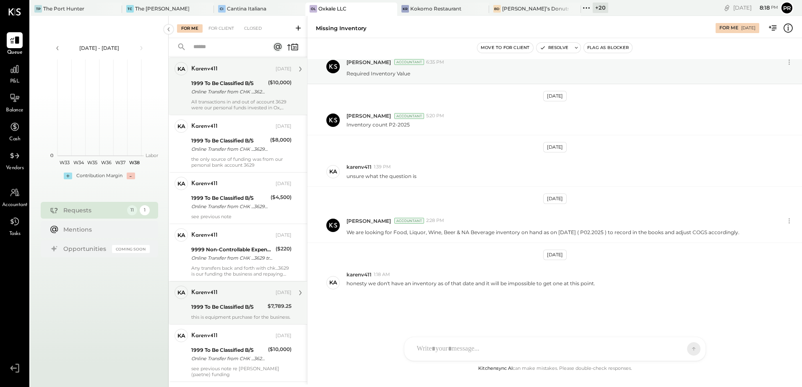
scroll to position [126, 0]
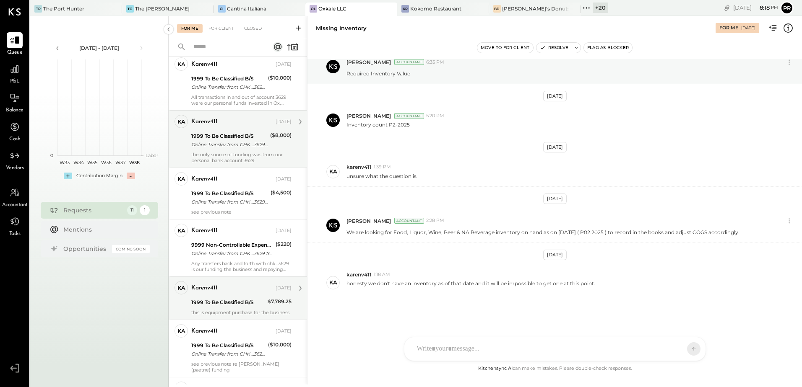
click at [240, 156] on div "the only source of funding was from our personal bank account 3629" at bounding box center [241, 158] width 100 height 12
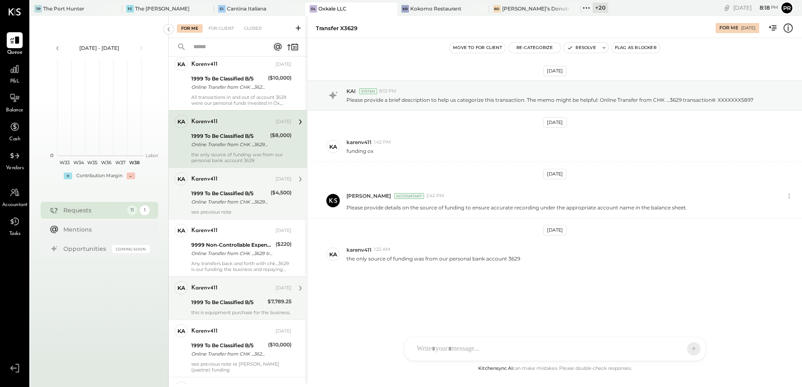
click at [236, 202] on div "Online Transfer from CHK ...3629 transaction#: XXXXXXX7481" at bounding box center [229, 202] width 77 height 8
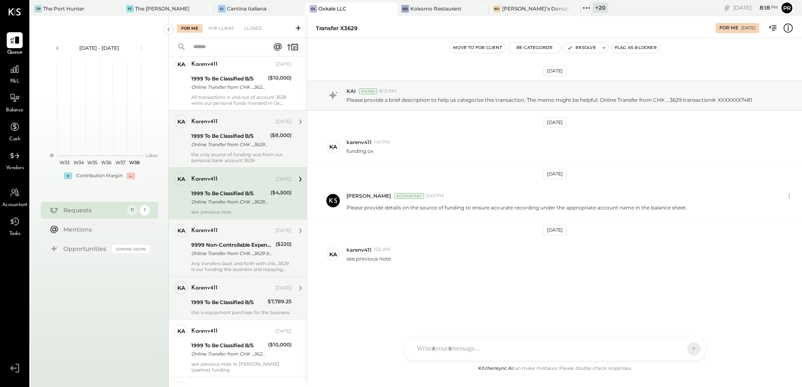
click at [228, 257] on div "Online Transfer from CHK ...3629 transaction#: XXXXXXX9114" at bounding box center [232, 253] width 82 height 8
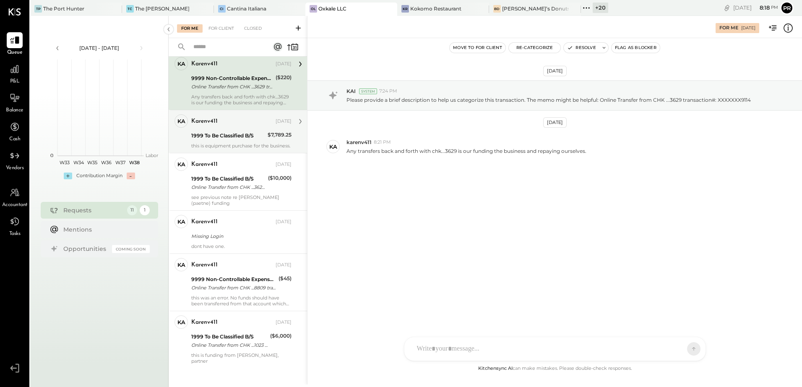
scroll to position [293, 0]
click at [234, 126] on div "karenv411 [DATE]" at bounding box center [241, 121] width 100 height 12
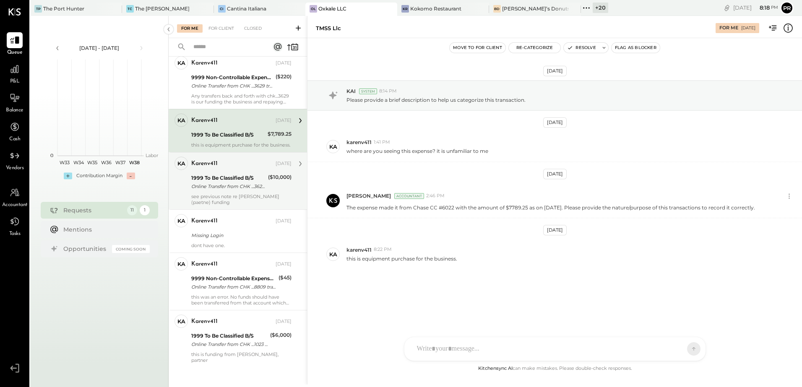
click at [226, 191] on div "Online Transfer from CHK ...3629 transaction#: XXXXXXX4737" at bounding box center [228, 186] width 74 height 8
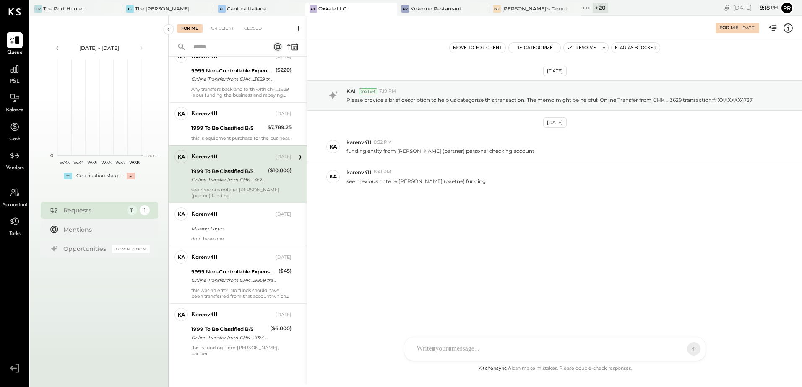
scroll to position [306, 0]
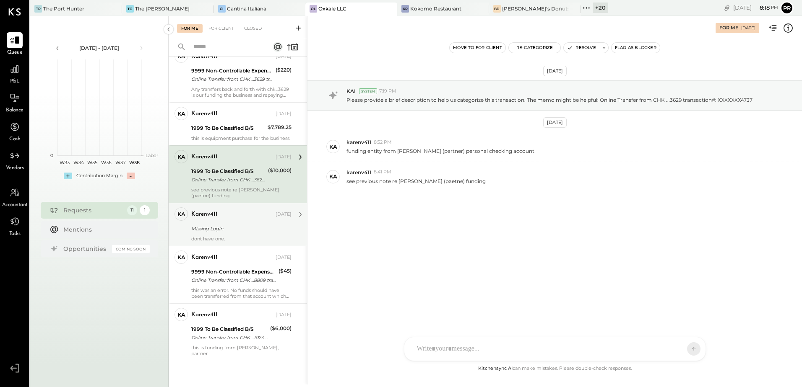
click at [222, 225] on div "Missing Login" at bounding box center [240, 229] width 98 height 8
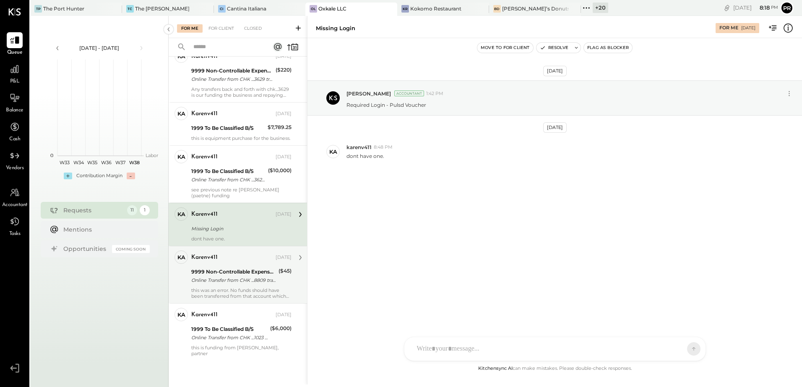
click at [222, 272] on div "9999 Non-Controllable Expenses:Other Income and Expenses:To Be Classified P&L" at bounding box center [233, 272] width 85 height 8
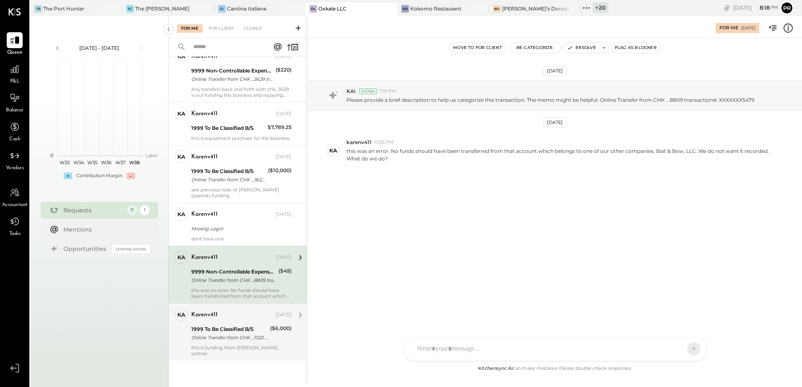
click at [219, 329] on div "1999 To Be Classified B/S" at bounding box center [229, 329] width 76 height 8
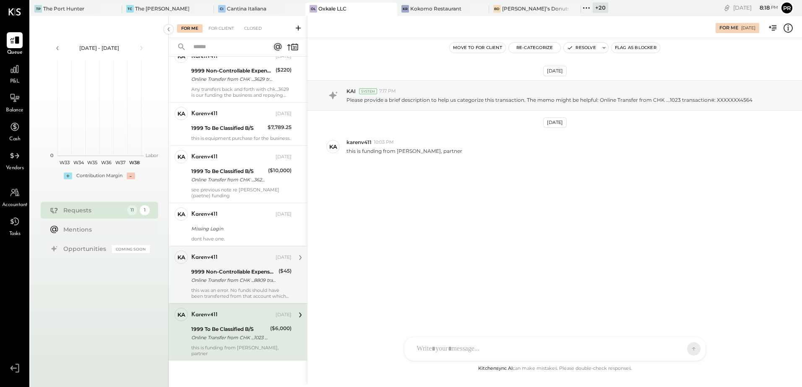
click at [221, 297] on div "this was an error. No funds should have been transferred from that account whic…" at bounding box center [241, 294] width 100 height 12
